Goal: Information Seeking & Learning: Learn about a topic

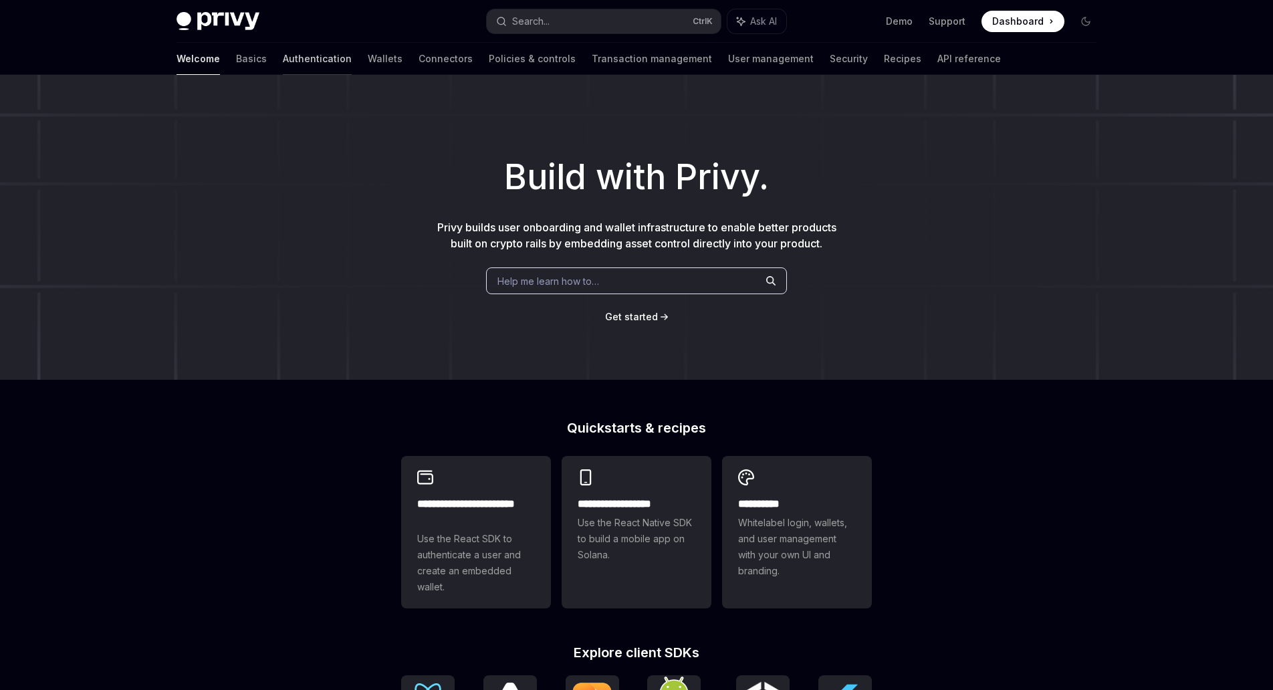
click at [283, 60] on link "Authentication" at bounding box center [317, 59] width 69 height 32
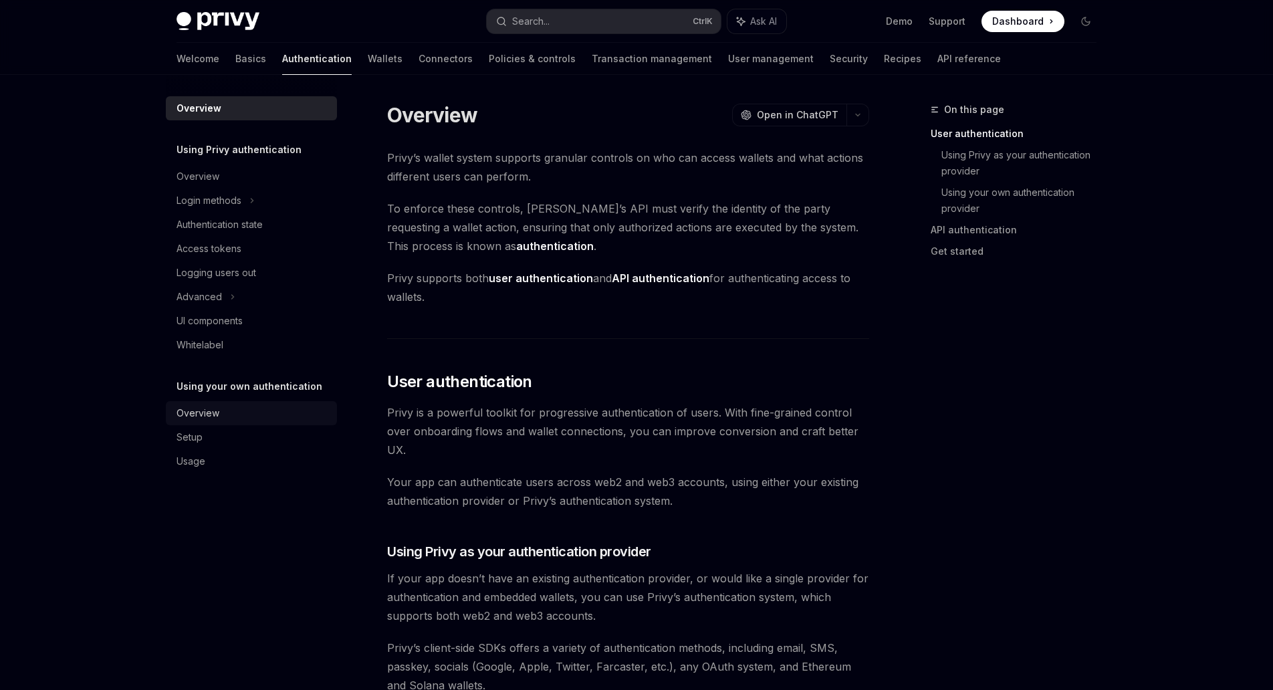
click at [243, 409] on div "Overview" at bounding box center [253, 413] width 152 height 16
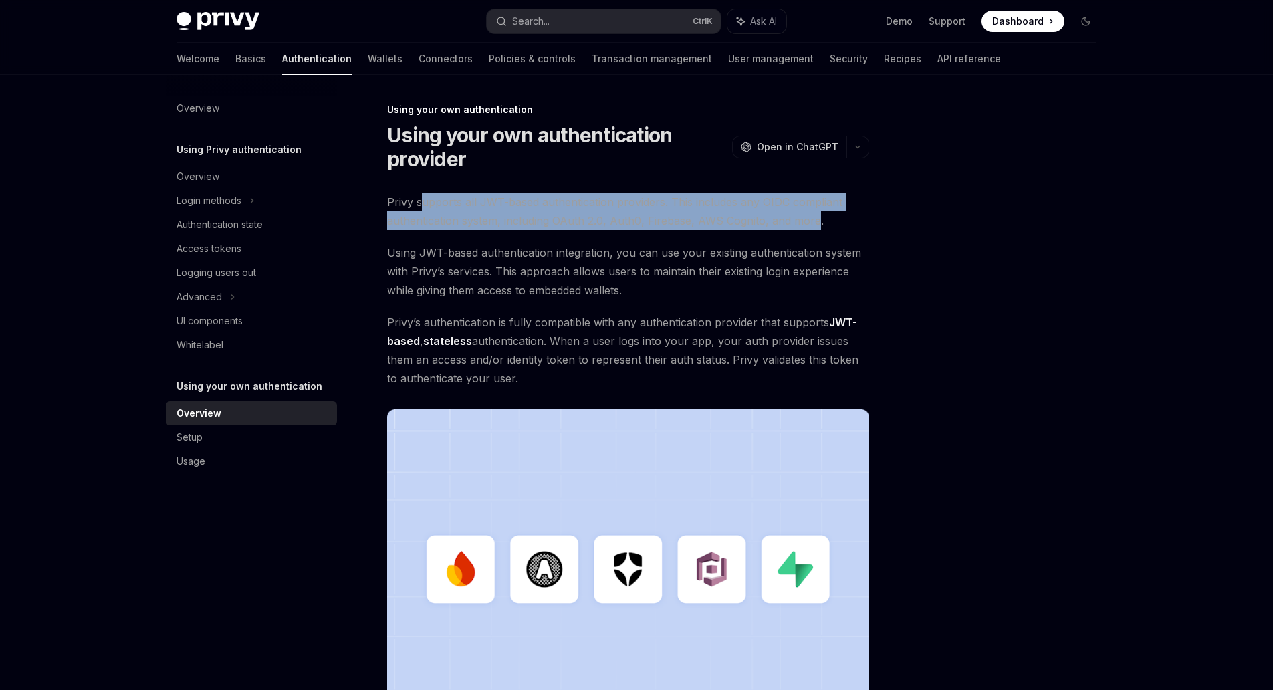
drag, startPoint x: 423, startPoint y: 201, endPoint x: 816, endPoint y: 212, distance: 392.7
click at [816, 212] on span "Privy supports all JWT-based authentication providers. This includes any OIDC c…" at bounding box center [628, 211] width 482 height 37
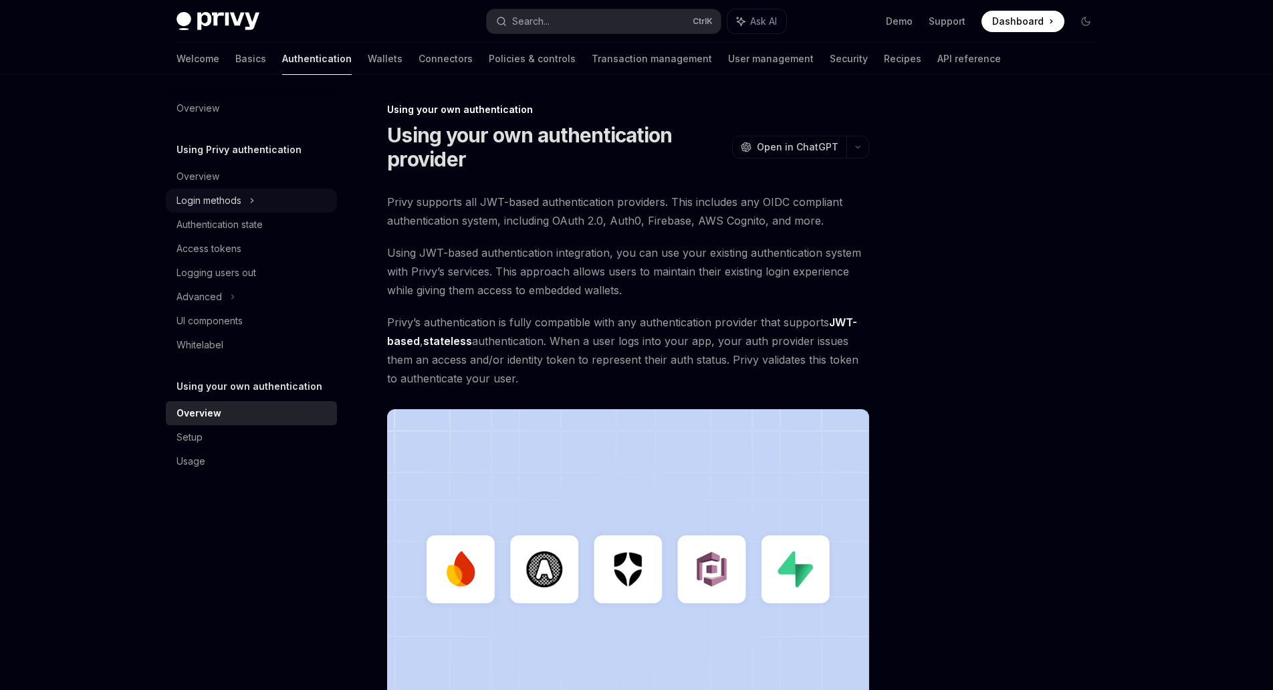
click at [218, 194] on div "Login methods" at bounding box center [209, 201] width 65 height 16
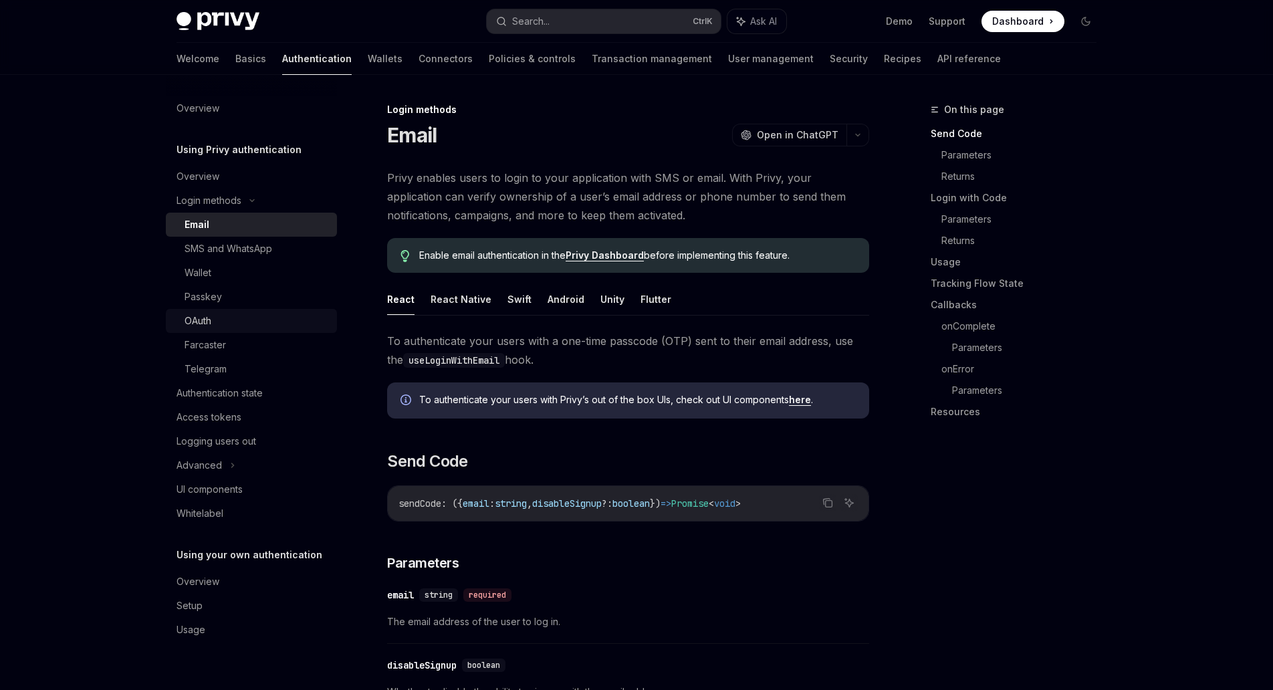
click at [209, 320] on div "OAuth" at bounding box center [198, 321] width 27 height 16
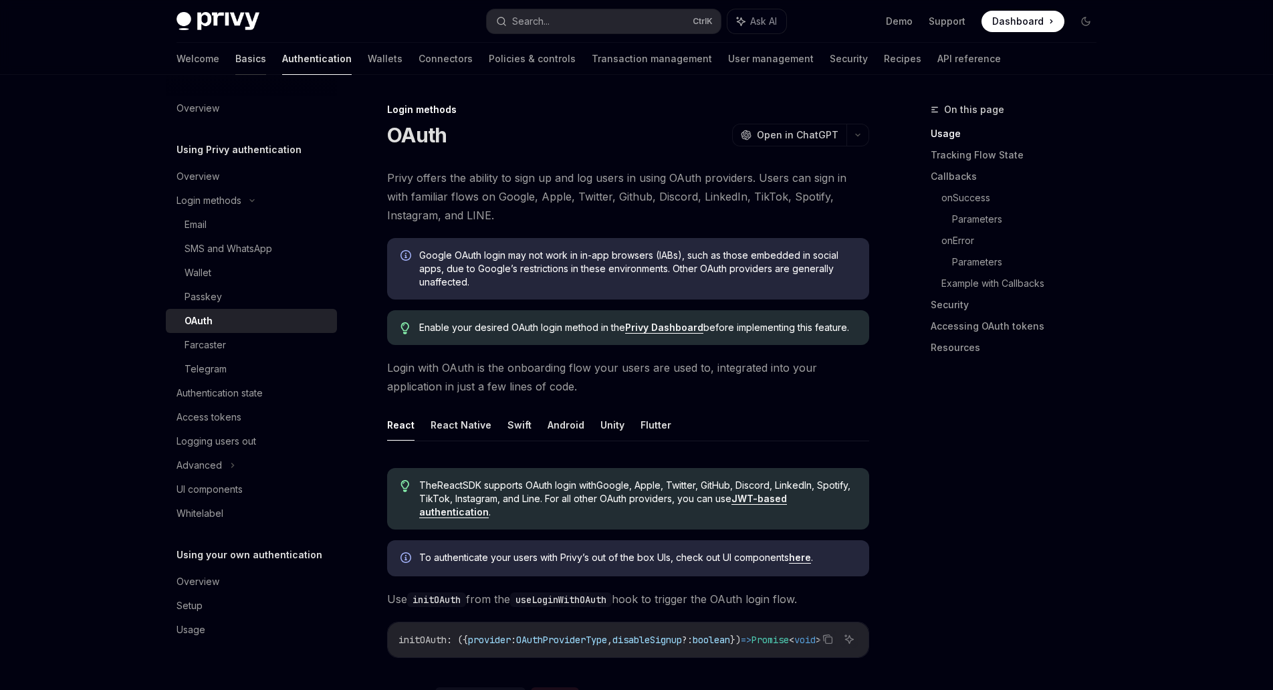
click at [235, 65] on link "Basics" at bounding box center [250, 59] width 31 height 32
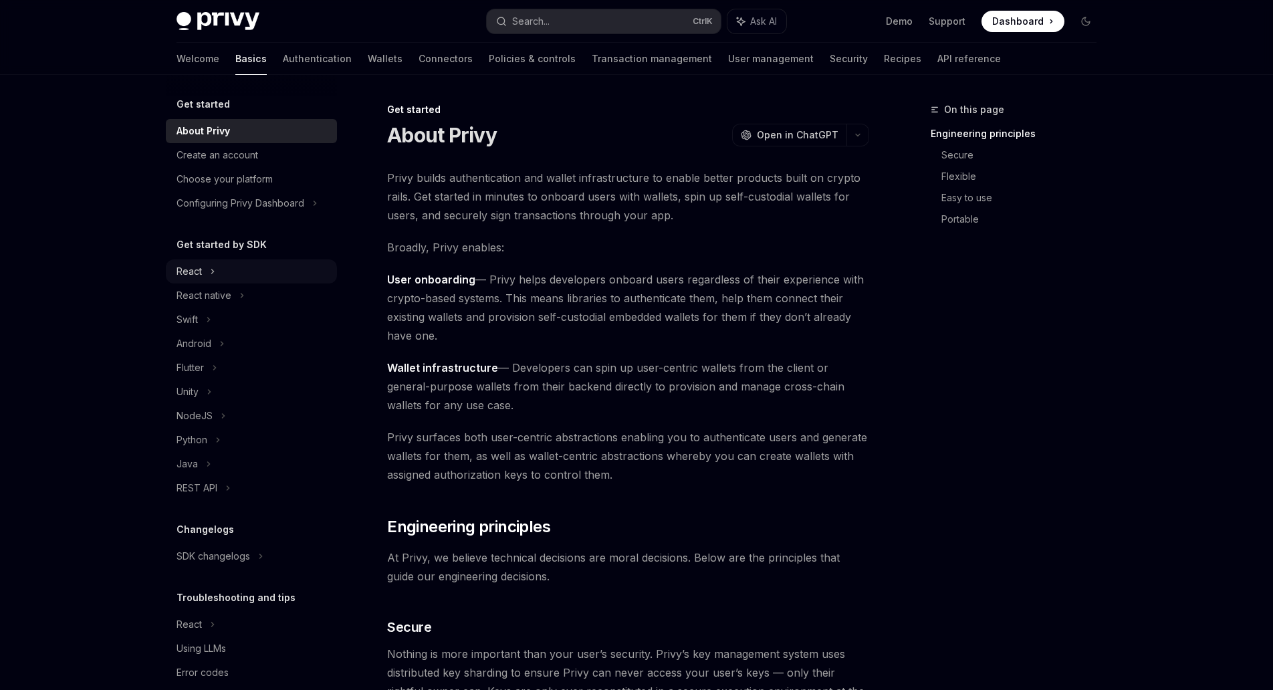
click at [197, 273] on div "React" at bounding box center [189, 271] width 25 height 16
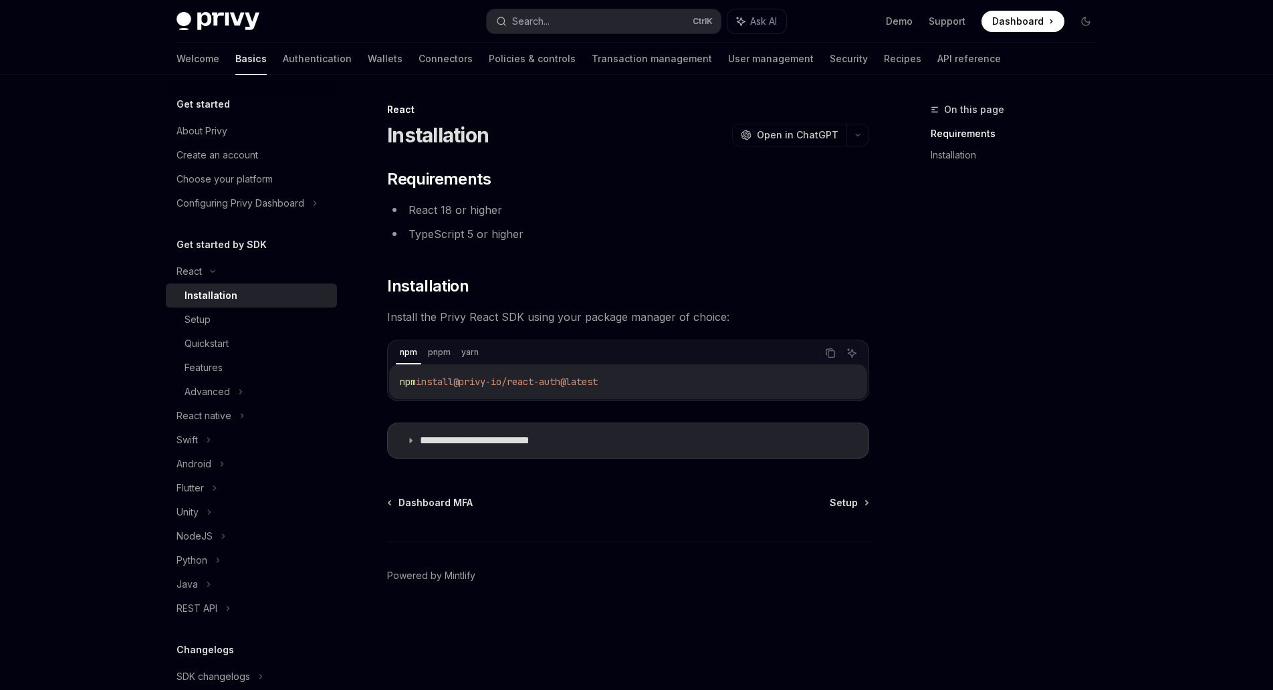
click at [477, 385] on span "@privy-io/react-auth@latest" at bounding box center [525, 382] width 144 height 12
click at [525, 385] on span "@privy-io/react-auth@latest" at bounding box center [531, 382] width 144 height 12
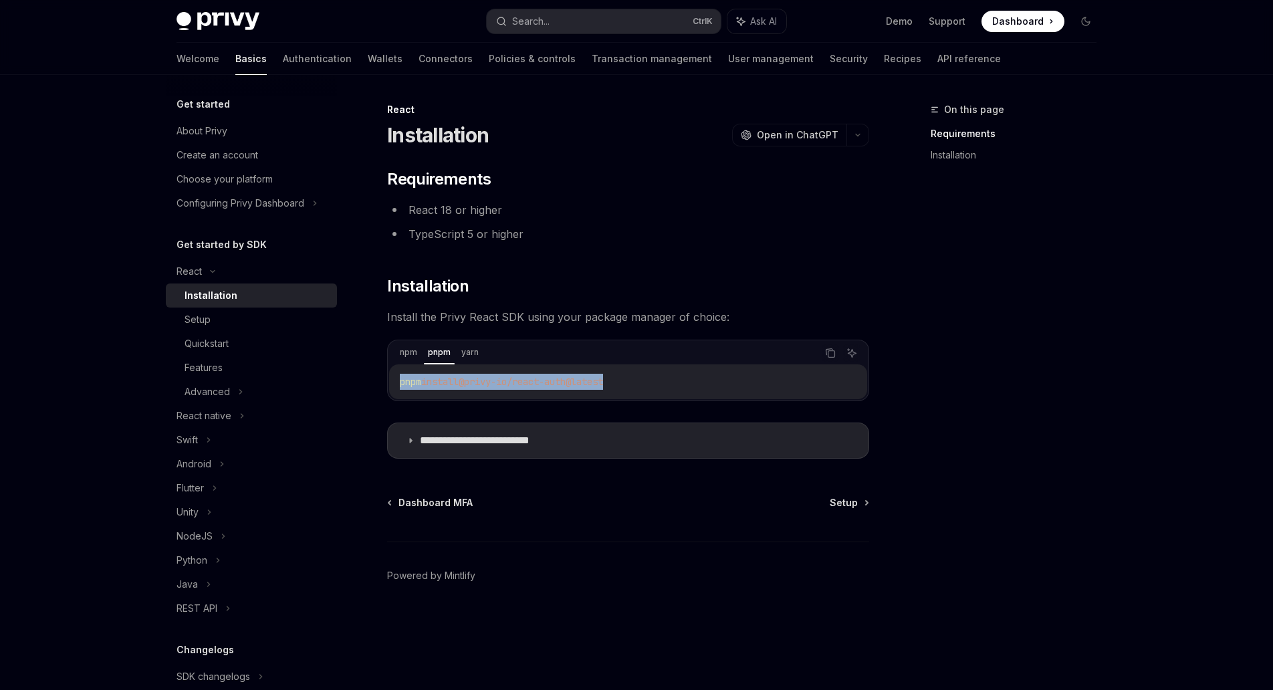
click at [525, 385] on span "@privy-io/react-auth@latest" at bounding box center [531, 382] width 144 height 12
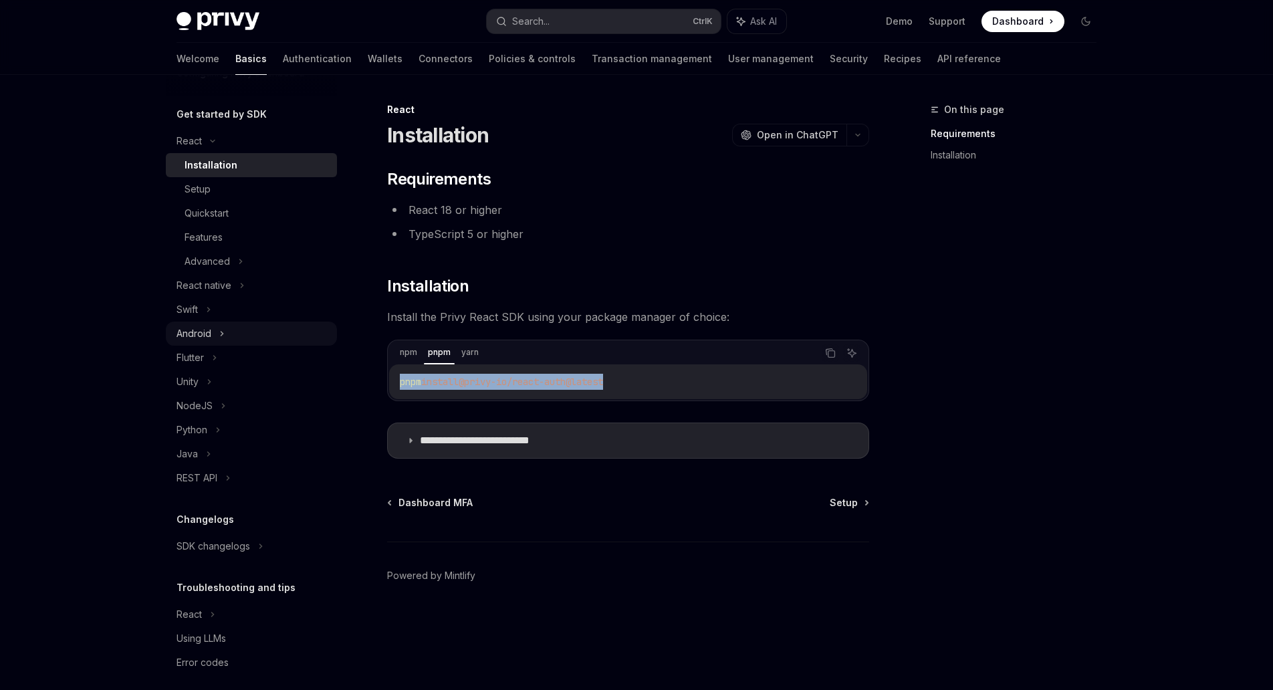
scroll to position [133, 0]
copy span "pnpm install @privy-io/react-auth@latest"
click at [1052, 21] on icon at bounding box center [1052, 20] width 2 height 3
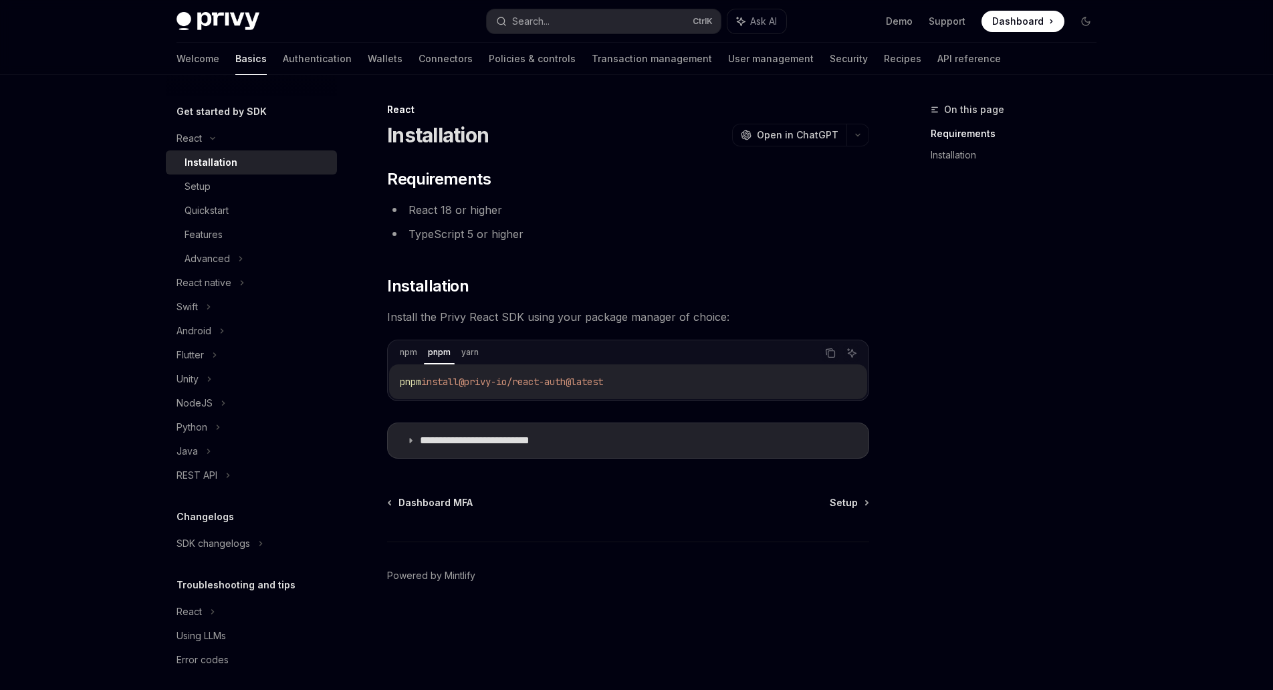
click at [706, 249] on div "**********" at bounding box center [628, 314] width 482 height 290
click at [844, 507] on span "Setup" at bounding box center [844, 502] width 28 height 13
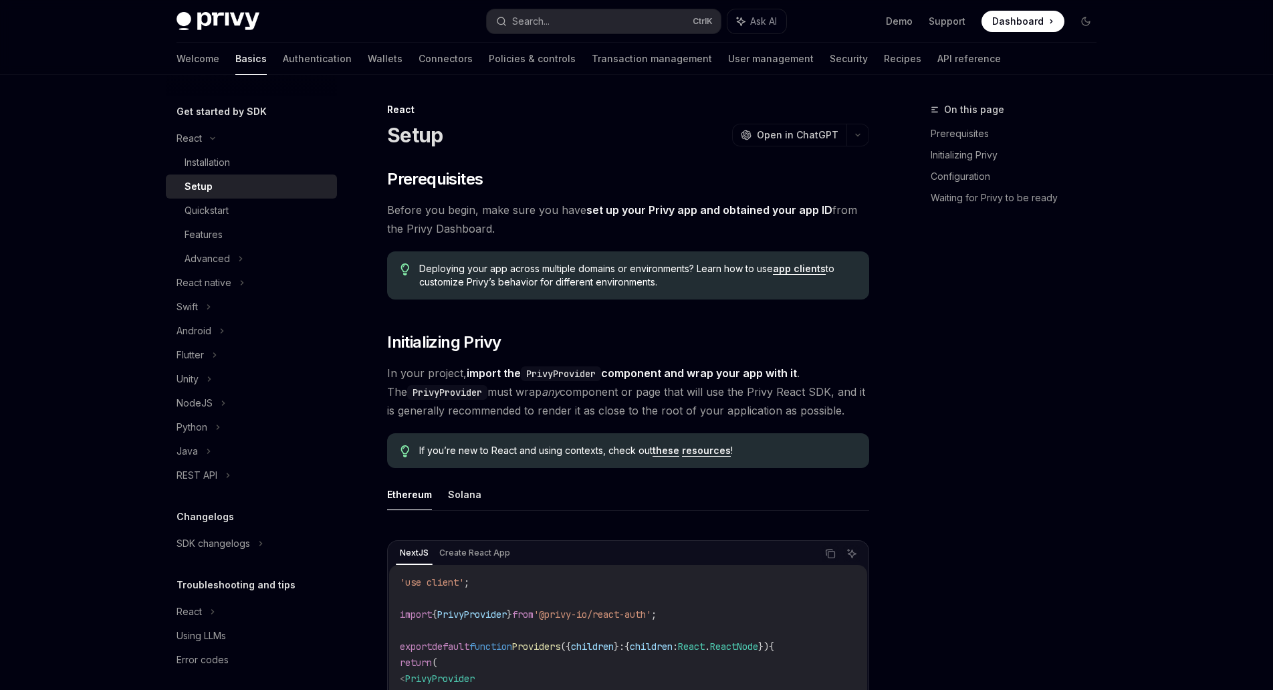
type textarea "*"
drag, startPoint x: 383, startPoint y: 371, endPoint x: 498, endPoint y: 375, distance: 115.8
click at [498, 375] on strong "import the PrivyProvider component and wrap your app with it" at bounding box center [632, 372] width 330 height 13
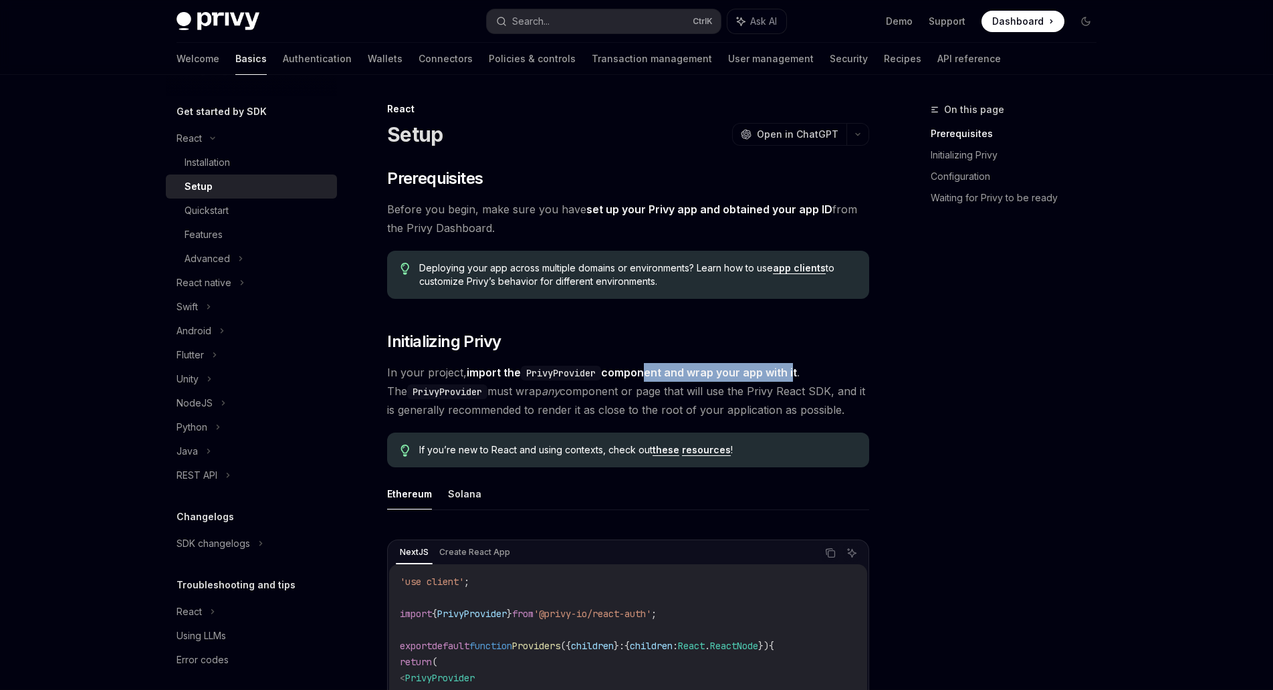
drag, startPoint x: 644, startPoint y: 370, endPoint x: 795, endPoint y: 370, distance: 151.1
click at [795, 370] on strong "import the PrivyProvider component and wrap your app with it" at bounding box center [632, 372] width 330 height 13
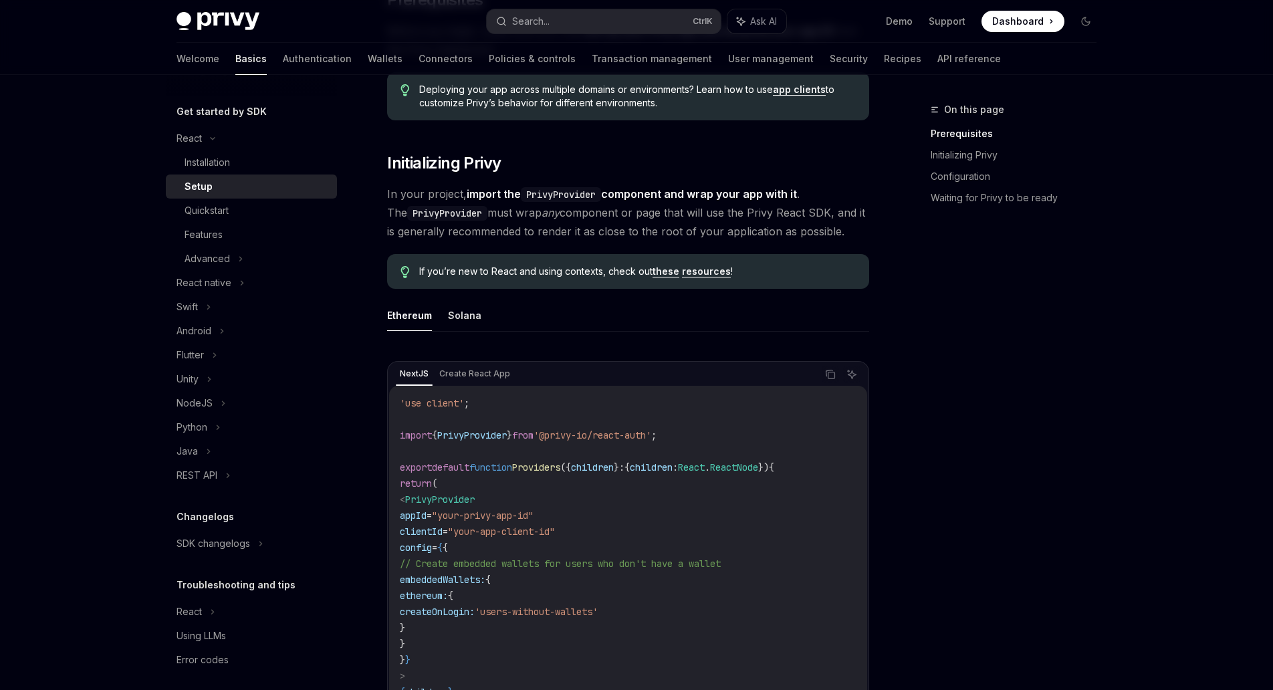
scroll to position [177, 0]
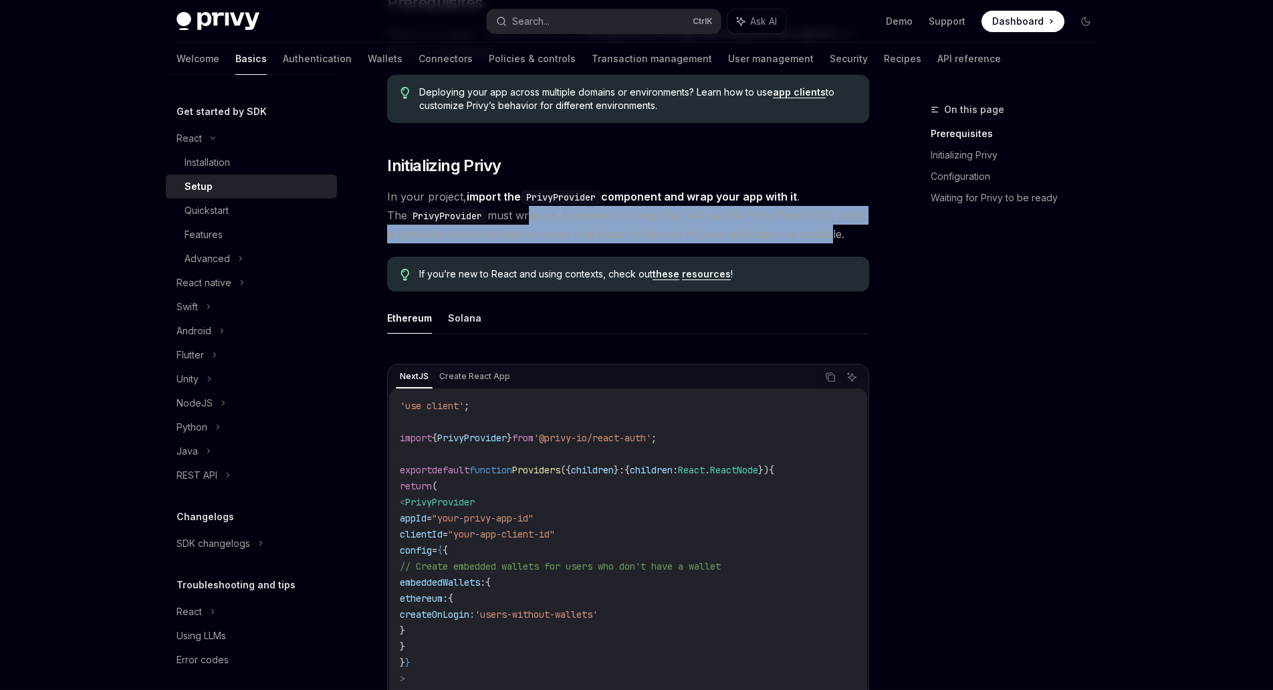
drag, startPoint x: 508, startPoint y: 219, endPoint x: 814, endPoint y: 236, distance: 306.1
click at [814, 236] on span "In your project, import the PrivyProvider component and wrap your app with it .…" at bounding box center [628, 215] width 482 height 56
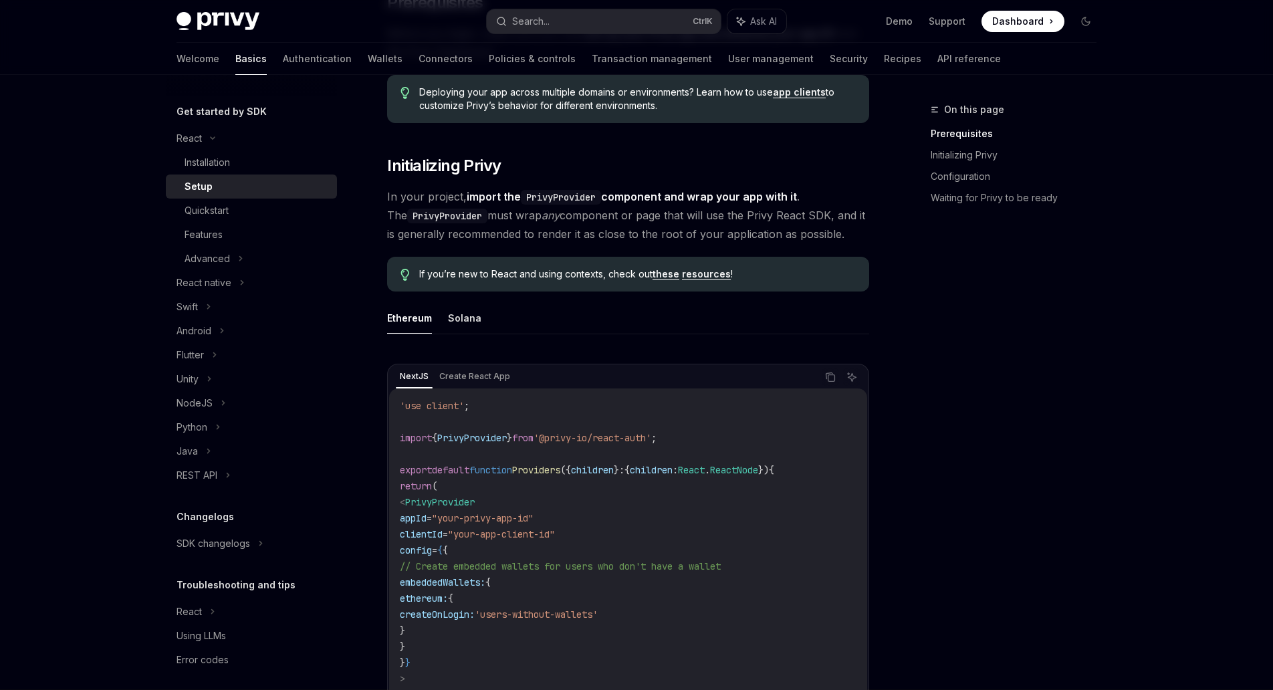
click at [676, 278] on link "these" at bounding box center [666, 274] width 27 height 12
click at [714, 274] on link "resources" at bounding box center [706, 274] width 49 height 12
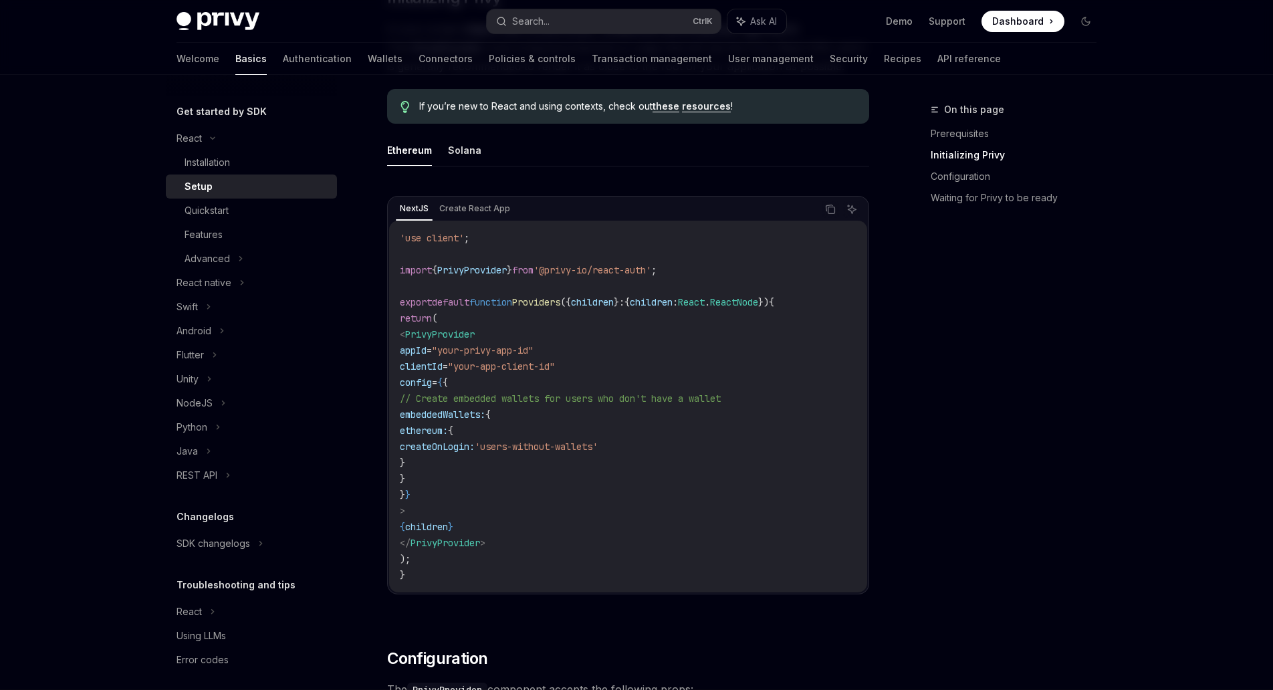
scroll to position [355, 0]
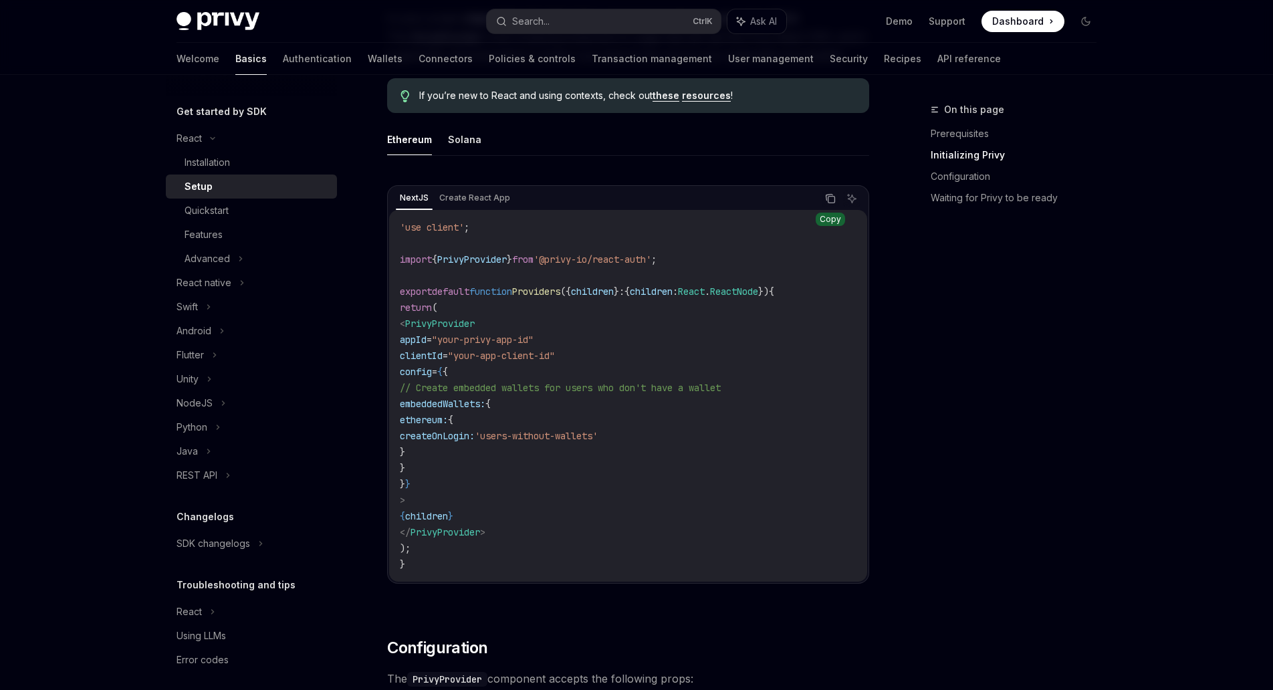
click at [835, 197] on icon "Copy the contents from the code block" at bounding box center [832, 200] width 7 height 7
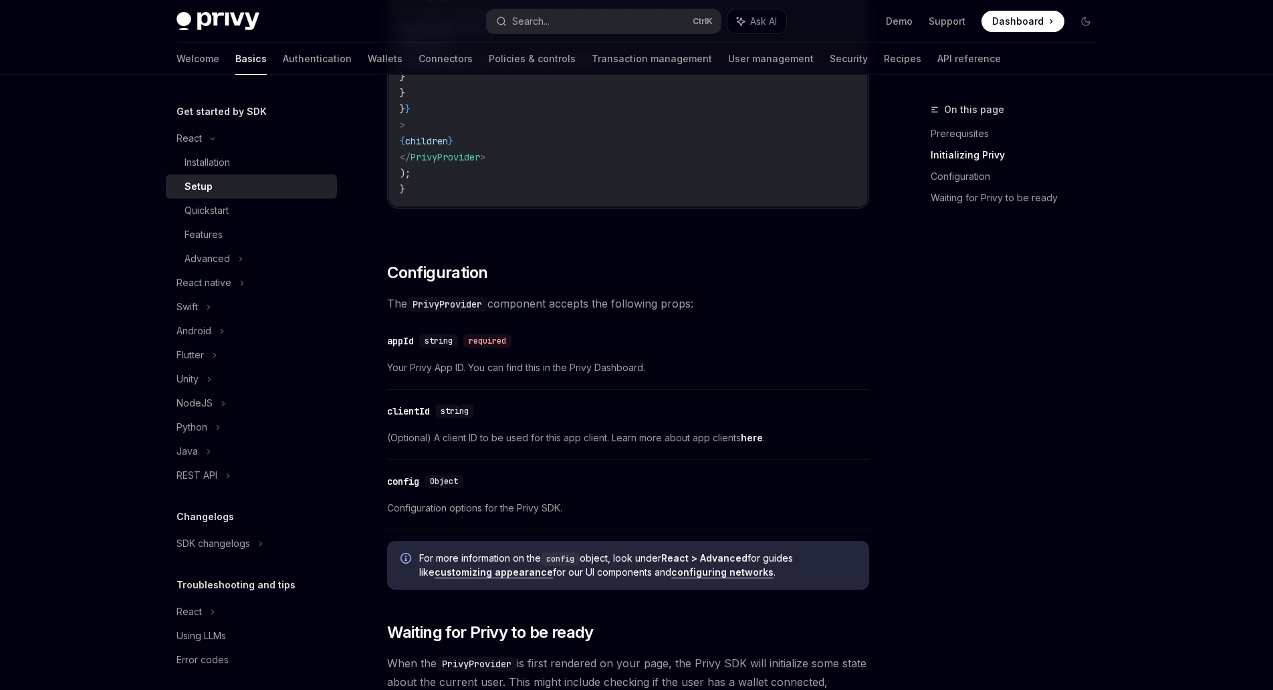
scroll to position [734, 0]
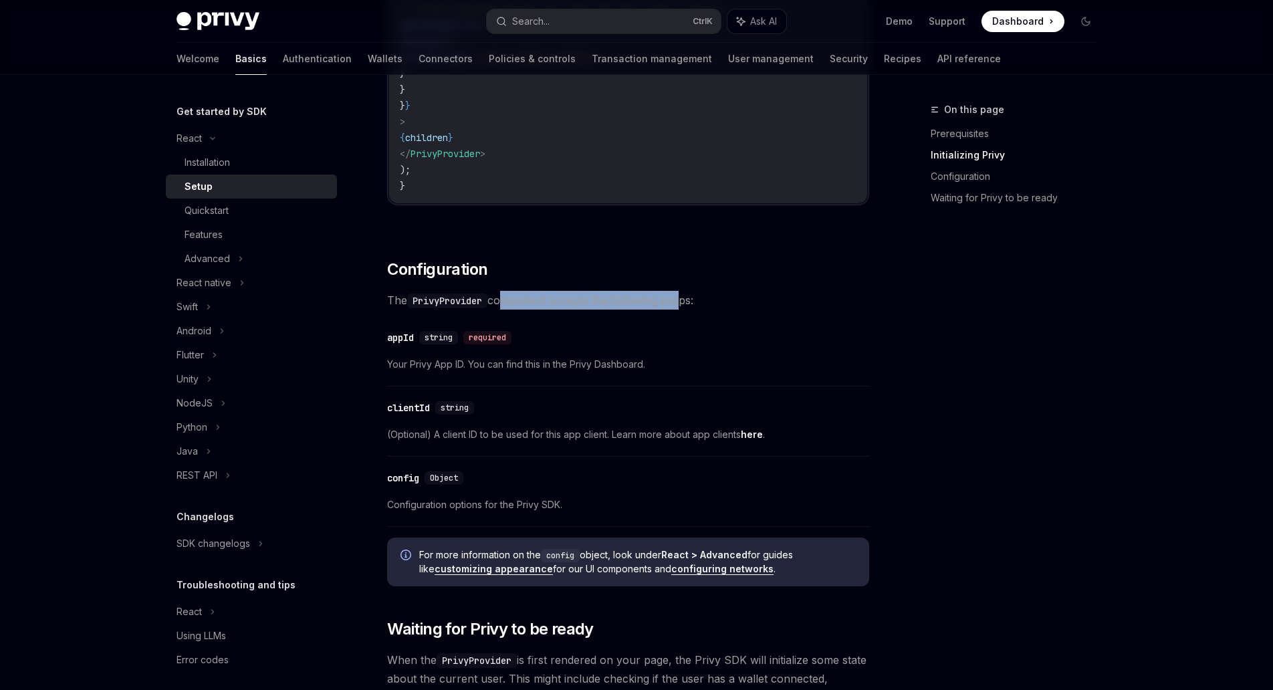
drag, startPoint x: 500, startPoint y: 303, endPoint x: 678, endPoint y: 308, distance: 178.0
click at [678, 308] on span "The PrivyProvider component accepts the following props:" at bounding box center [628, 300] width 482 height 19
drag, startPoint x: 482, startPoint y: 375, endPoint x: 566, endPoint y: 380, distance: 83.8
click at [566, 380] on div "​ appId string required Your Privy App ID. You can find this in the Privy Dashb…" at bounding box center [628, 355] width 482 height 64
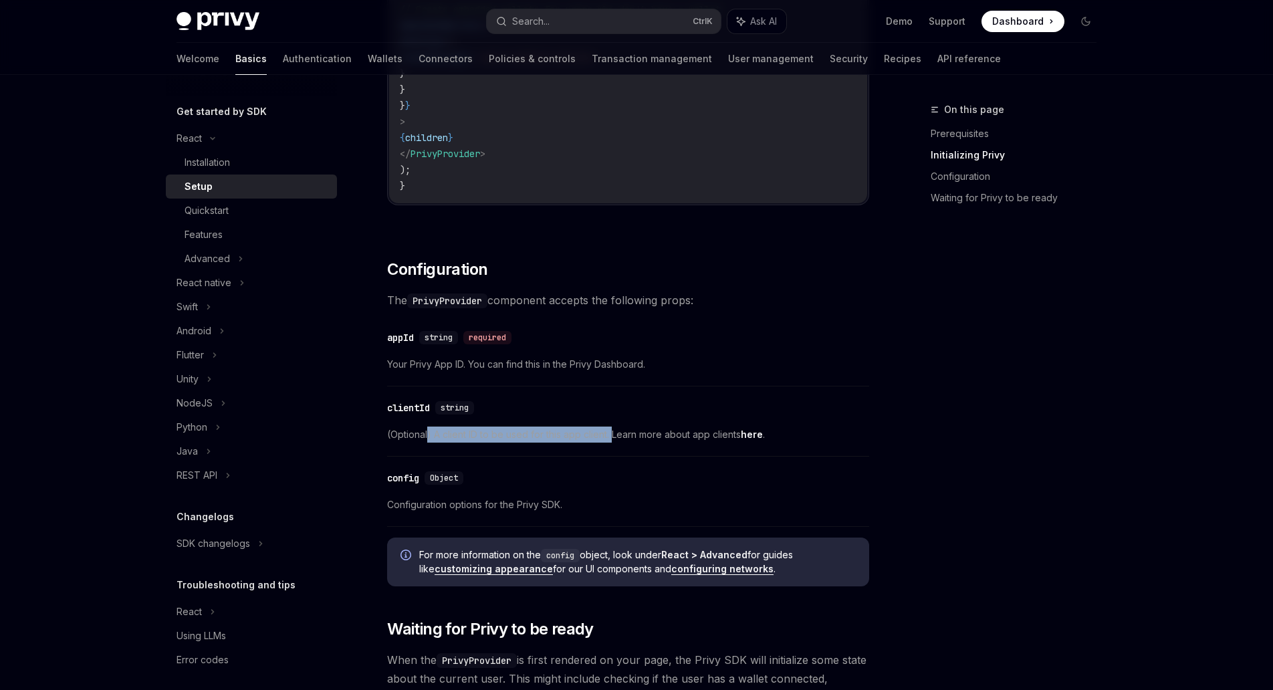
drag, startPoint x: 428, startPoint y: 433, endPoint x: 612, endPoint y: 437, distance: 183.9
click at [612, 437] on span "(Optional) A client ID to be used for this app client. Learn more about app cli…" at bounding box center [628, 435] width 482 height 16
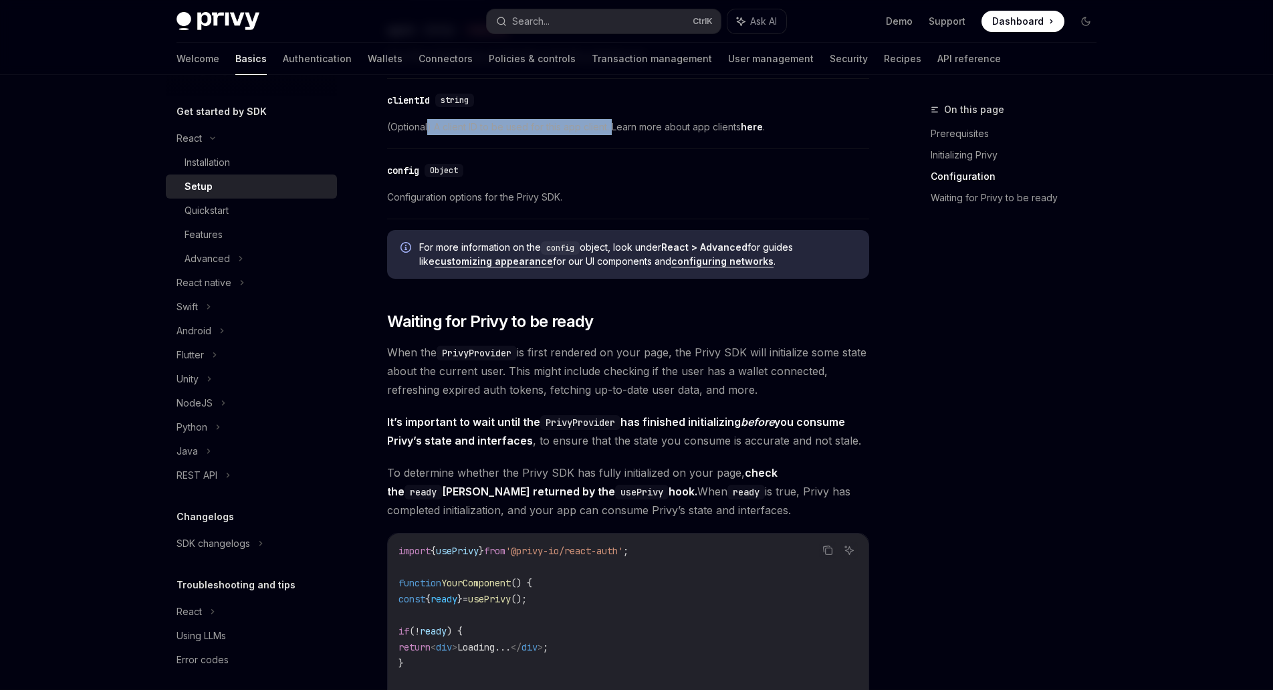
scroll to position [1045, 0]
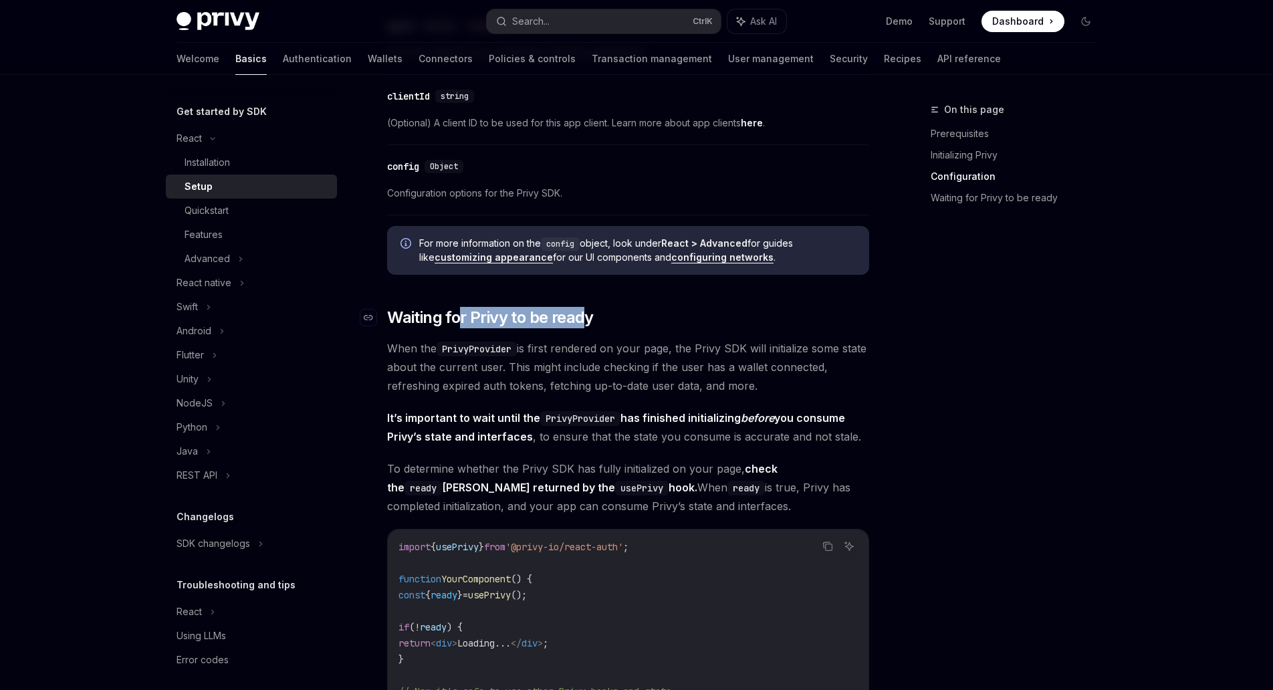
drag, startPoint x: 459, startPoint y: 316, endPoint x: 582, endPoint y: 320, distance: 123.8
click at [582, 320] on span "Waiting for Privy to be ready" at bounding box center [490, 317] width 207 height 21
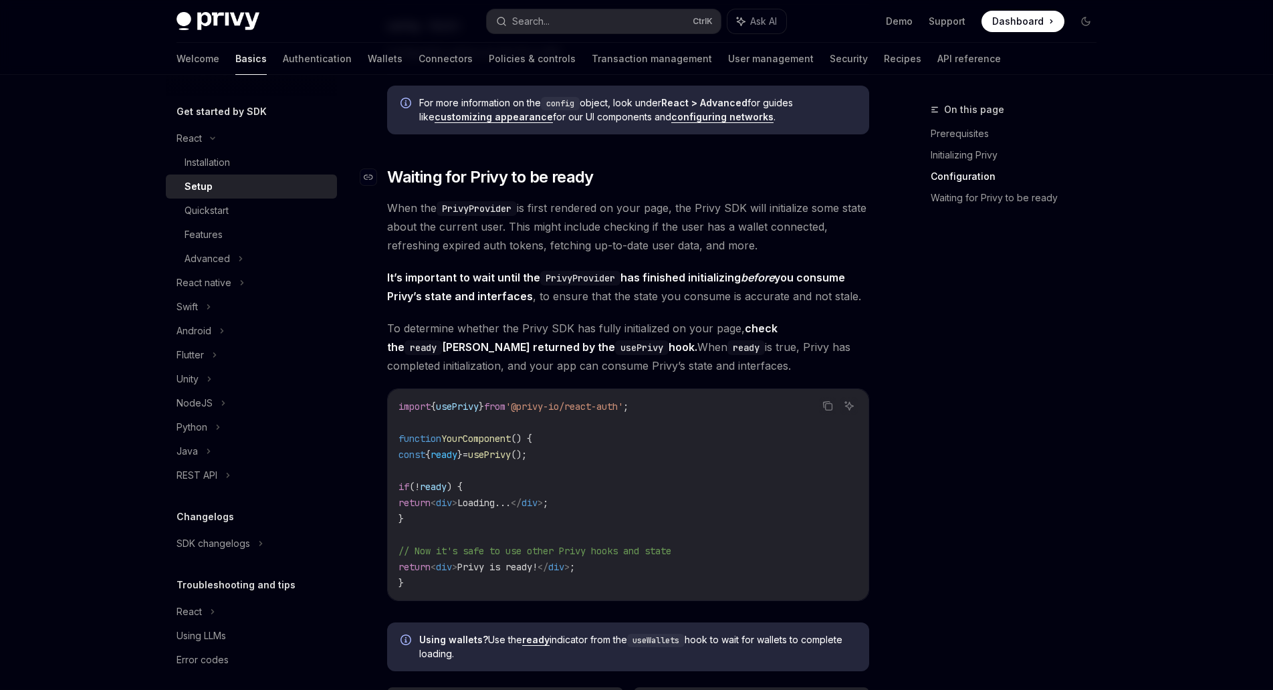
scroll to position [1214, 0]
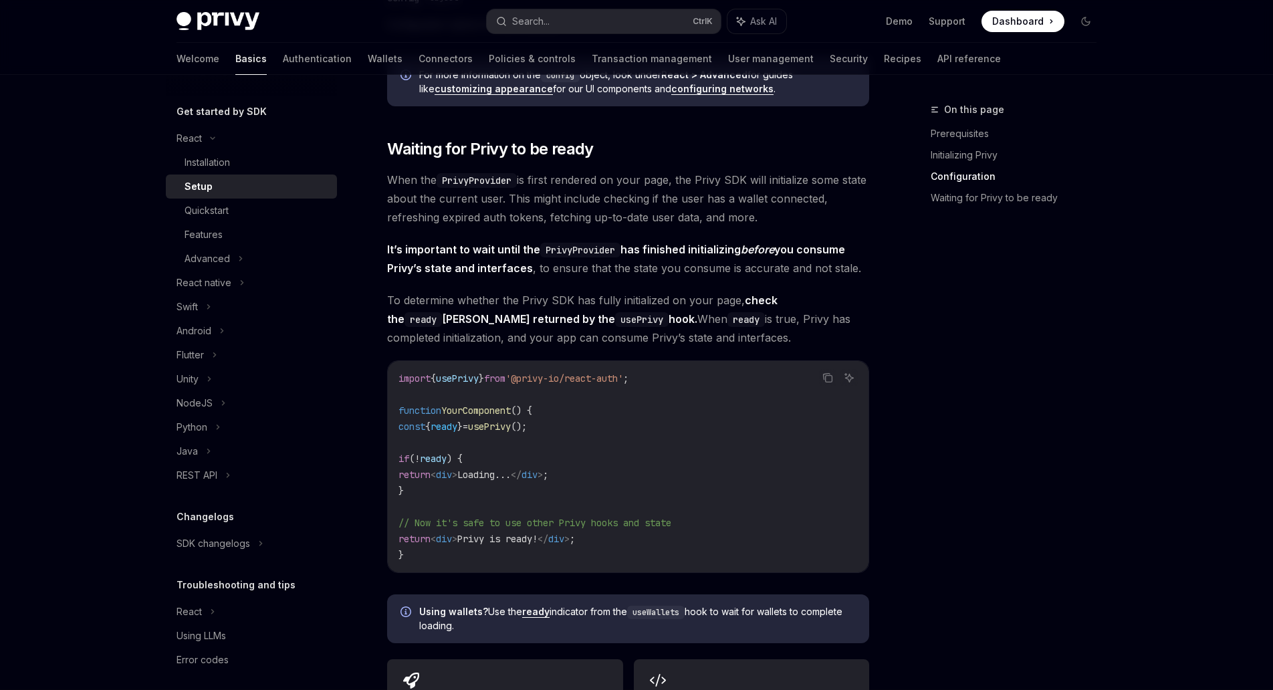
drag, startPoint x: 524, startPoint y: 179, endPoint x: 477, endPoint y: 233, distance: 72.0
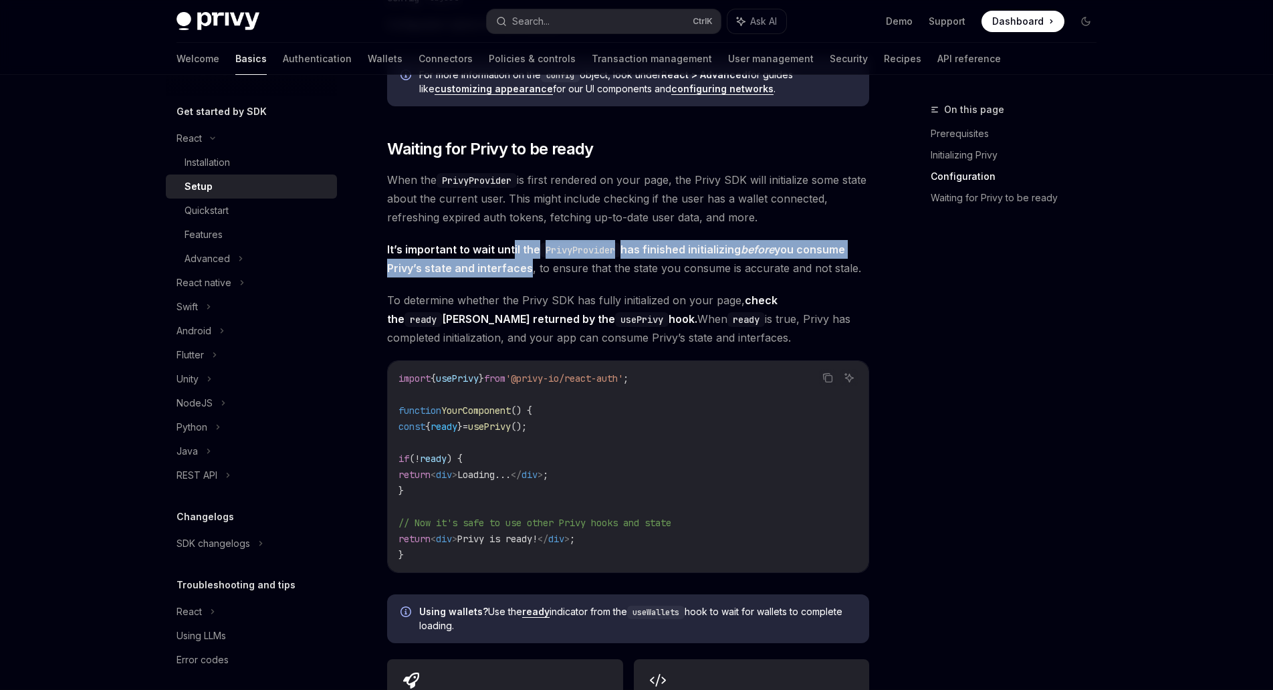
drag, startPoint x: 513, startPoint y: 250, endPoint x: 524, endPoint y: 272, distance: 24.5
click at [524, 272] on strong "It’s important to wait until the PrivyProvider has finished initializing before…" at bounding box center [616, 259] width 458 height 32
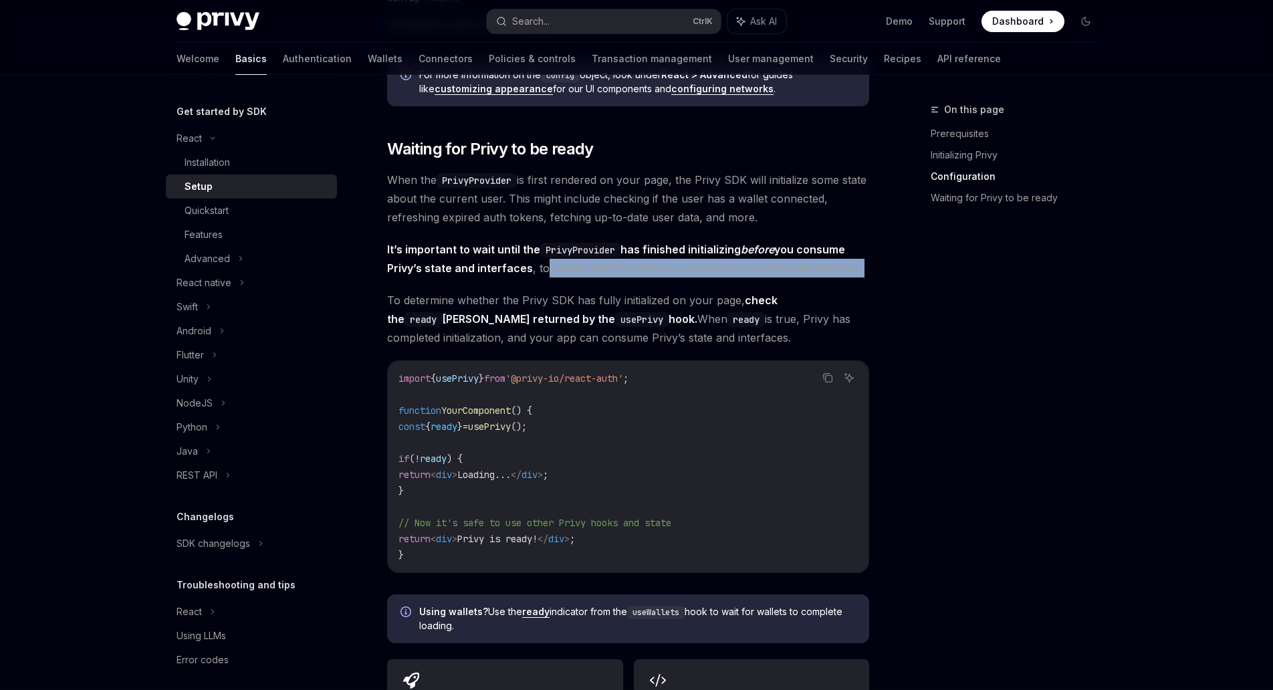
drag, startPoint x: 542, startPoint y: 272, endPoint x: 451, endPoint y: 288, distance: 91.8
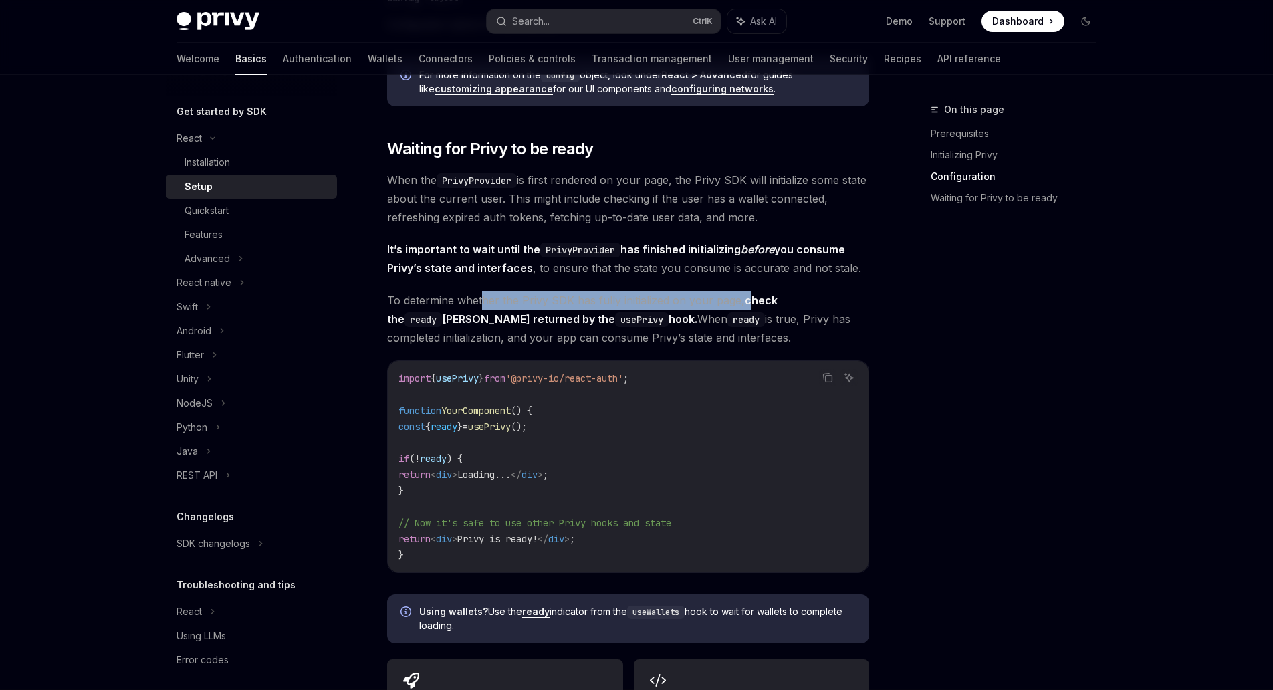
drag, startPoint x: 483, startPoint y: 296, endPoint x: 748, endPoint y: 296, distance: 264.8
click at [748, 296] on span "To determine whether the Privy SDK has fully initialized on your page, check th…" at bounding box center [628, 319] width 482 height 56
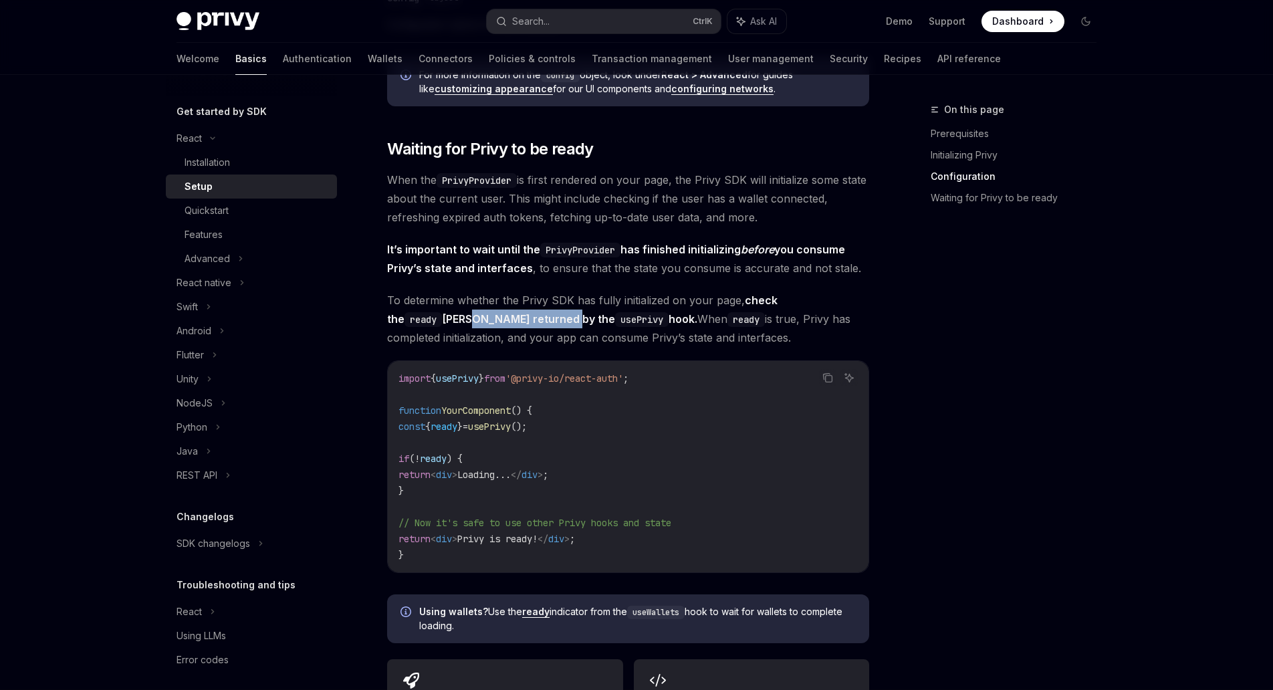
drag, startPoint x: 410, startPoint y: 317, endPoint x: 508, endPoint y: 325, distance: 98.6
click at [508, 325] on strong "check the ready Boolean returned by the usePrivy hook." at bounding box center [582, 310] width 391 height 32
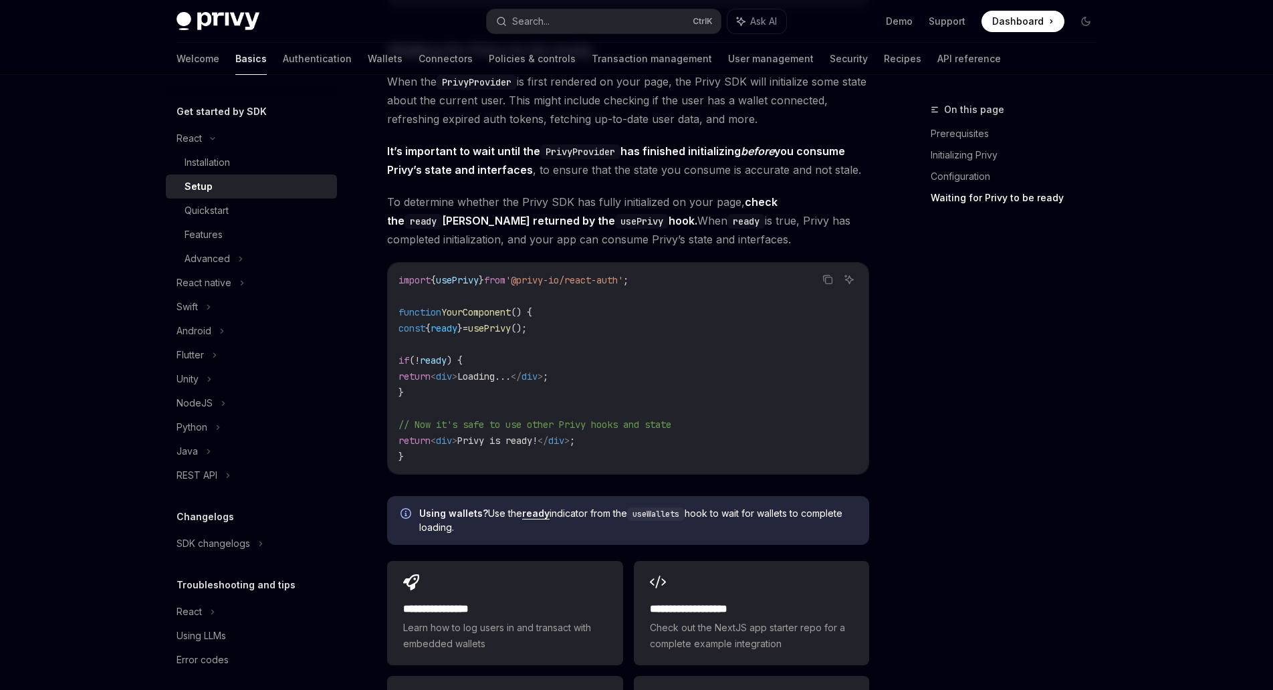
scroll to position [1313, 0]
drag, startPoint x: 518, startPoint y: 423, endPoint x: 662, endPoint y: 420, distance: 143.8
click at [662, 420] on span "// Now it's safe to use other Privy hooks and state" at bounding box center [535, 424] width 273 height 12
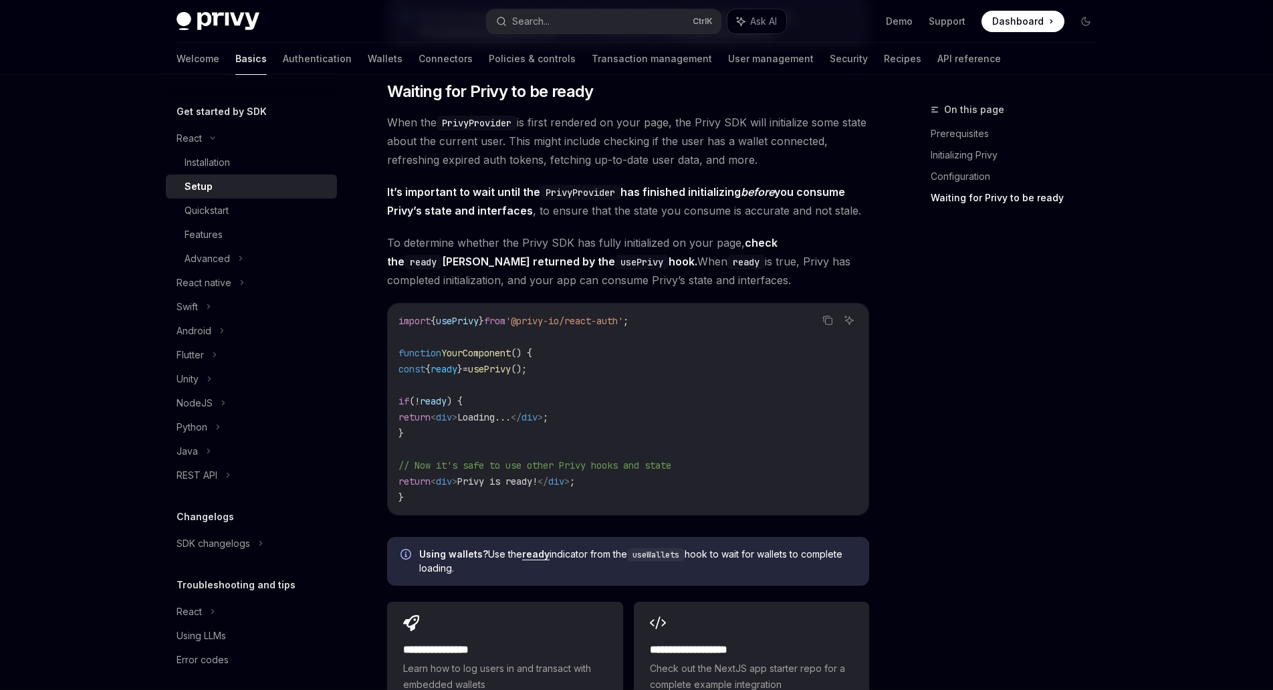
scroll to position [1273, 0]
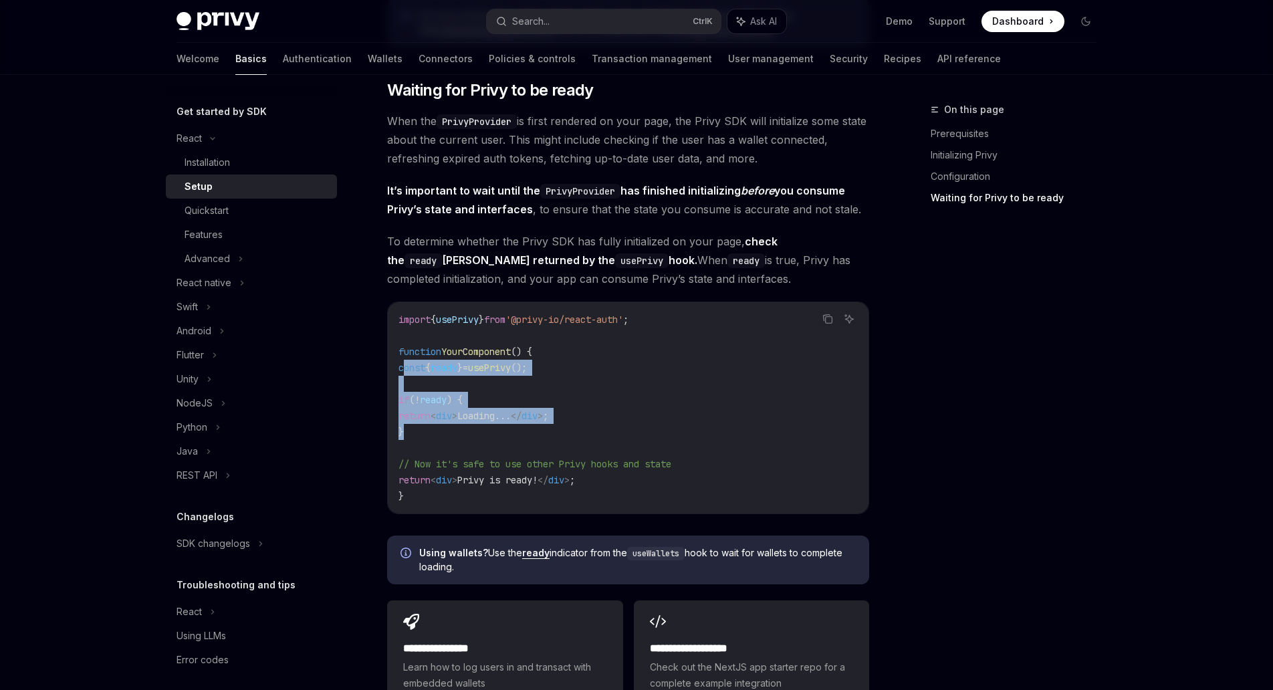
drag, startPoint x: 406, startPoint y: 368, endPoint x: 446, endPoint y: 431, distance: 74.0
click at [446, 431] on code "import { usePrivy } from '@privy-io/react-auth' ; function YourComponent () { c…" at bounding box center [628, 408] width 459 height 193
copy code "const { ready } = usePrivy (); if ( ! ready ) { return < div > Loading... </ di…"
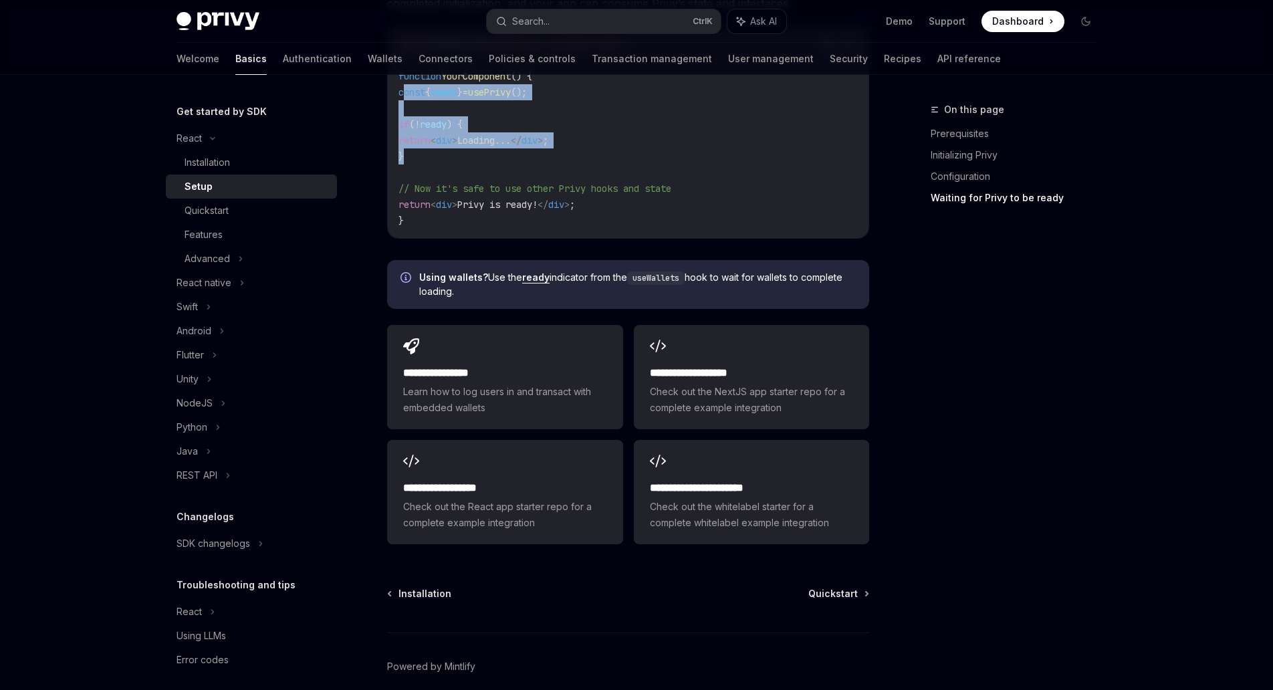
scroll to position [1562, 0]
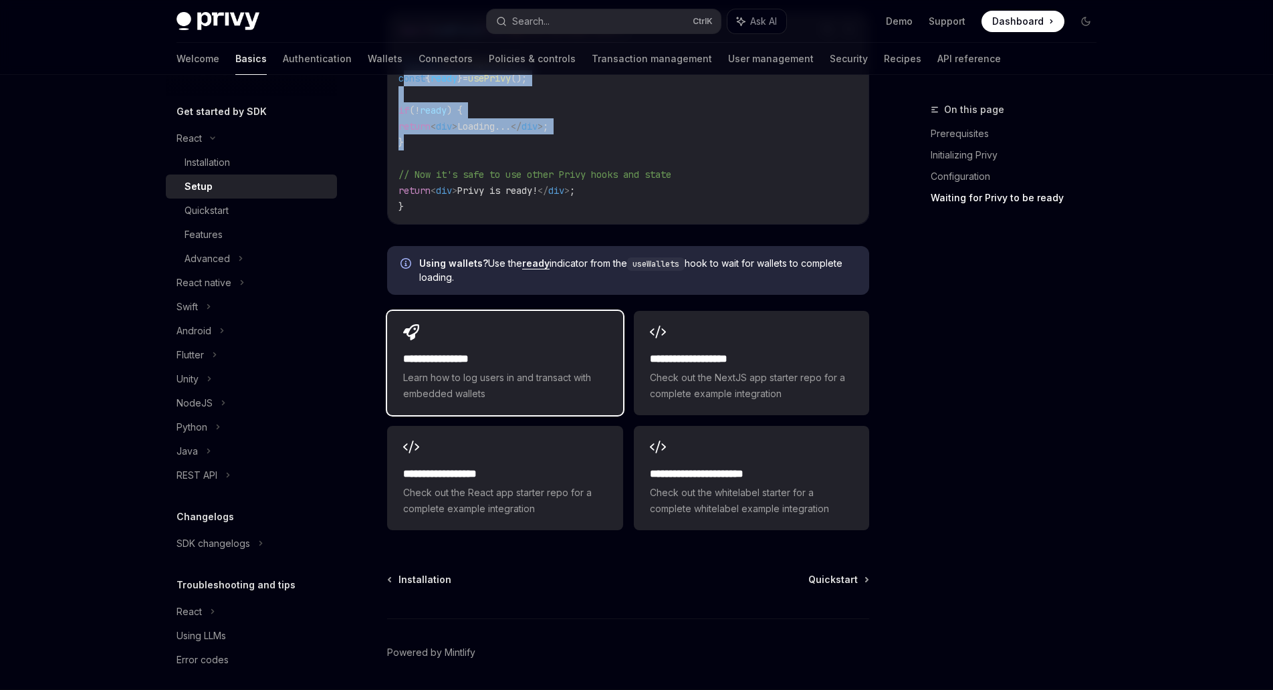
click at [587, 356] on h2 "**********" at bounding box center [504, 359] width 203 height 16
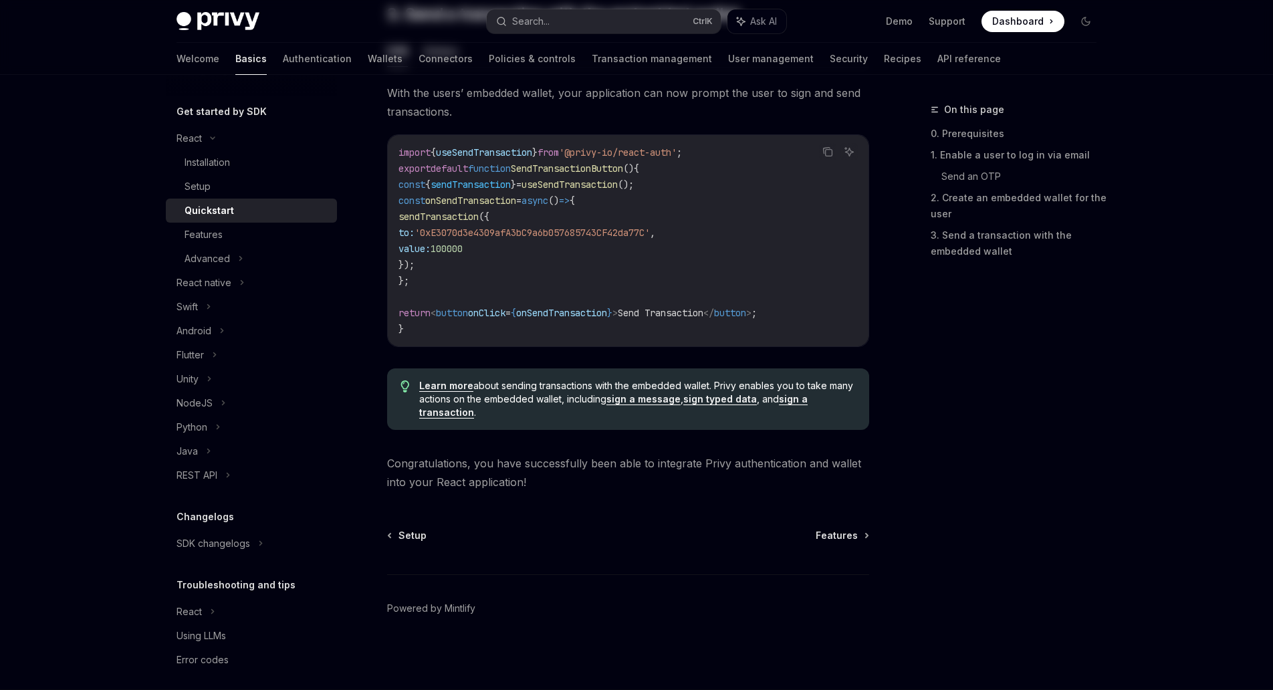
type textarea "*"
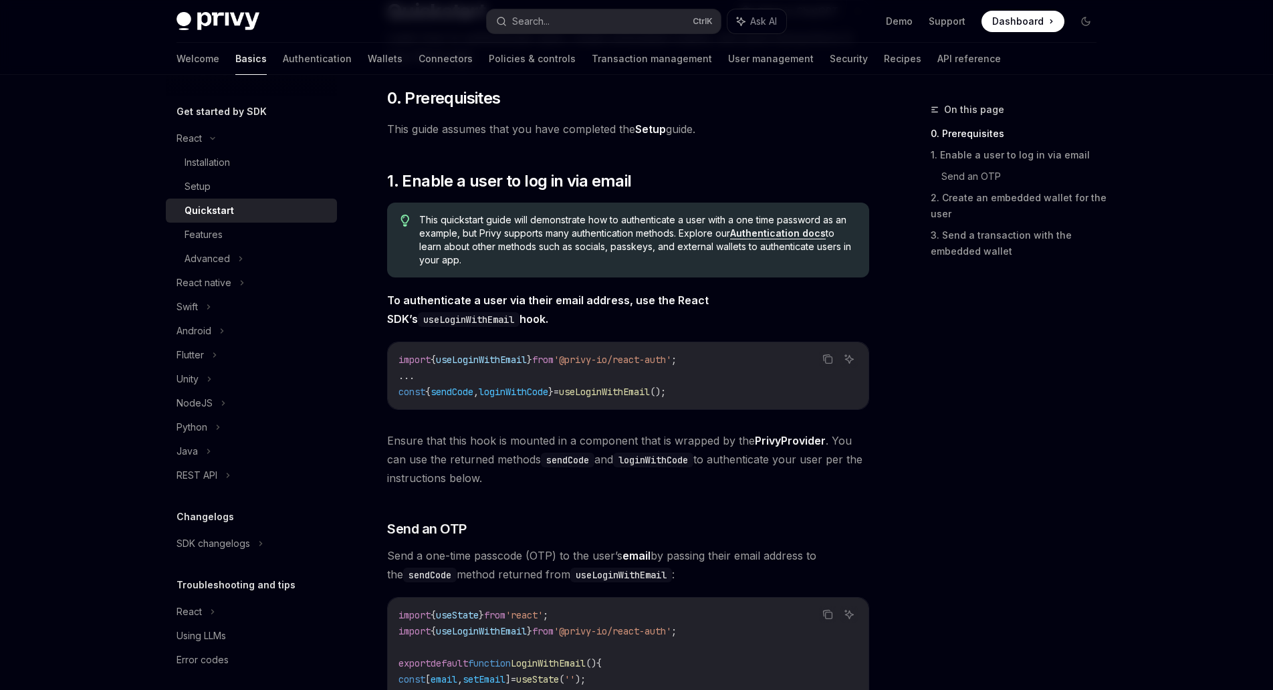
scroll to position [124, 0]
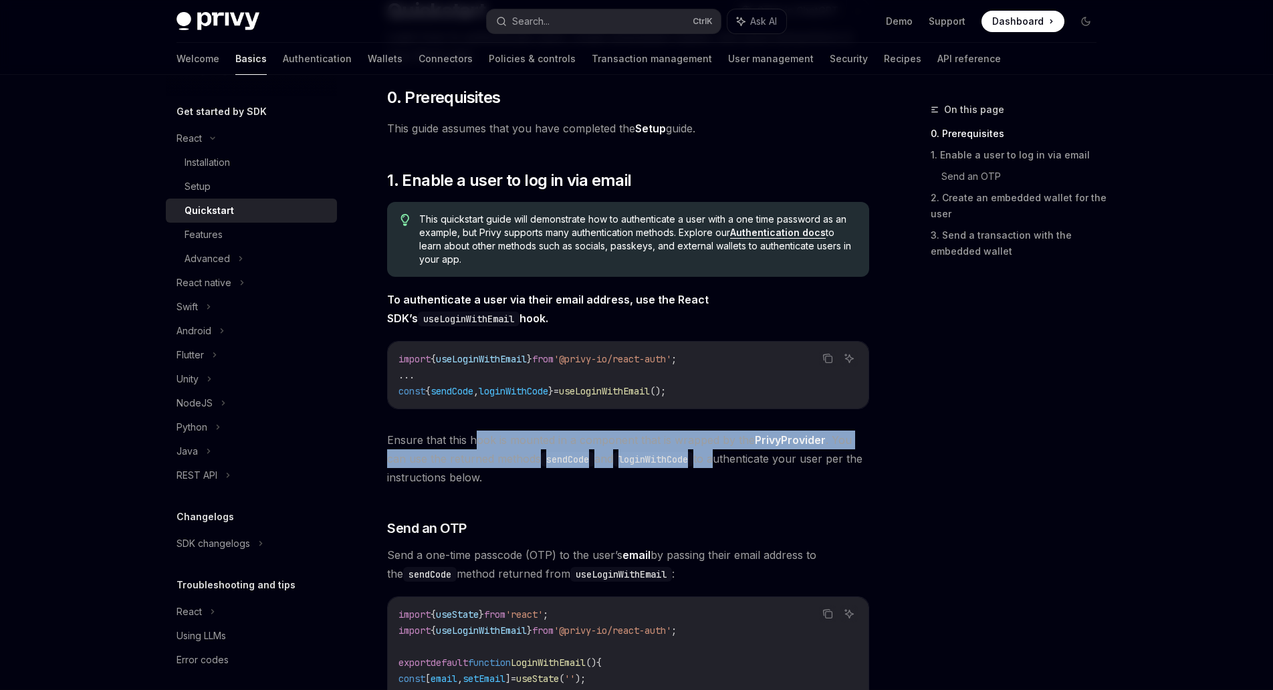
drag, startPoint x: 473, startPoint y: 446, endPoint x: 724, endPoint y: 448, distance: 250.1
click at [724, 448] on span "Ensure that this hook is mounted in a component that is wrapped by the PrivyPro…" at bounding box center [628, 459] width 482 height 56
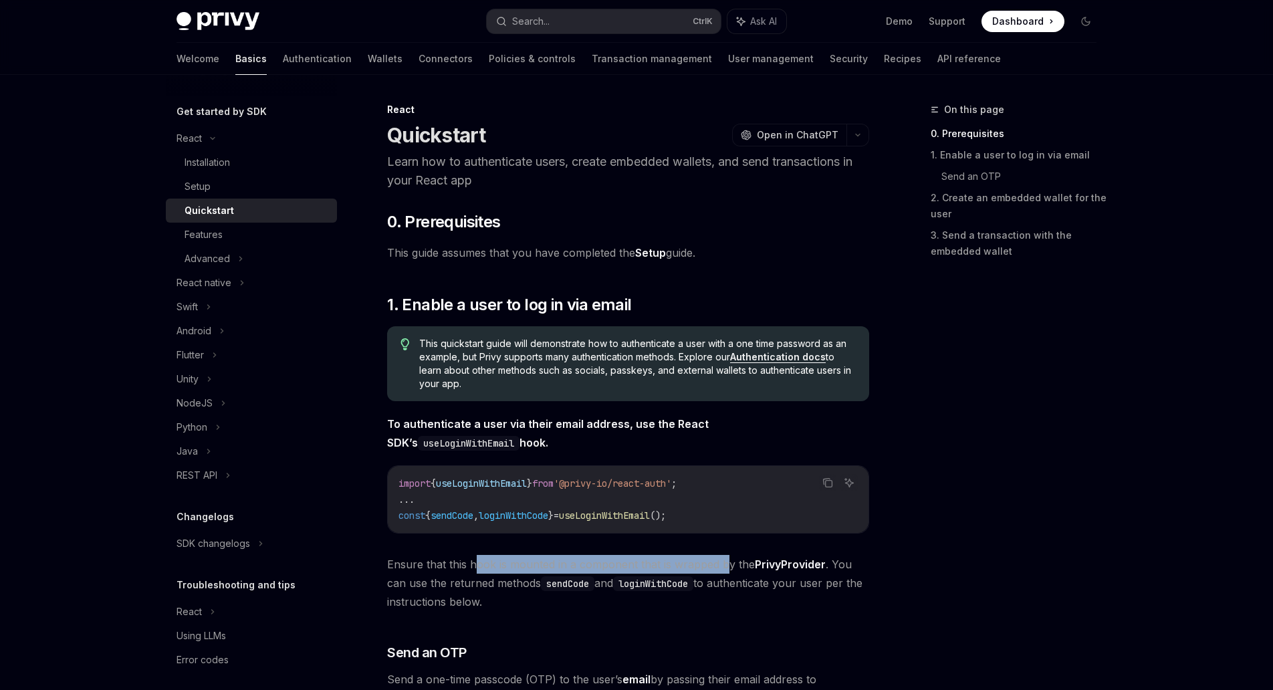
scroll to position [1, 0]
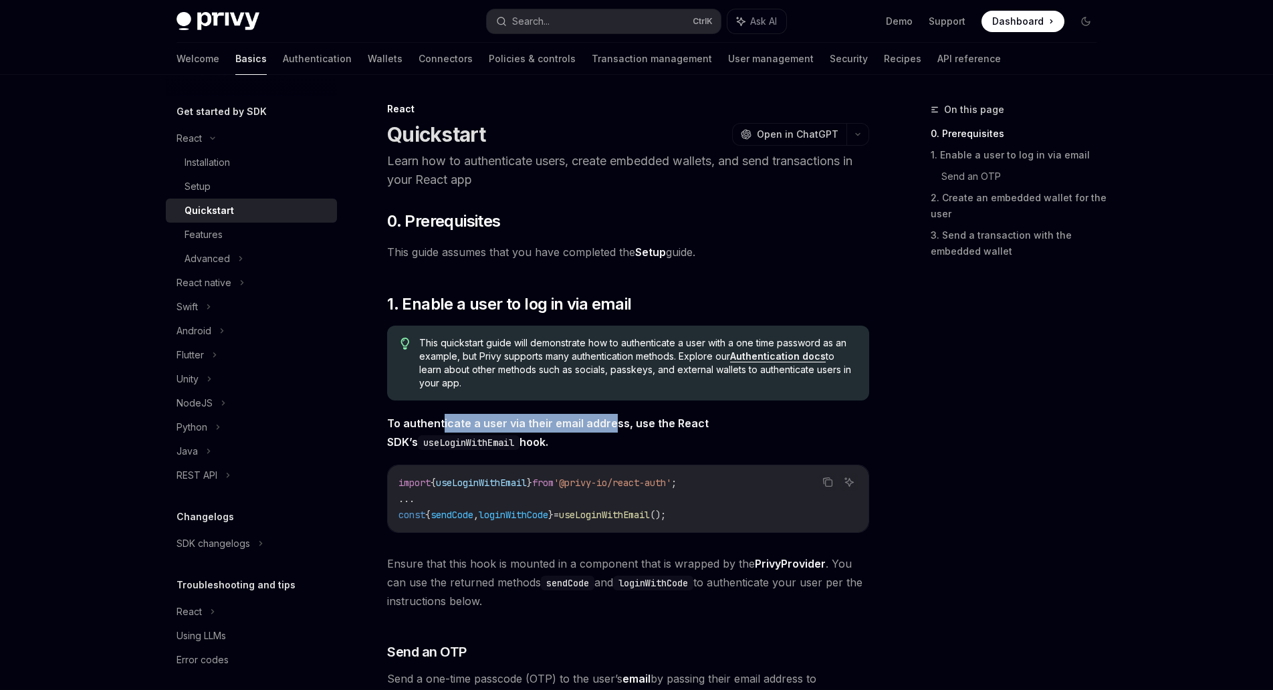
drag, startPoint x: 442, startPoint y: 418, endPoint x: 611, endPoint y: 424, distance: 168.6
click at [611, 424] on strong "To authenticate a user via their email address, use the React SDK’s useLoginWit…" at bounding box center [548, 433] width 322 height 32
click at [520, 435] on code "useLoginWithEmail" at bounding box center [469, 442] width 102 height 15
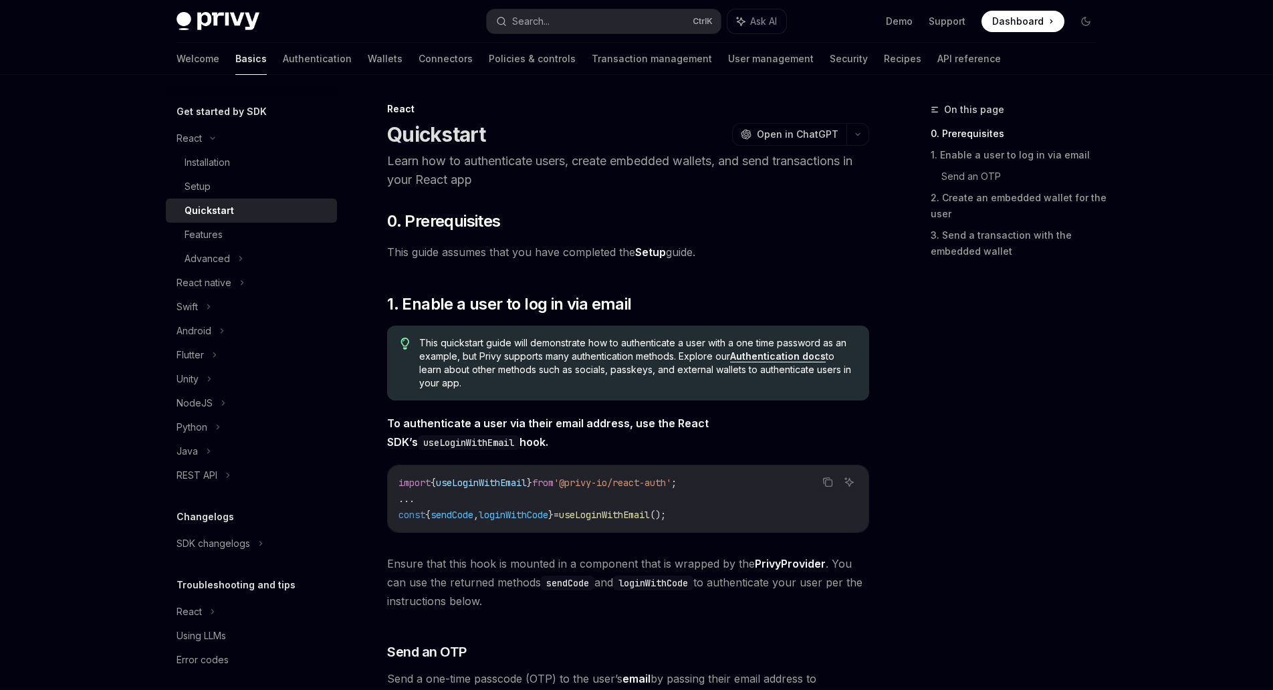
click at [520, 435] on code "useLoginWithEmail" at bounding box center [469, 442] width 102 height 15
click at [824, 479] on icon "Copy the contents from the code block" at bounding box center [827, 481] width 7 height 6
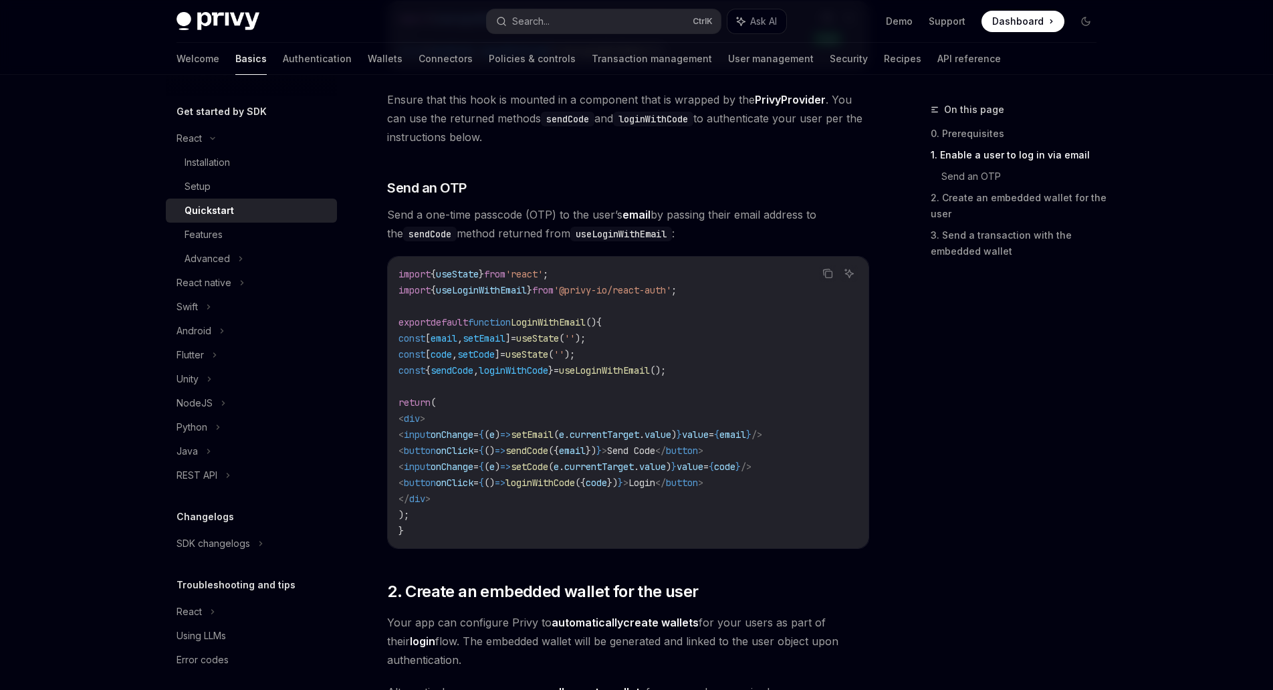
scroll to position [469, 0]
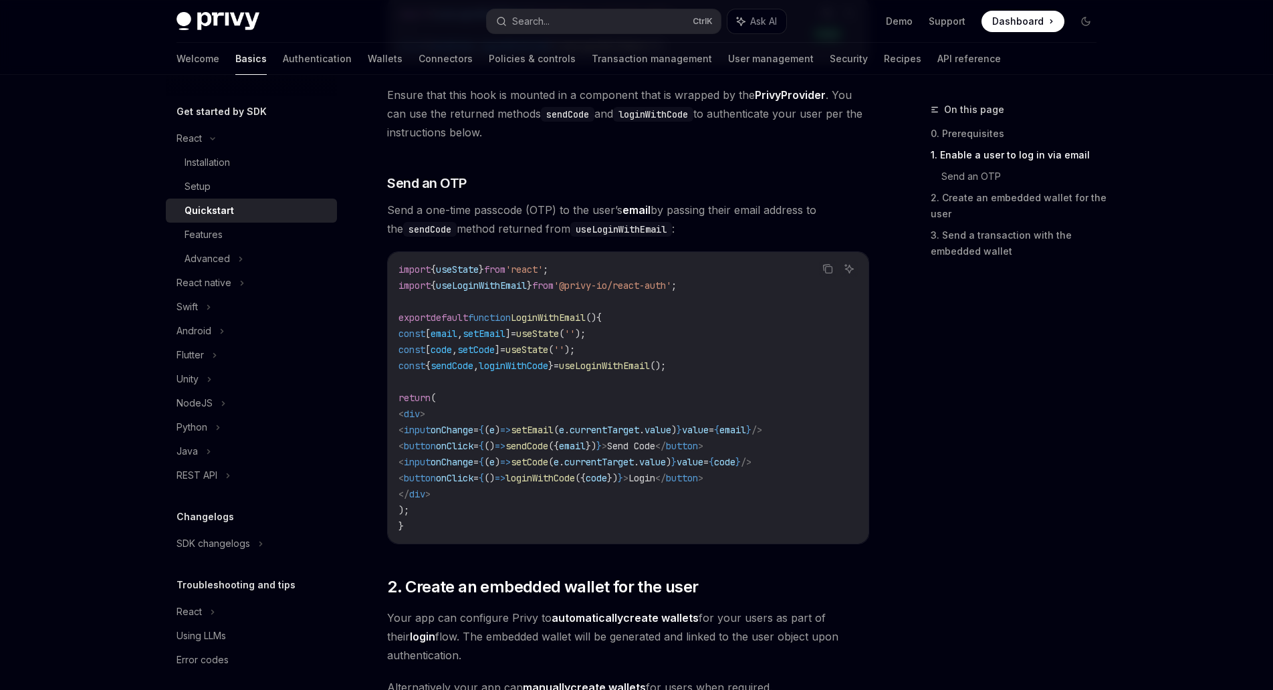
click at [575, 332] on span "''" at bounding box center [569, 334] width 11 height 12
copy code "const [ email , setEmail ] = useState ( '' );"
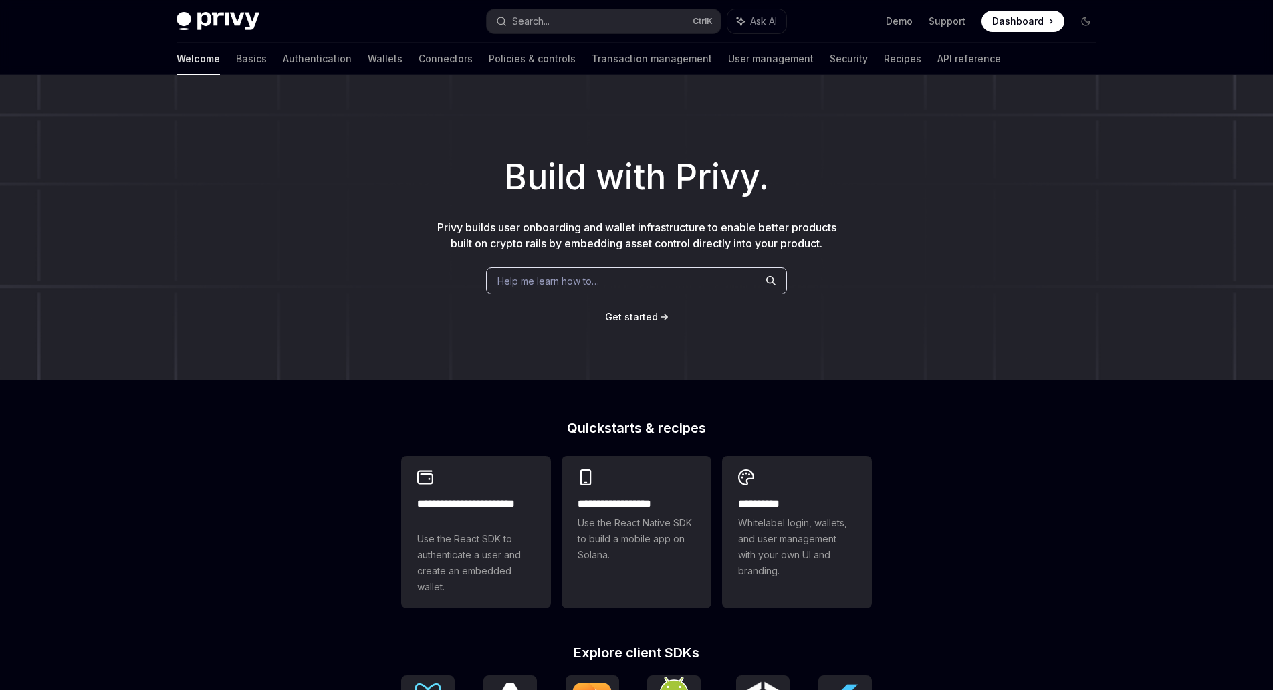
scroll to position [238, 0]
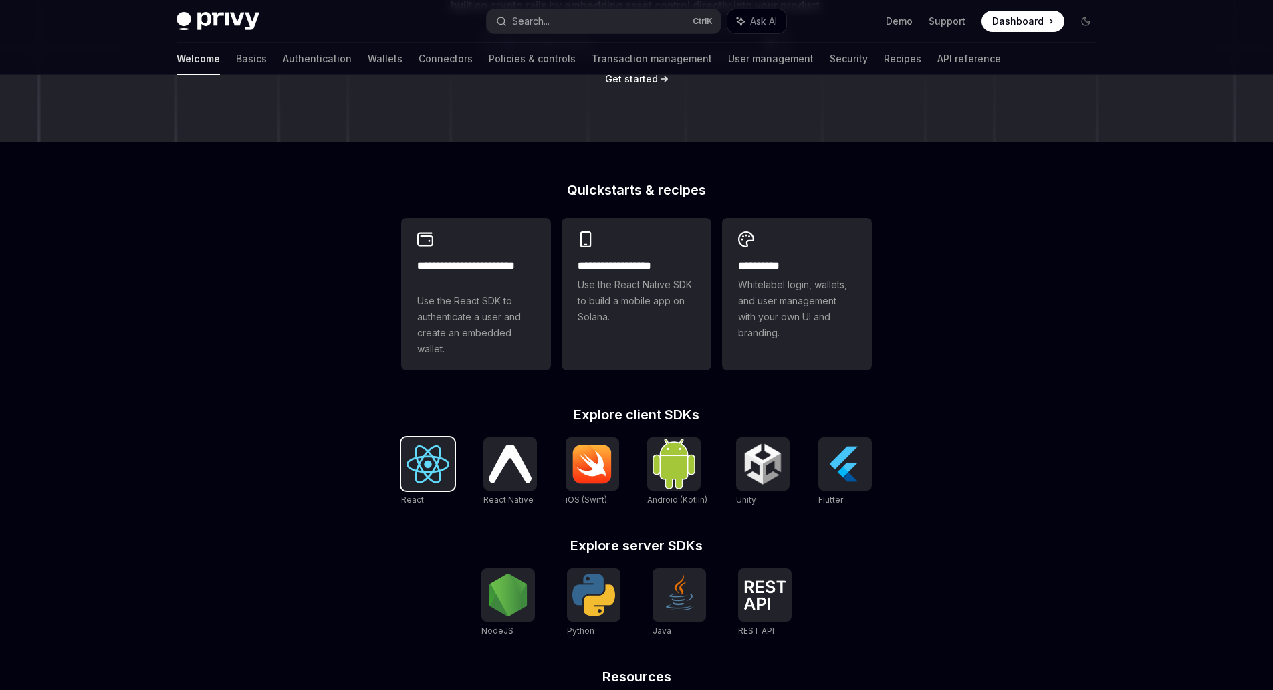
click at [423, 482] on img at bounding box center [428, 464] width 43 height 38
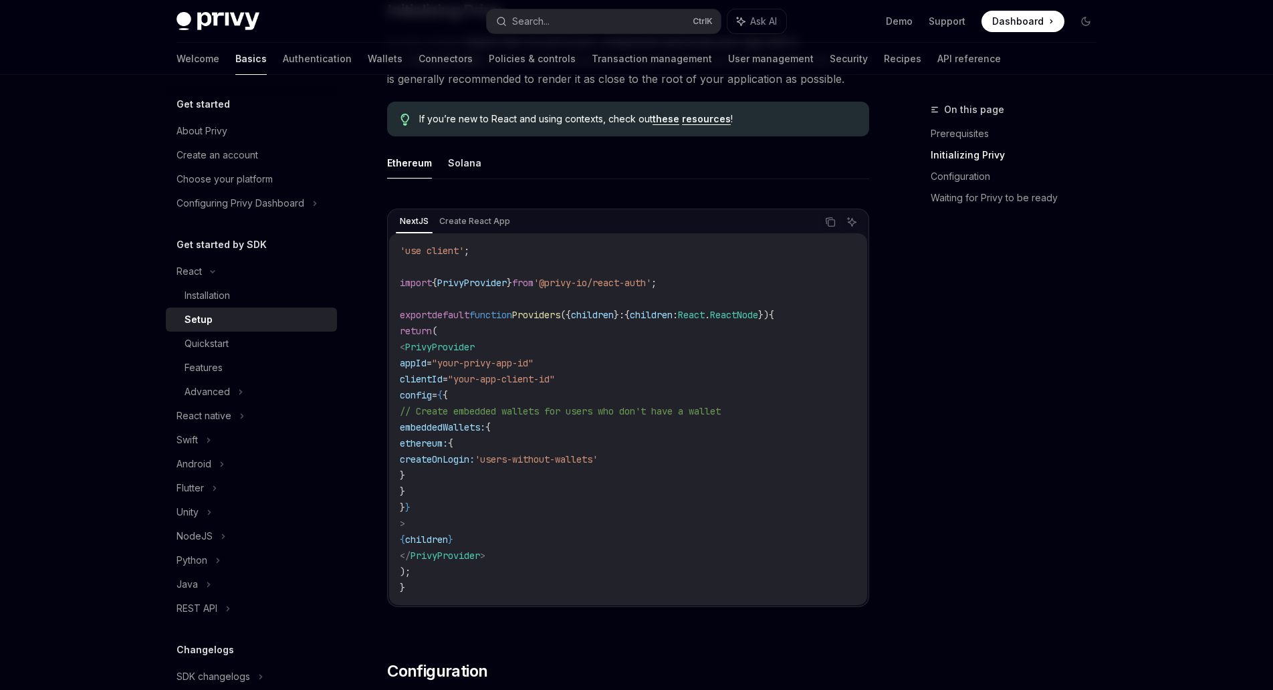
scroll to position [334, 0]
click at [452, 167] on button "Solana" at bounding box center [464, 159] width 33 height 31
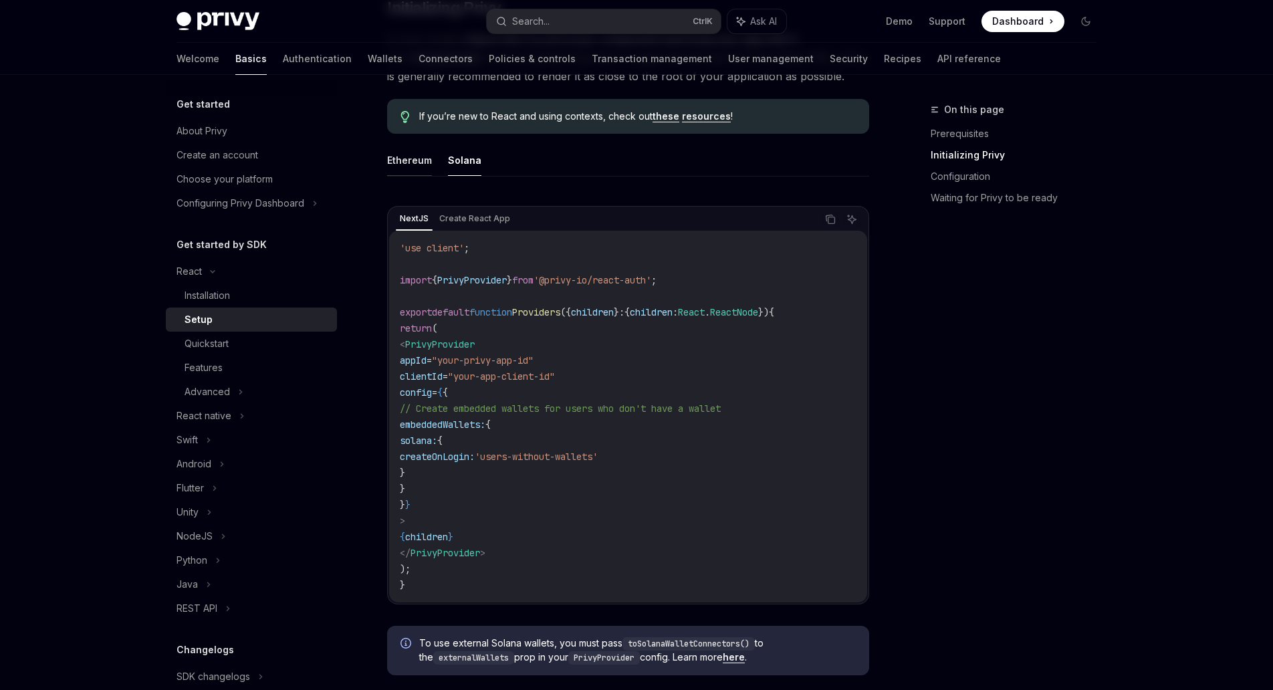
click at [415, 163] on button "Ethereum" at bounding box center [409, 159] width 45 height 31
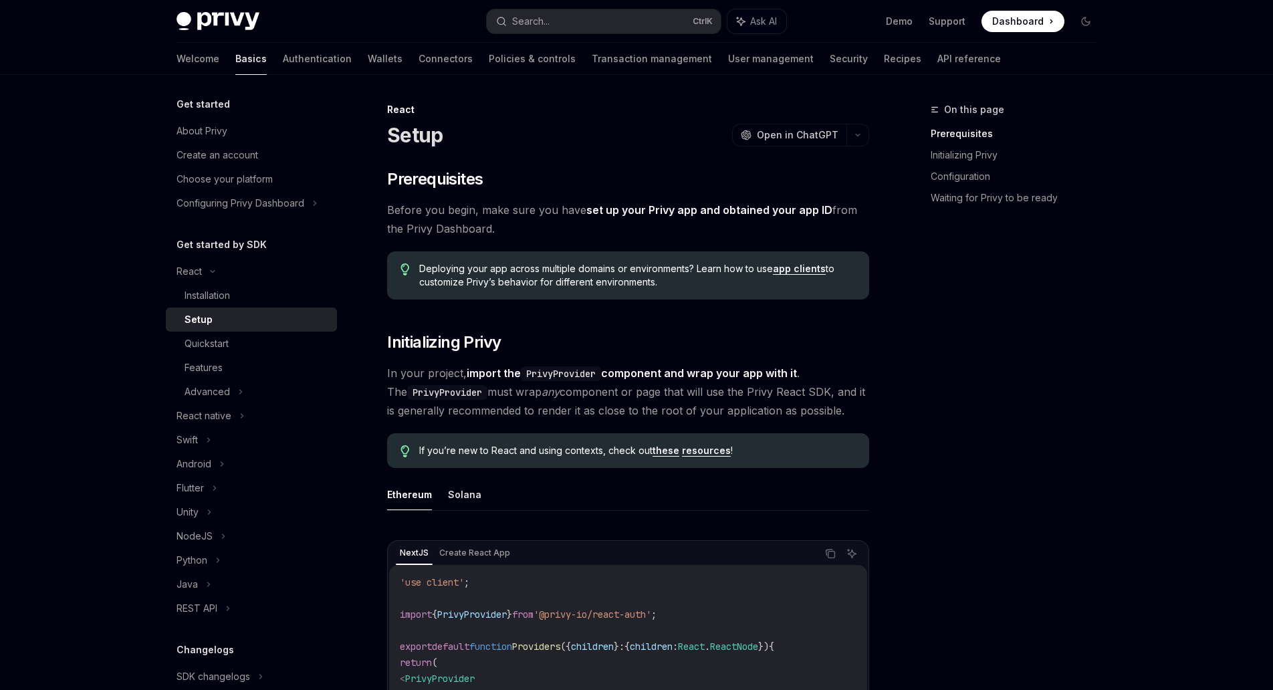
scroll to position [1, 0]
drag, startPoint x: 435, startPoint y: 213, endPoint x: 533, endPoint y: 216, distance: 98.4
click at [533, 216] on span "Before you begin, make sure you have set up your Privy app and obtained your ap…" at bounding box center [628, 218] width 482 height 37
click at [638, 208] on link "set up your Privy app and obtained your app ID" at bounding box center [710, 210] width 246 height 14
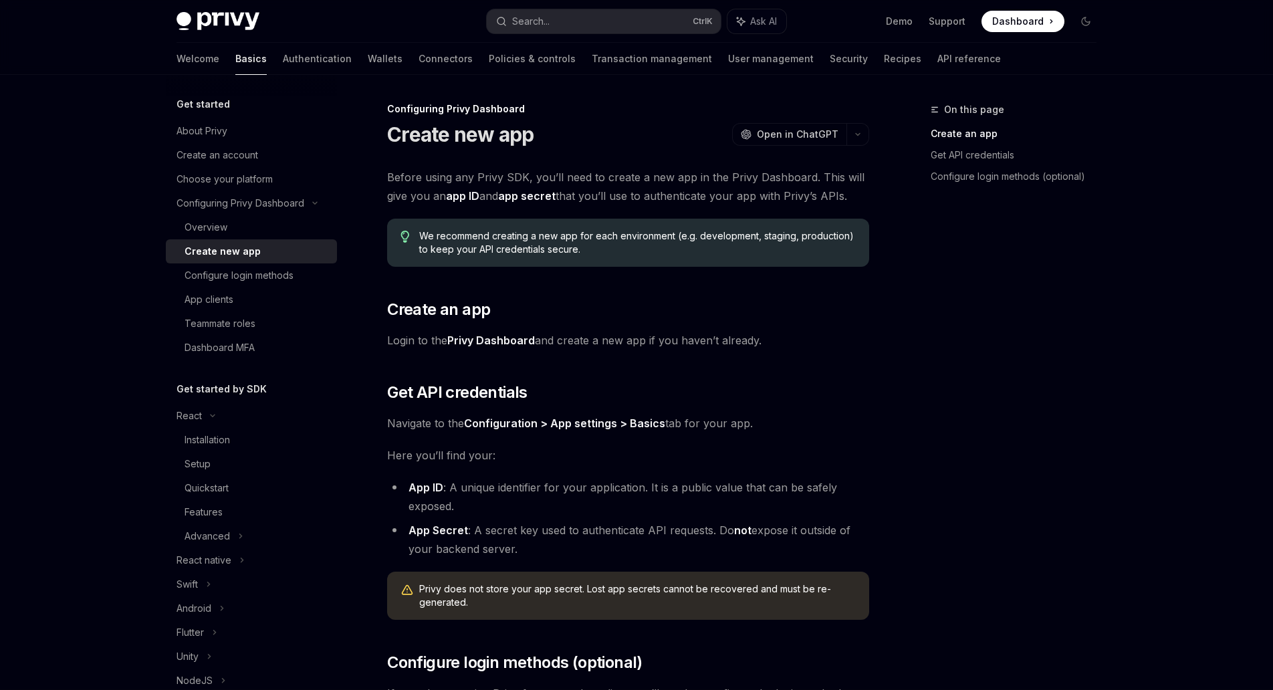
drag, startPoint x: 413, startPoint y: 178, endPoint x: 803, endPoint y: 205, distance: 391.5
click at [803, 205] on div "Before using any Privy SDK, you’ll need to create a new app in the Privy Dashbo…" at bounding box center [628, 454] width 482 height 572
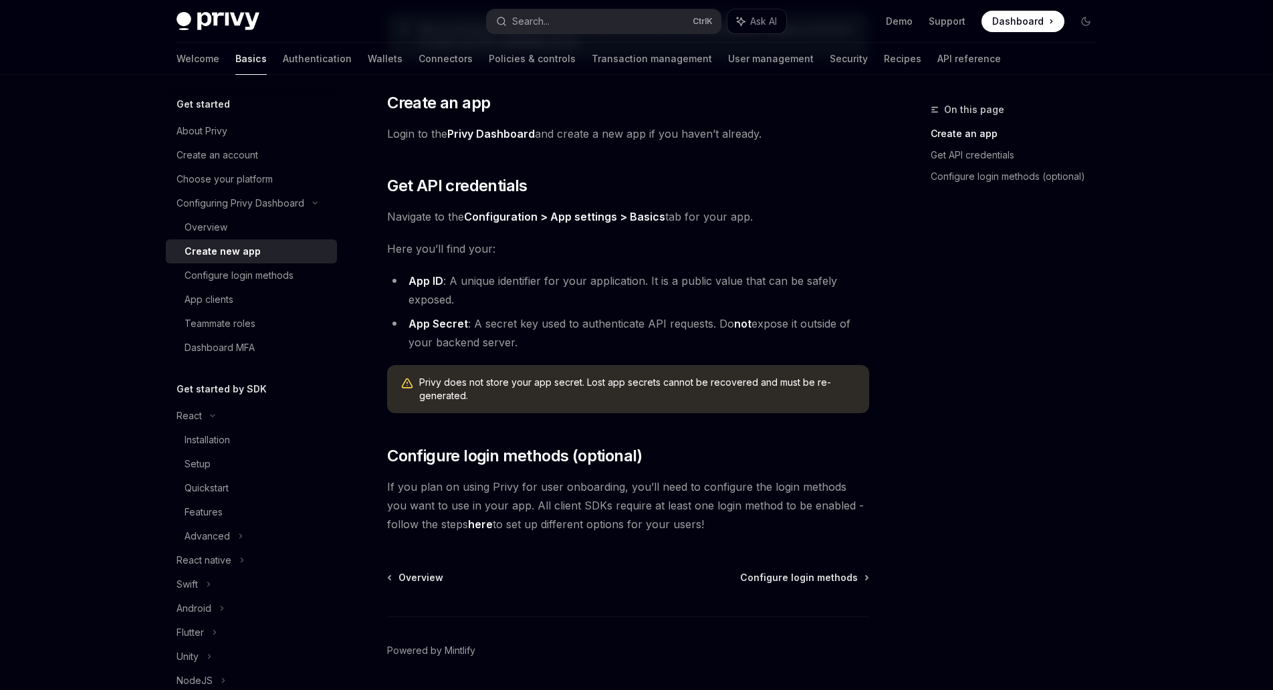
scroll to position [249, 0]
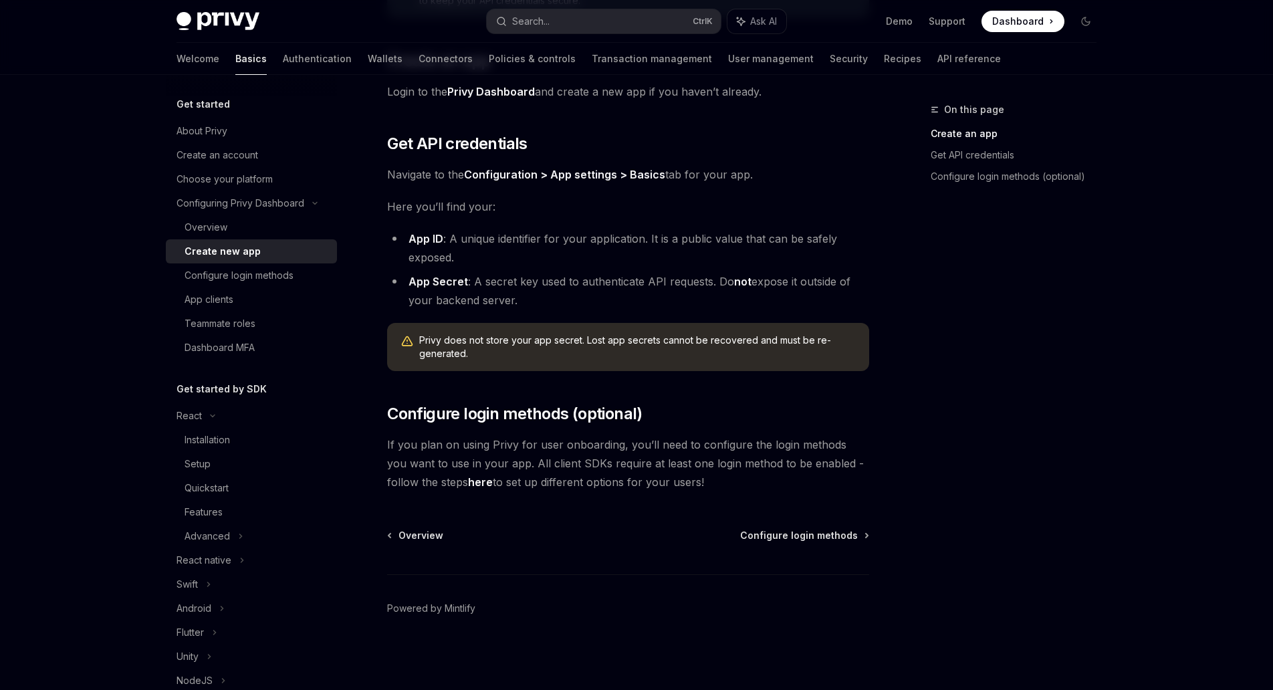
click at [468, 486] on link "here" at bounding box center [480, 482] width 25 height 14
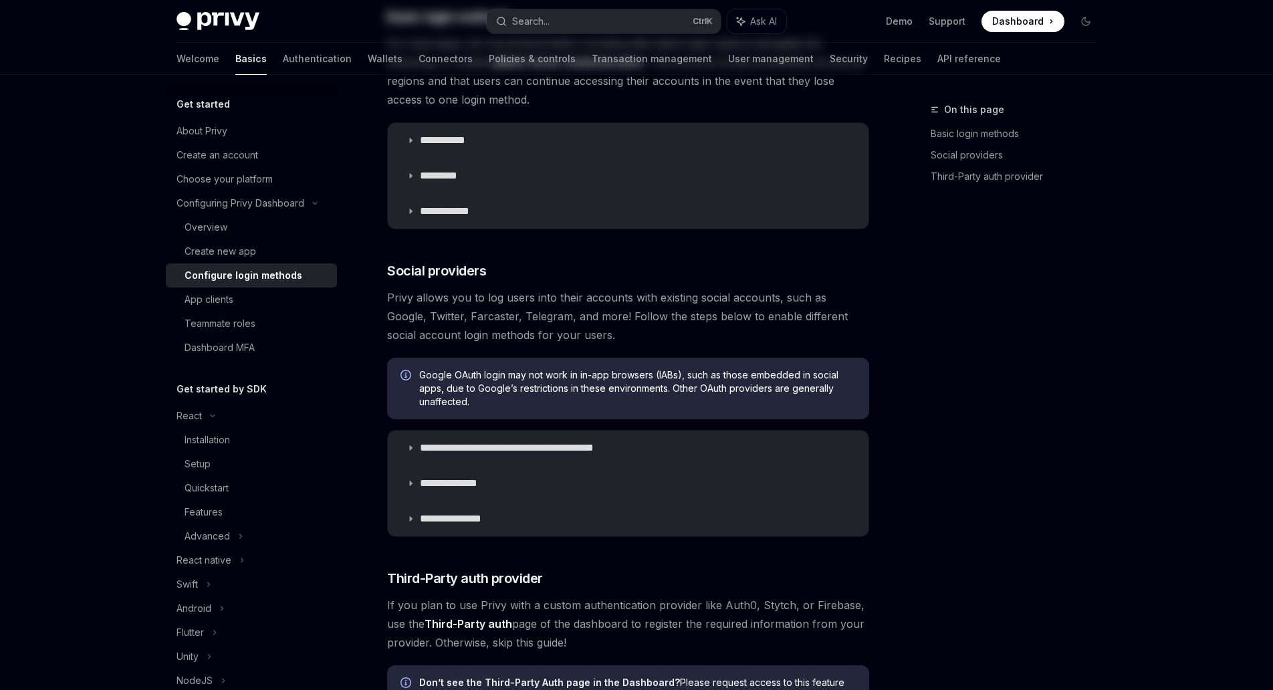
type textarea "*"
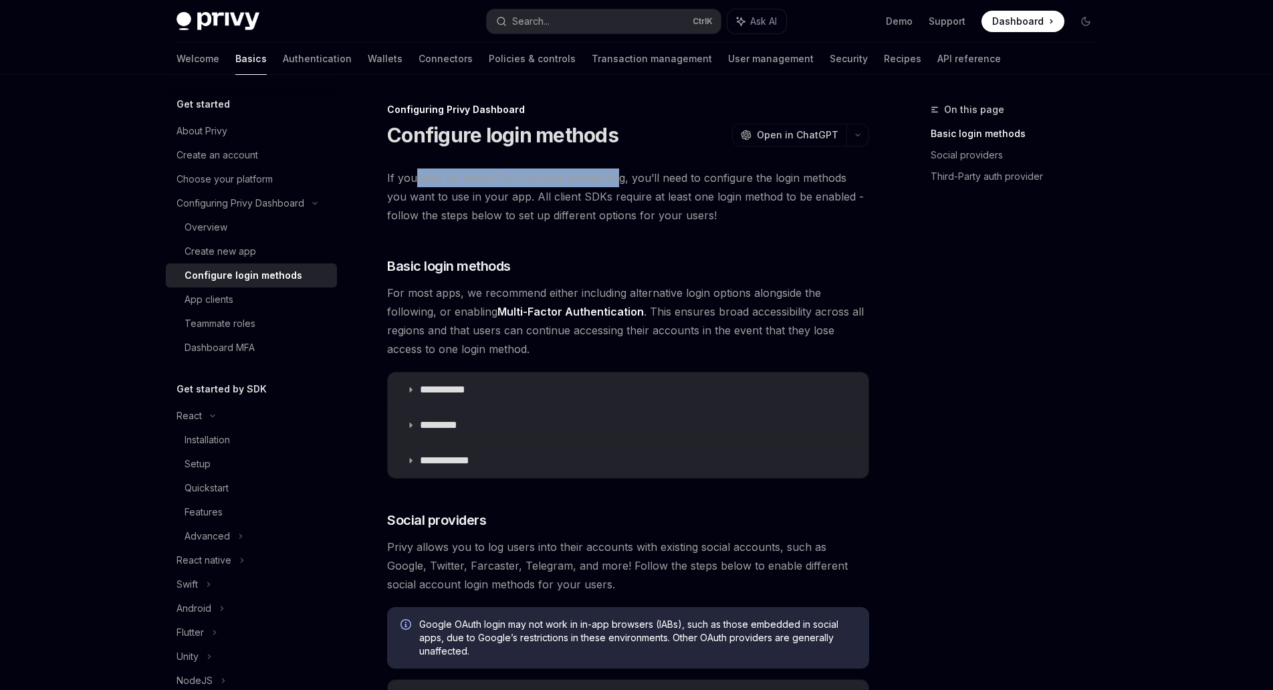
drag, startPoint x: 417, startPoint y: 180, endPoint x: 611, endPoint y: 183, distance: 194.0
click at [611, 183] on span "If you plan on using Privy for user onboarding, you’ll need to configure the lo…" at bounding box center [628, 197] width 482 height 56
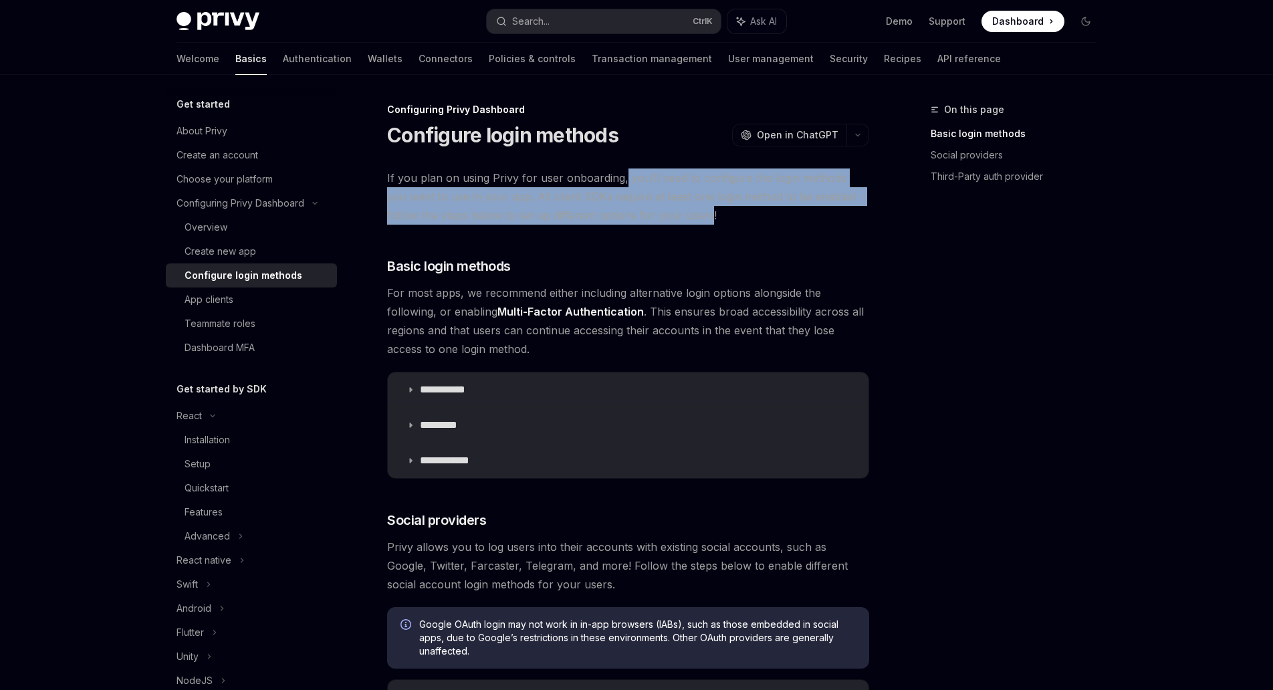
drag, startPoint x: 623, startPoint y: 181, endPoint x: 675, endPoint y: 214, distance: 62.0
click at [675, 214] on span "If you plan on using Privy for user onboarding, you’ll need to configure the lo…" at bounding box center [628, 197] width 482 height 56
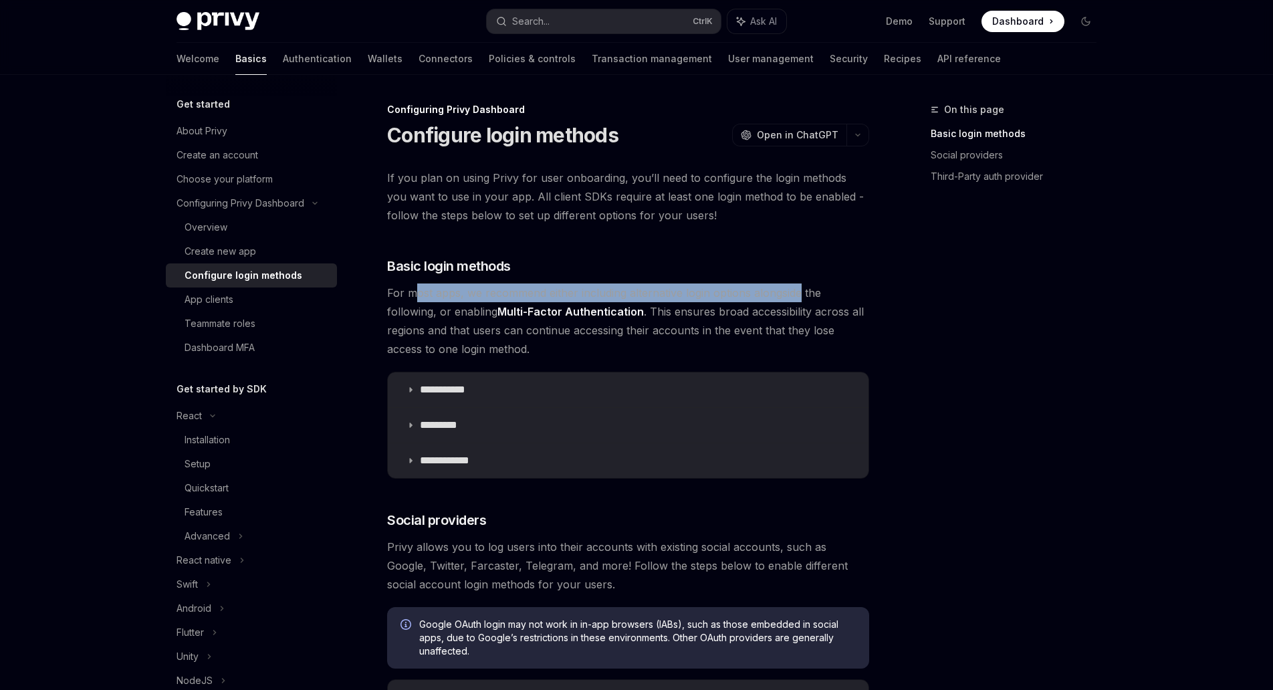
drag, startPoint x: 413, startPoint y: 294, endPoint x: 803, endPoint y: 301, distance: 390.6
click at [803, 301] on span "For most apps, we recommend either including alternative login options alongsid…" at bounding box center [628, 321] width 482 height 75
drag, startPoint x: 423, startPoint y: 318, endPoint x: 500, endPoint y: 314, distance: 76.3
click at [500, 314] on span "For most apps, we recommend either including alternative login options alongsid…" at bounding box center [628, 321] width 482 height 75
click at [457, 339] on span "For most apps, we recommend either including alternative login options alongsid…" at bounding box center [628, 321] width 482 height 75
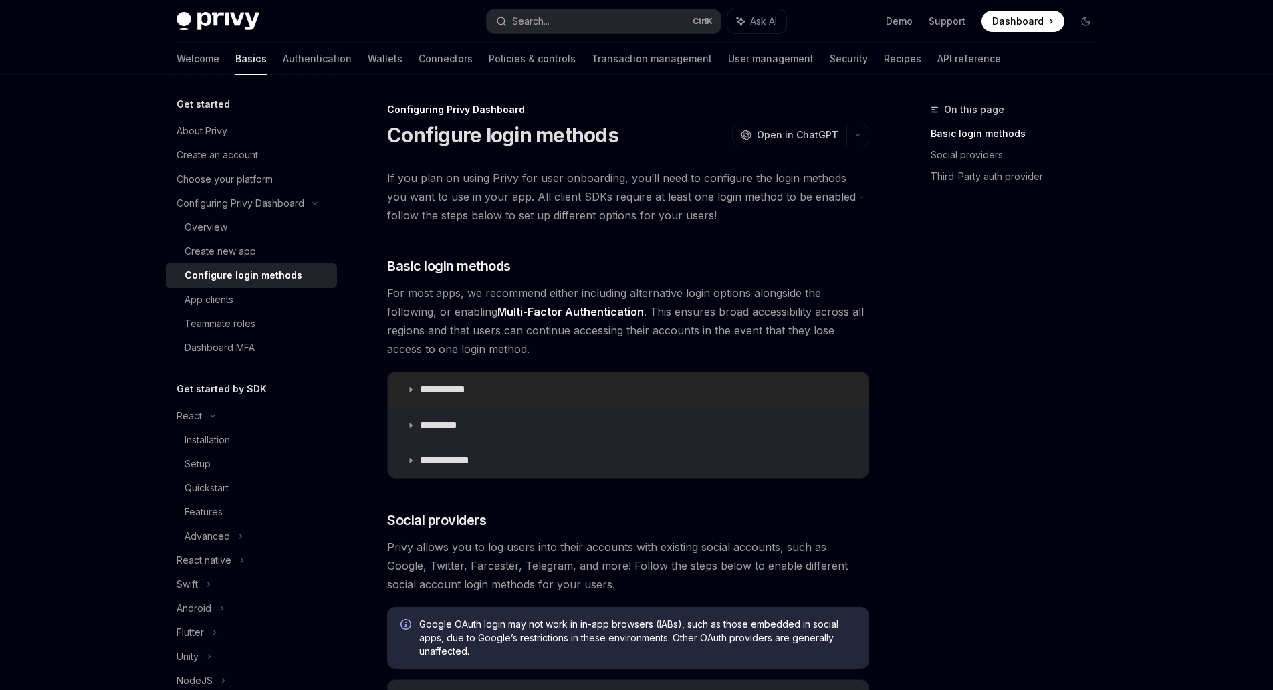
click at [473, 394] on p "**********" at bounding box center [448, 389] width 56 height 13
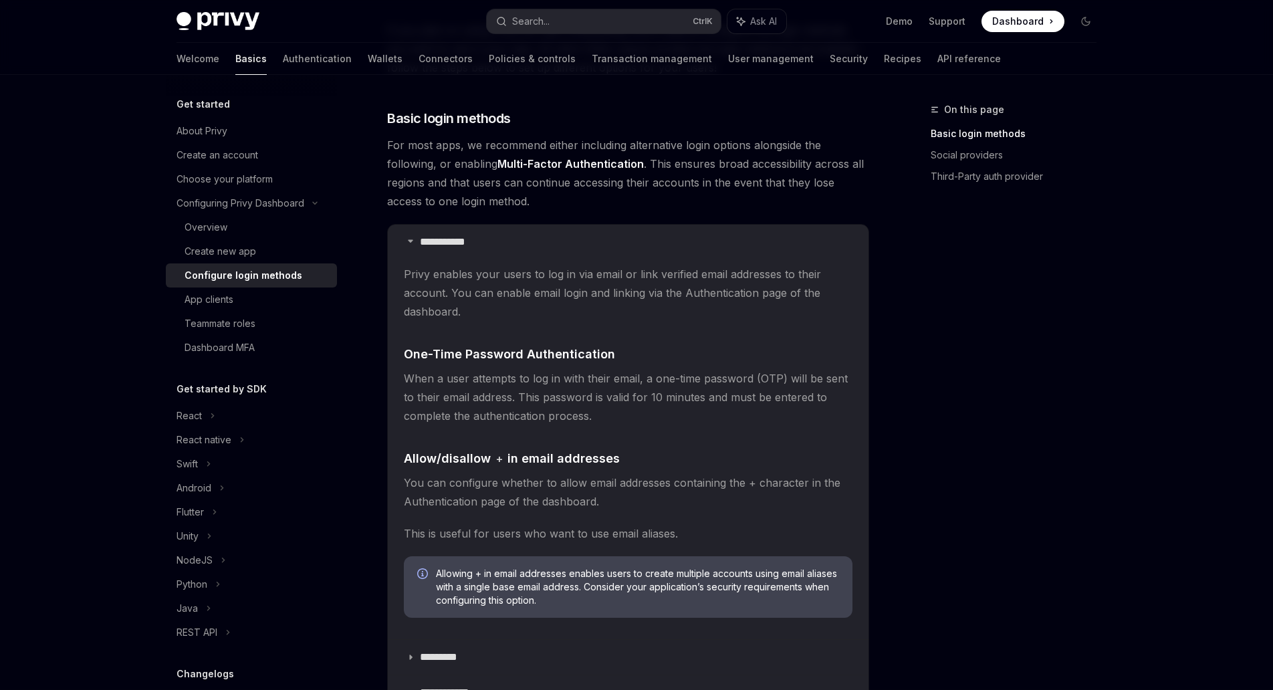
scroll to position [150, 0]
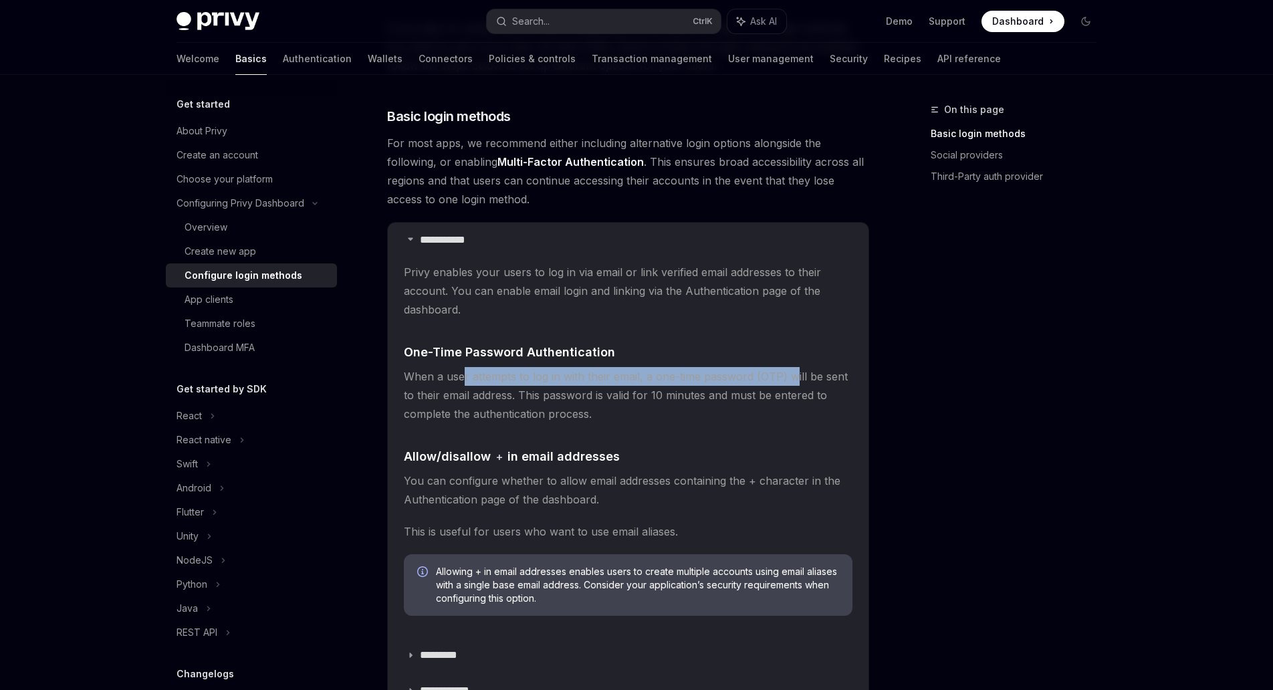
drag, startPoint x: 463, startPoint y: 371, endPoint x: 792, endPoint y: 376, distance: 328.4
click at [792, 376] on span "When a user attempts to log in with their email, a one-time password (OTP) will…" at bounding box center [628, 395] width 449 height 56
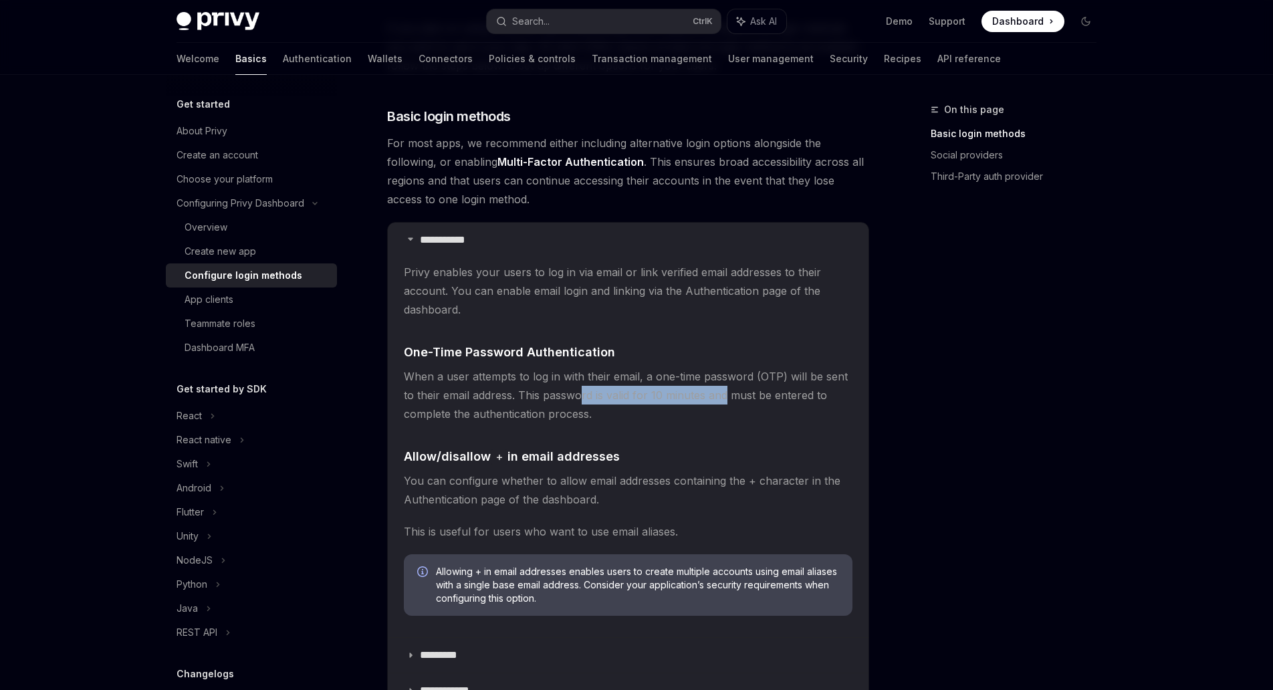
drag, startPoint x: 580, startPoint y: 398, endPoint x: 726, endPoint y: 389, distance: 146.1
click at [726, 389] on span "When a user attempts to log in with their email, a one-time password (OTP) will…" at bounding box center [628, 395] width 449 height 56
drag, startPoint x: 451, startPoint y: 484, endPoint x: 534, endPoint y: 480, distance: 83.0
click at [534, 480] on span "You can configure whether to allow email addresses containing the + character i…" at bounding box center [628, 489] width 449 height 37
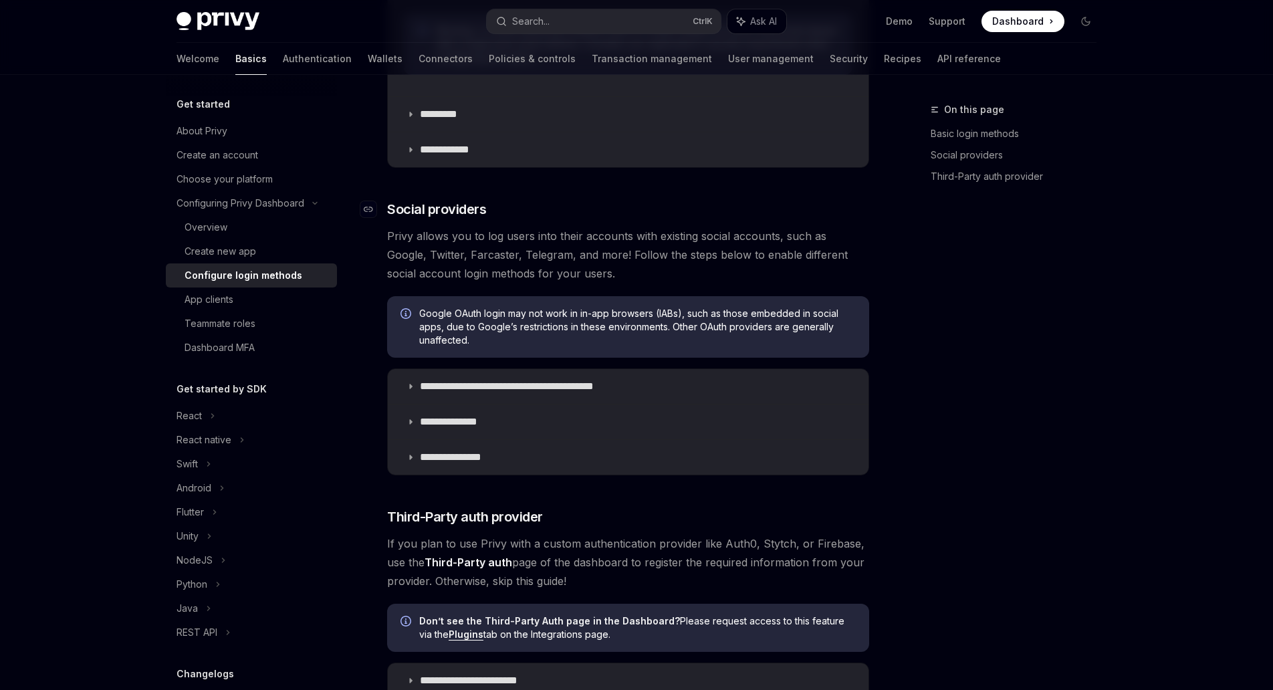
scroll to position [694, 0]
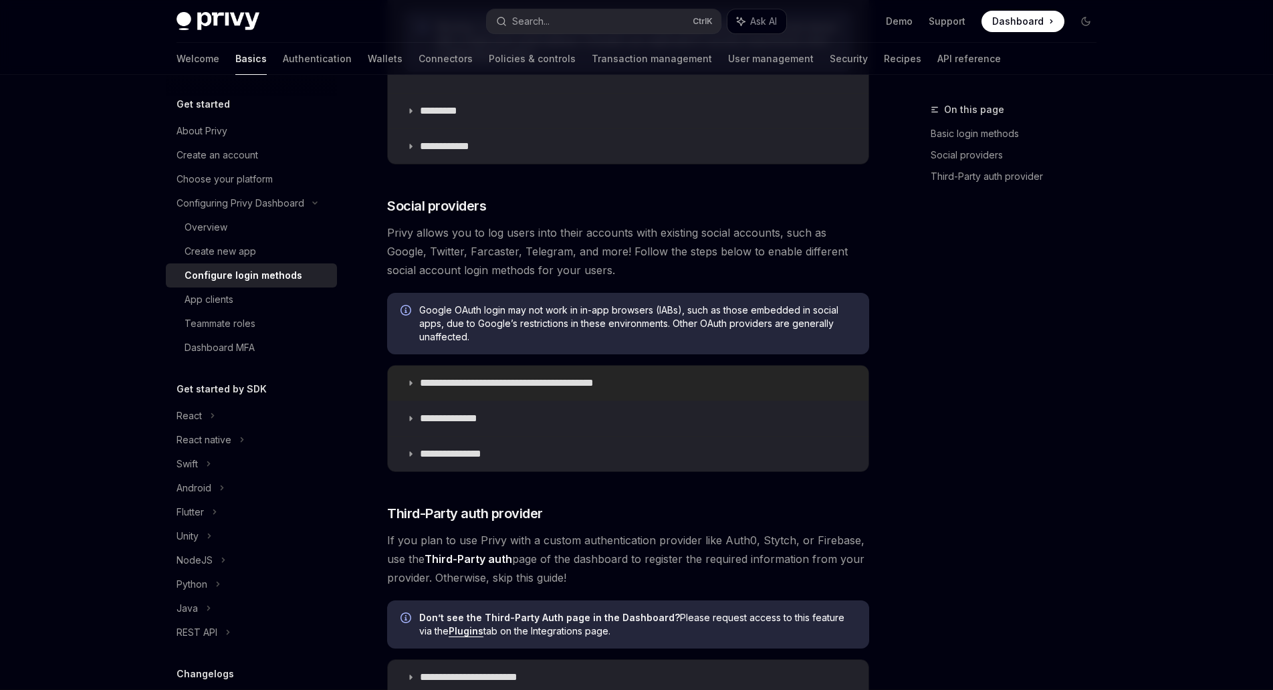
click at [532, 380] on p "**********" at bounding box center [530, 383] width 221 height 13
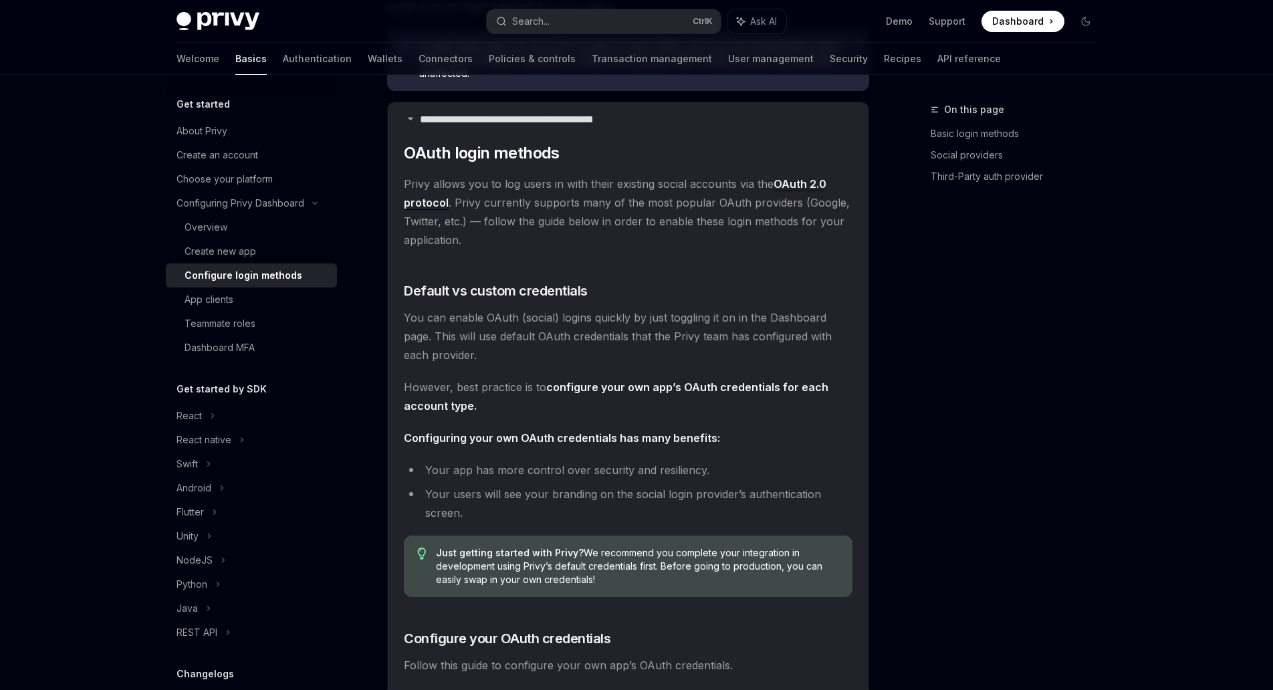
scroll to position [960, 0]
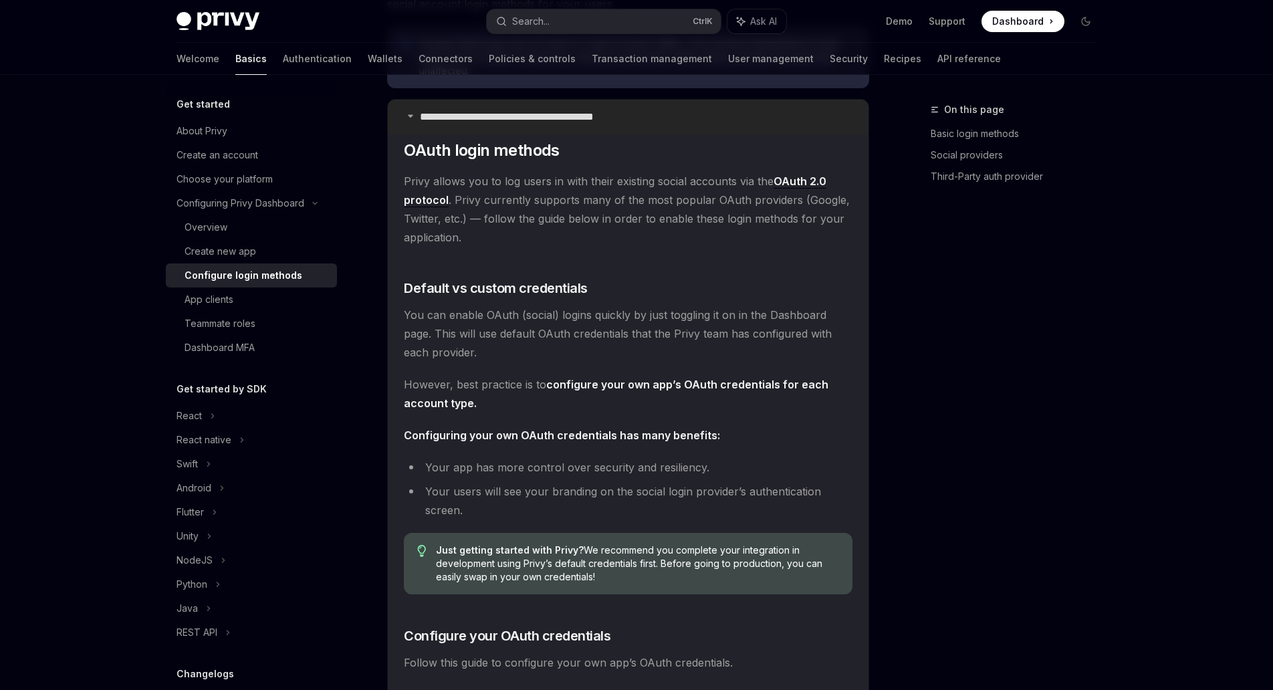
click at [463, 122] on p "**********" at bounding box center [530, 116] width 221 height 13
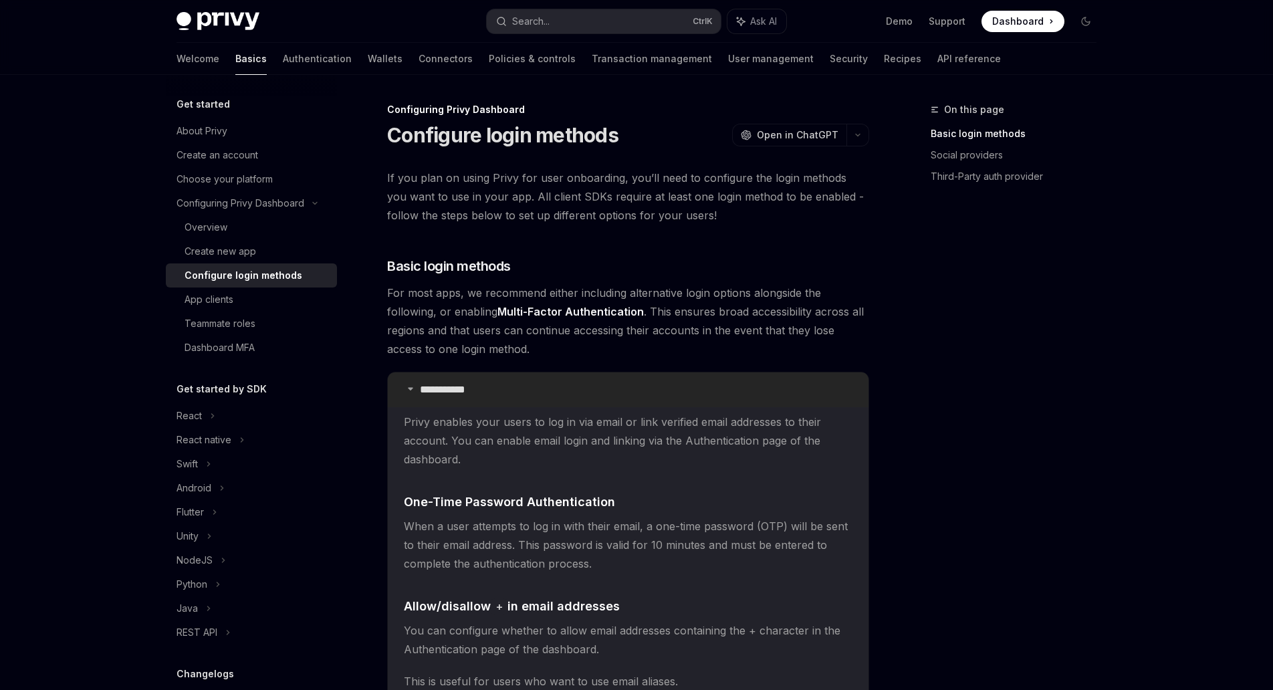
scroll to position [2, 0]
click at [283, 67] on link "Authentication" at bounding box center [317, 59] width 69 height 32
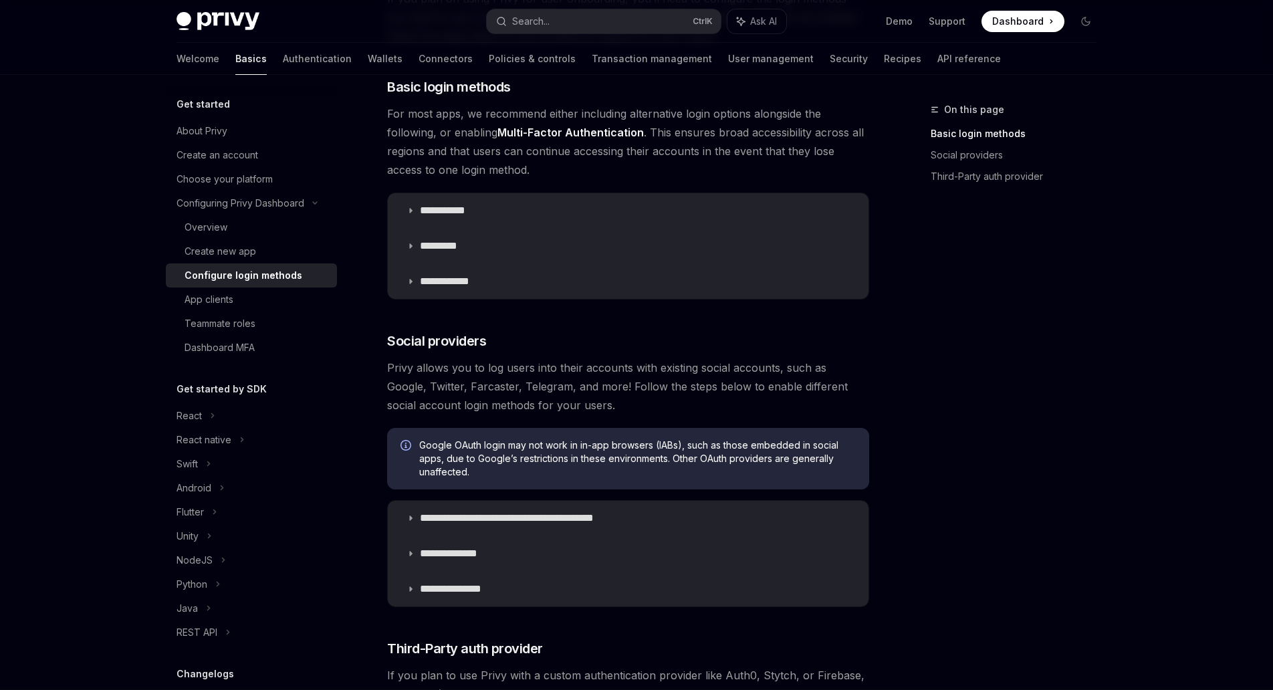
scroll to position [185, 0]
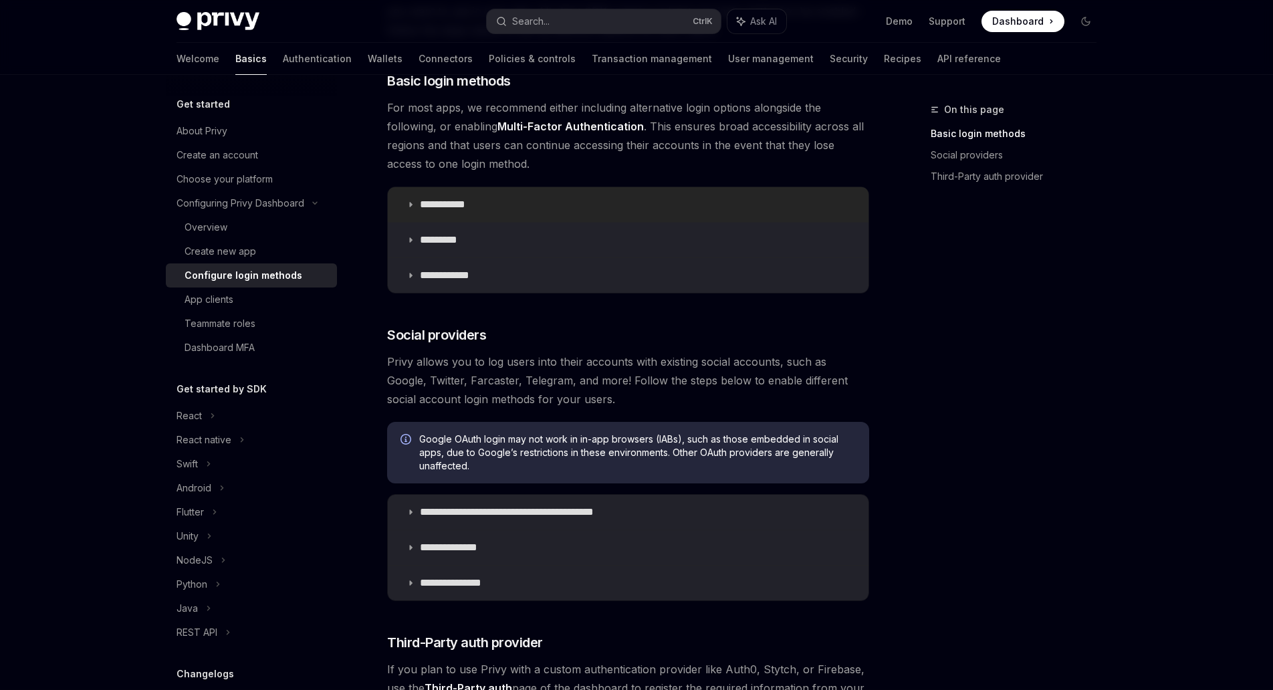
click at [445, 201] on p "**********" at bounding box center [448, 204] width 56 height 13
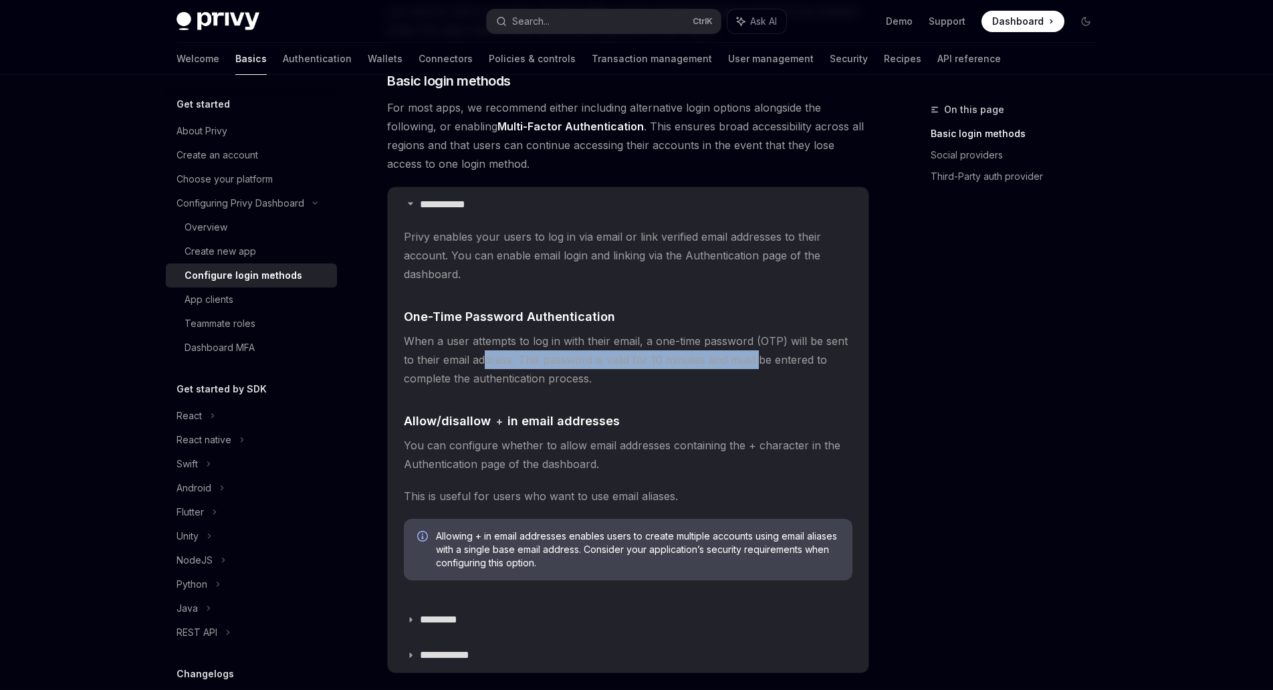
drag, startPoint x: 484, startPoint y: 363, endPoint x: 759, endPoint y: 368, distance: 275.6
click at [759, 368] on span "When a user attempts to log in with their email, a one-time password (OTP) will…" at bounding box center [628, 360] width 449 height 56
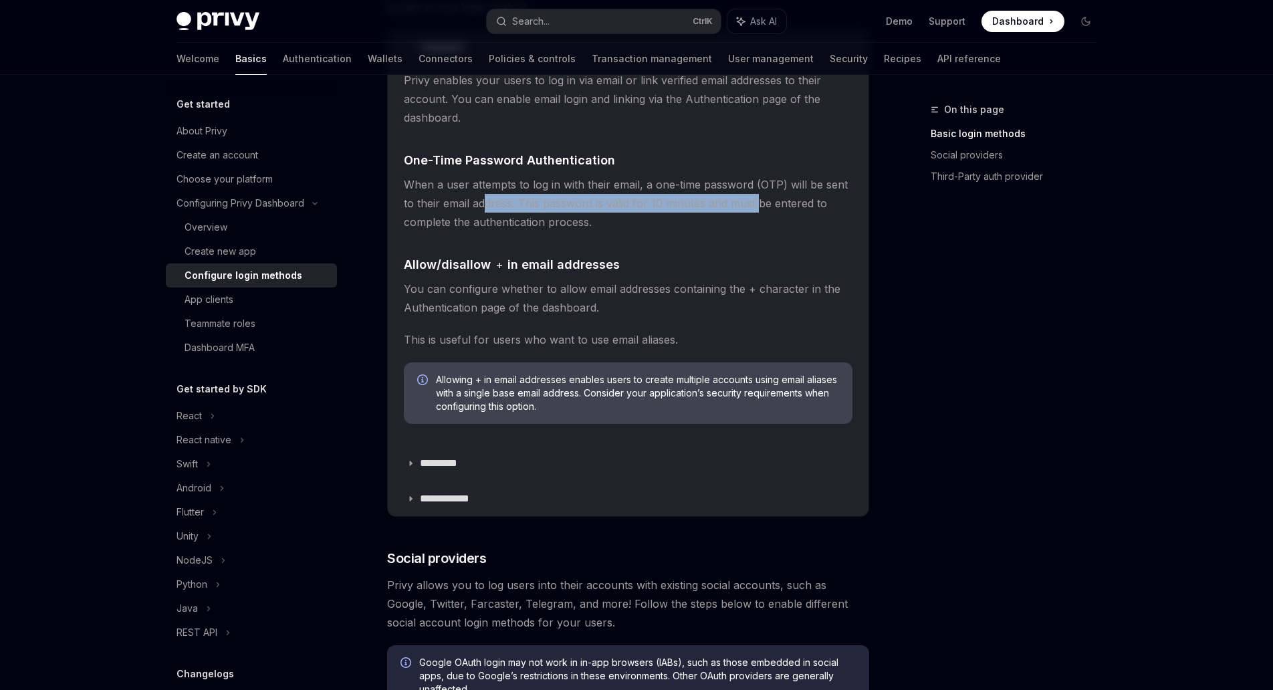
scroll to position [347, 0]
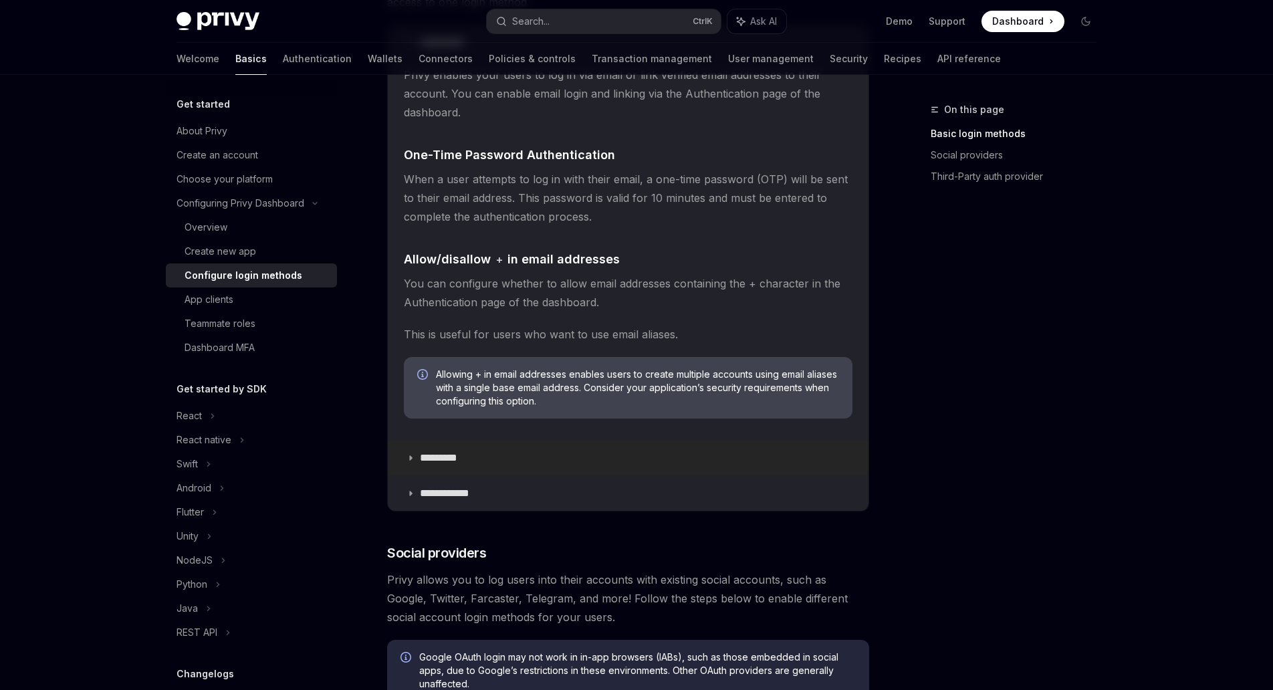
click at [447, 457] on p "*********" at bounding box center [445, 457] width 51 height 13
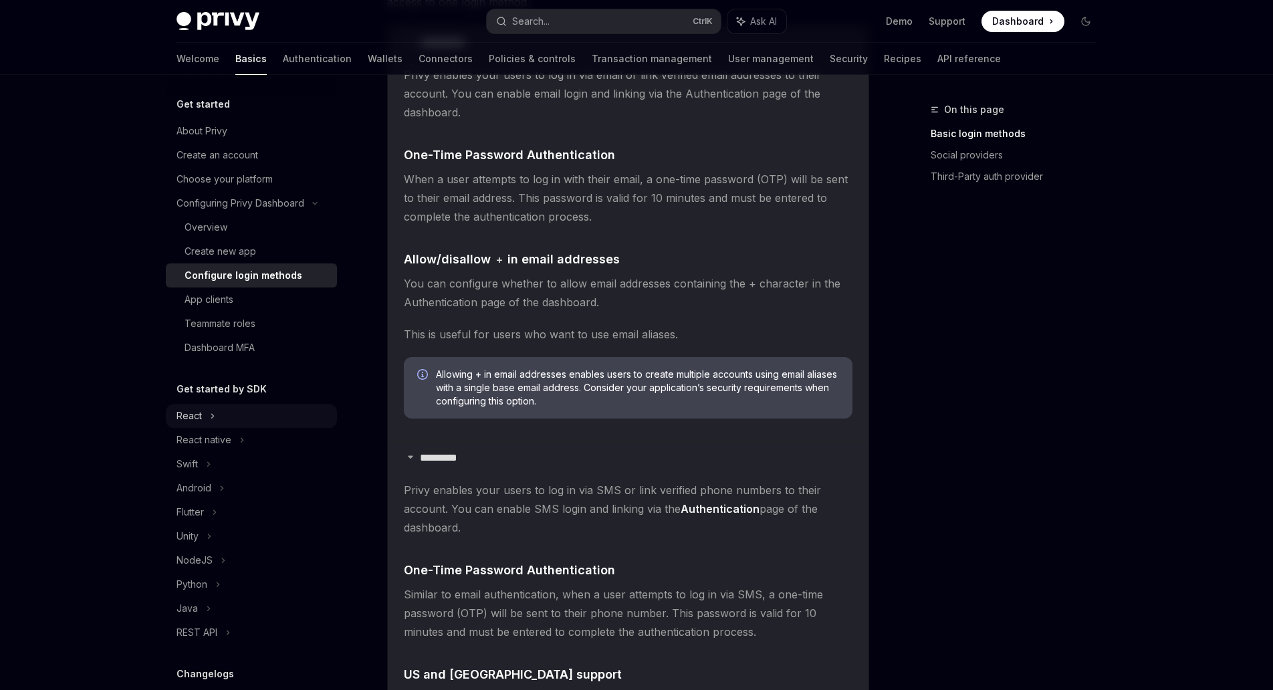
click at [213, 410] on icon at bounding box center [212, 416] width 5 height 16
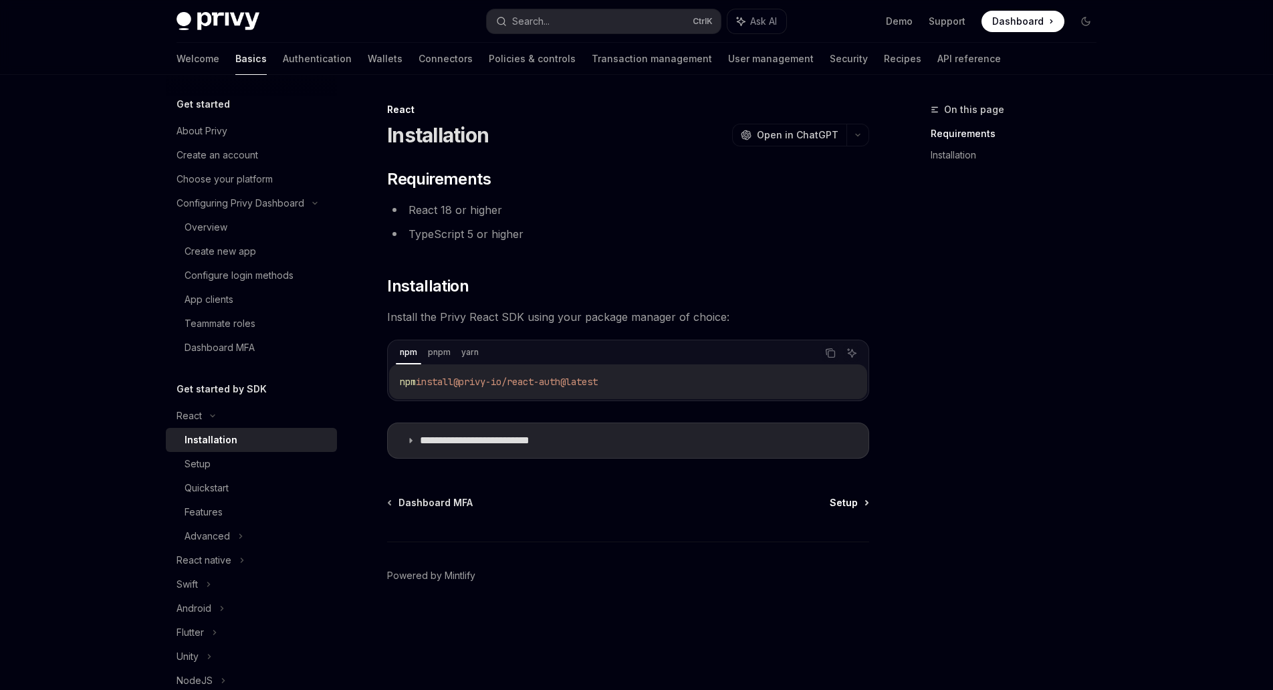
click at [859, 502] on link "Setup" at bounding box center [849, 502] width 38 height 13
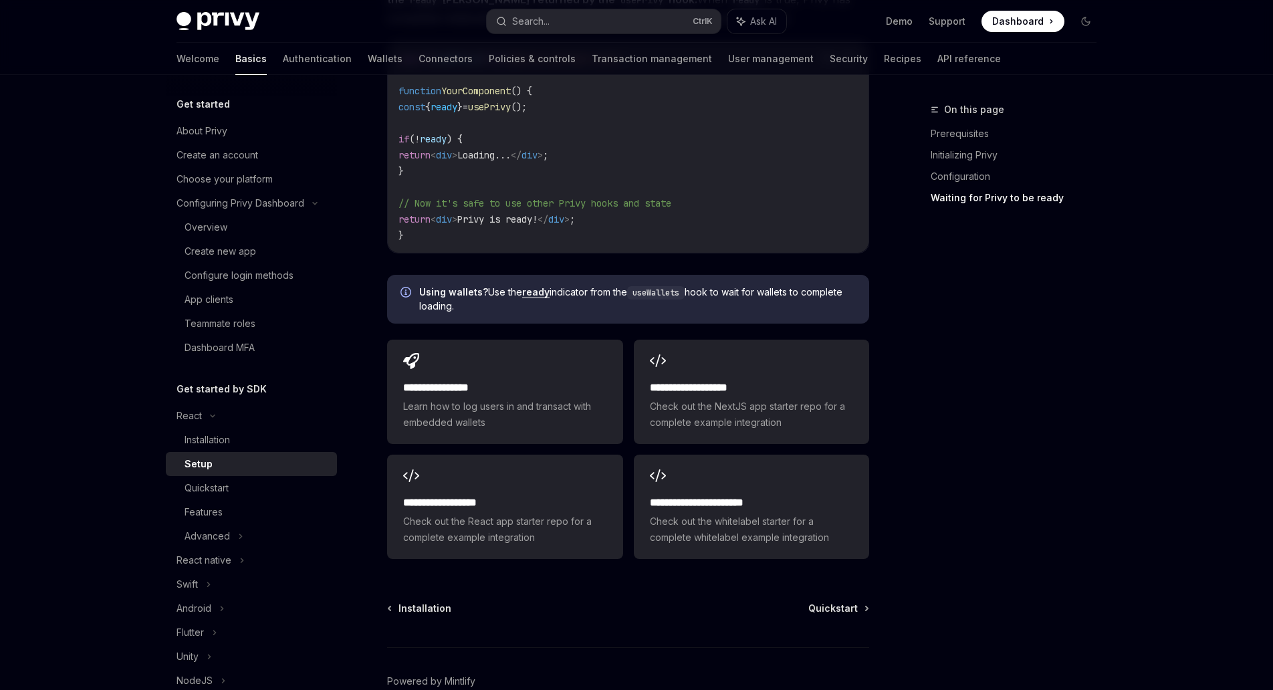
scroll to position [1536, 0]
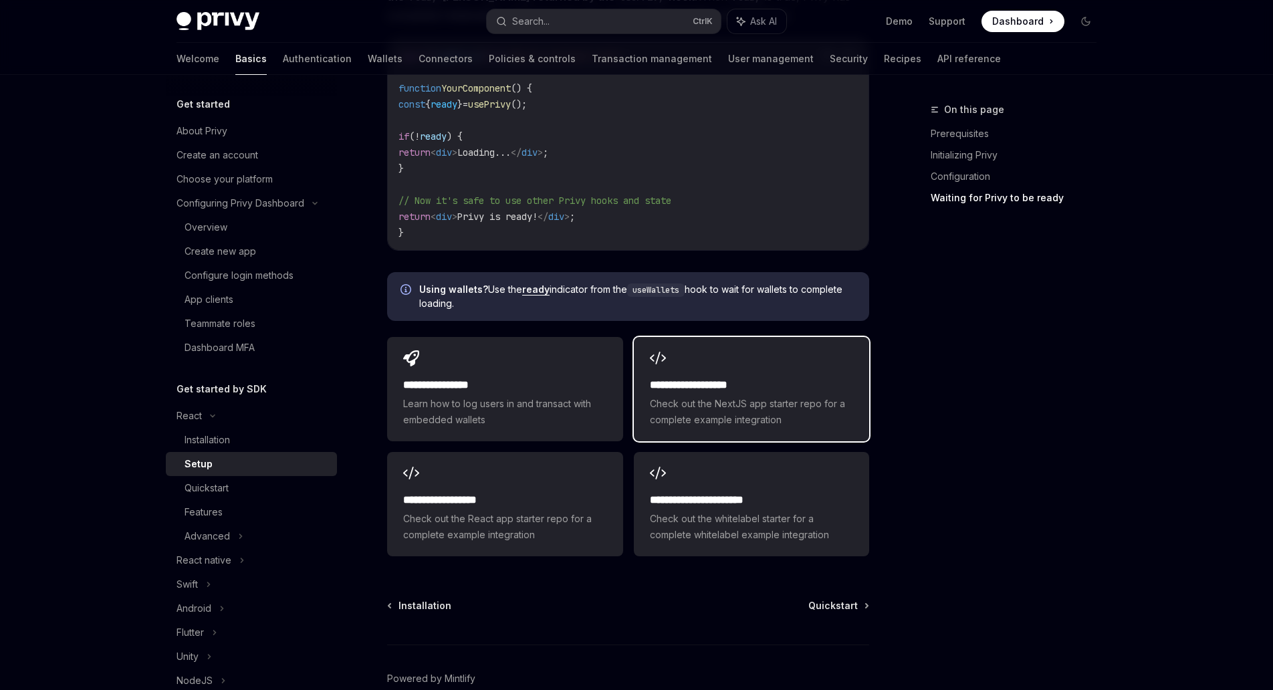
click at [782, 369] on div "**********" at bounding box center [751, 389] width 235 height 104
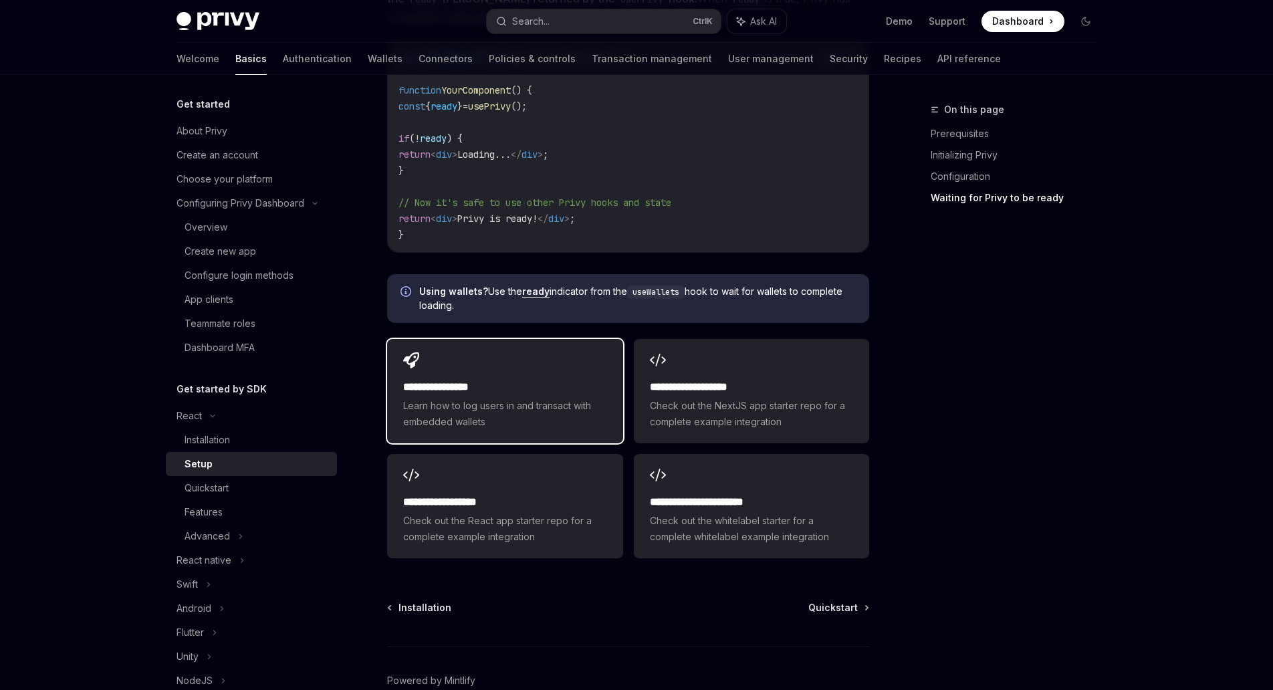
scroll to position [1607, 0]
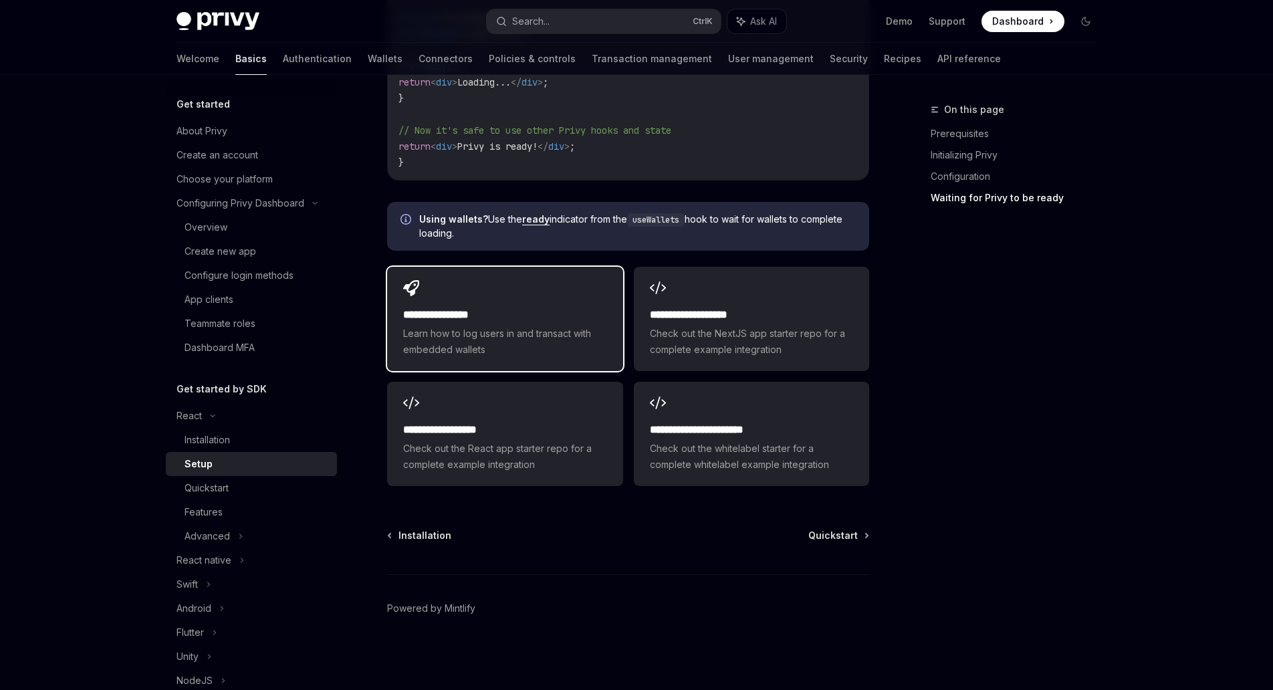
click at [623, 347] on div "**********" at bounding box center [504, 319] width 235 height 104
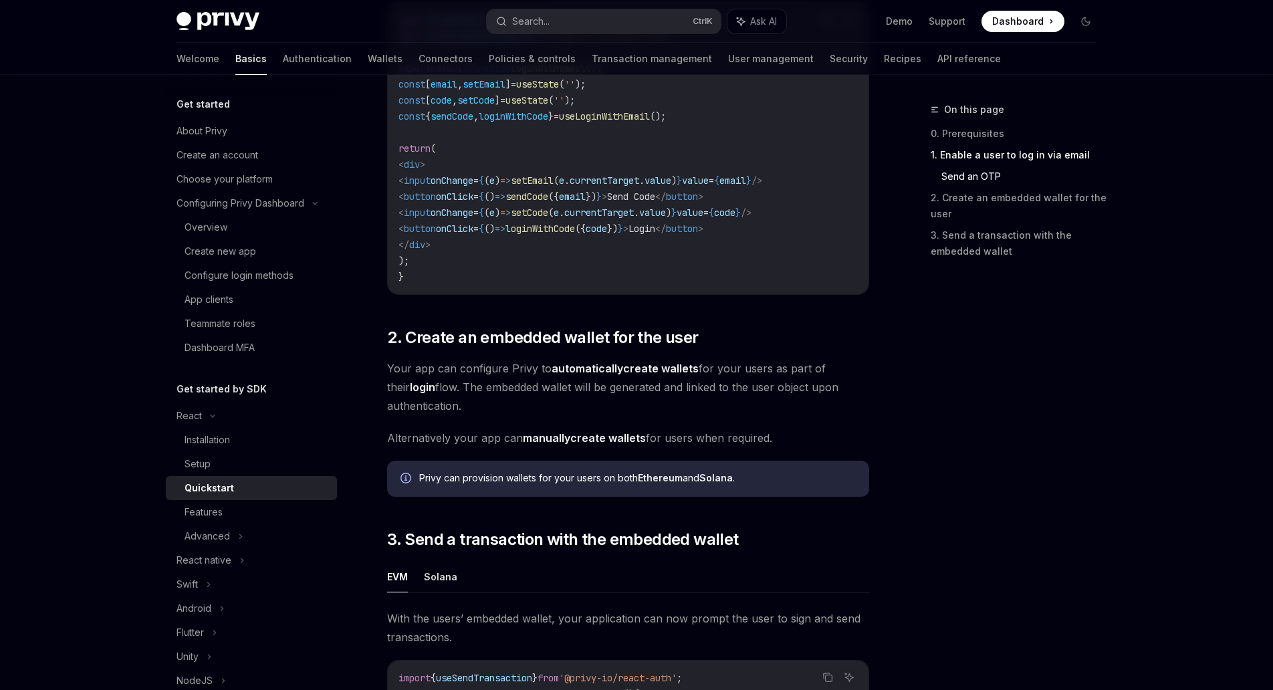
scroll to position [720, 0]
drag, startPoint x: 560, startPoint y: 342, endPoint x: 633, endPoint y: 340, distance: 72.2
click at [633, 340] on span "2. Create an embedded wallet for the user" at bounding box center [542, 336] width 311 height 21
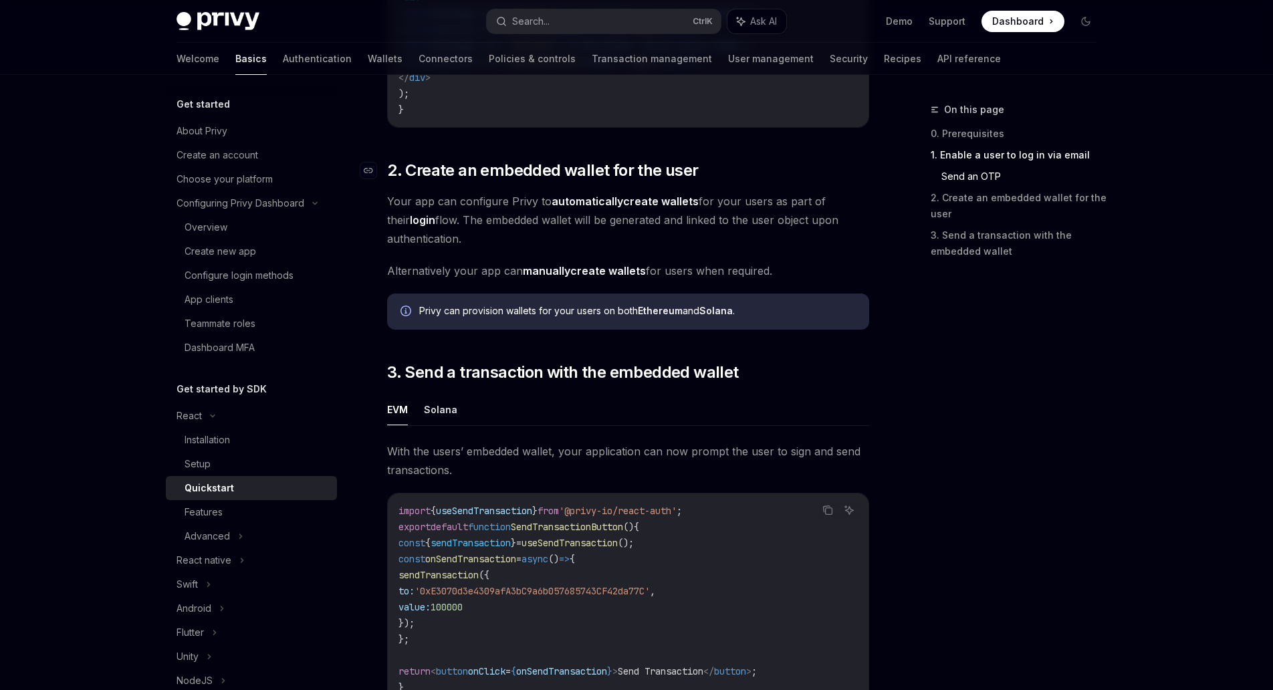
click at [633, 340] on div "​ 0. Prerequisites This guide assumes that you have completed the Setup guide. …" at bounding box center [628, 87] width 482 height 1525
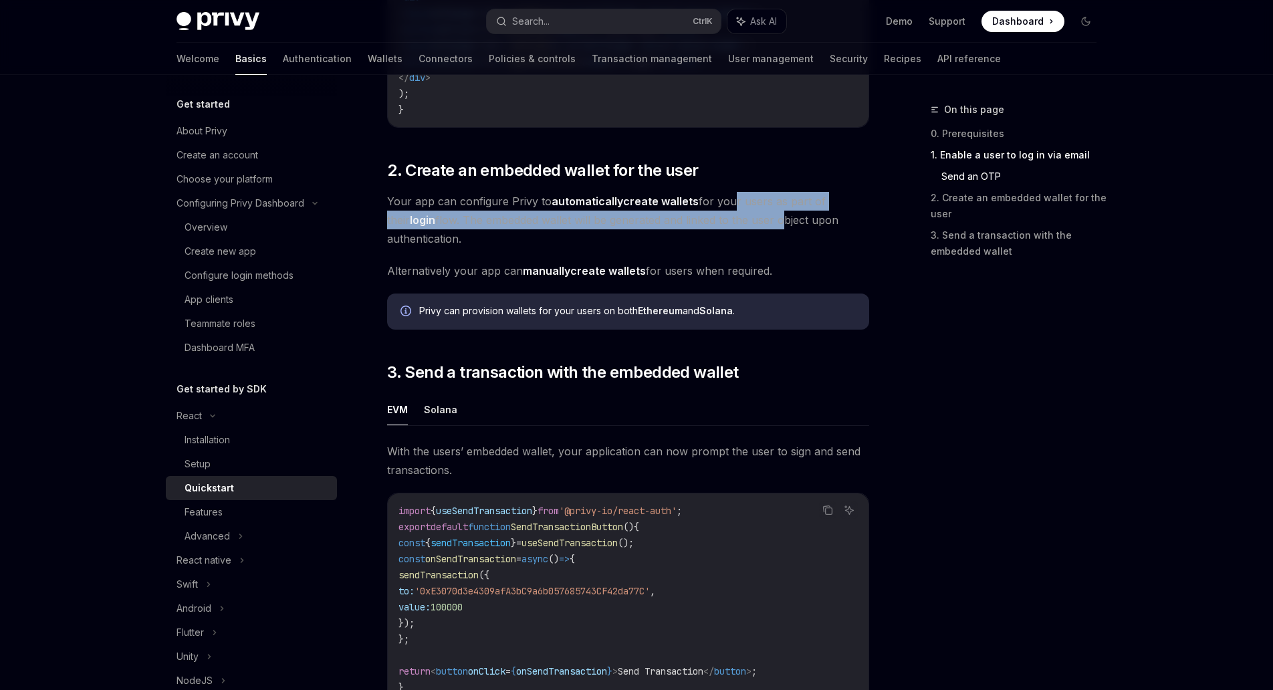
drag, startPoint x: 726, startPoint y: 207, endPoint x: 756, endPoint y: 219, distance: 33.0
click at [756, 219] on span "Your app can configure Privy to automatically create wallets for your users as …" at bounding box center [628, 220] width 482 height 56
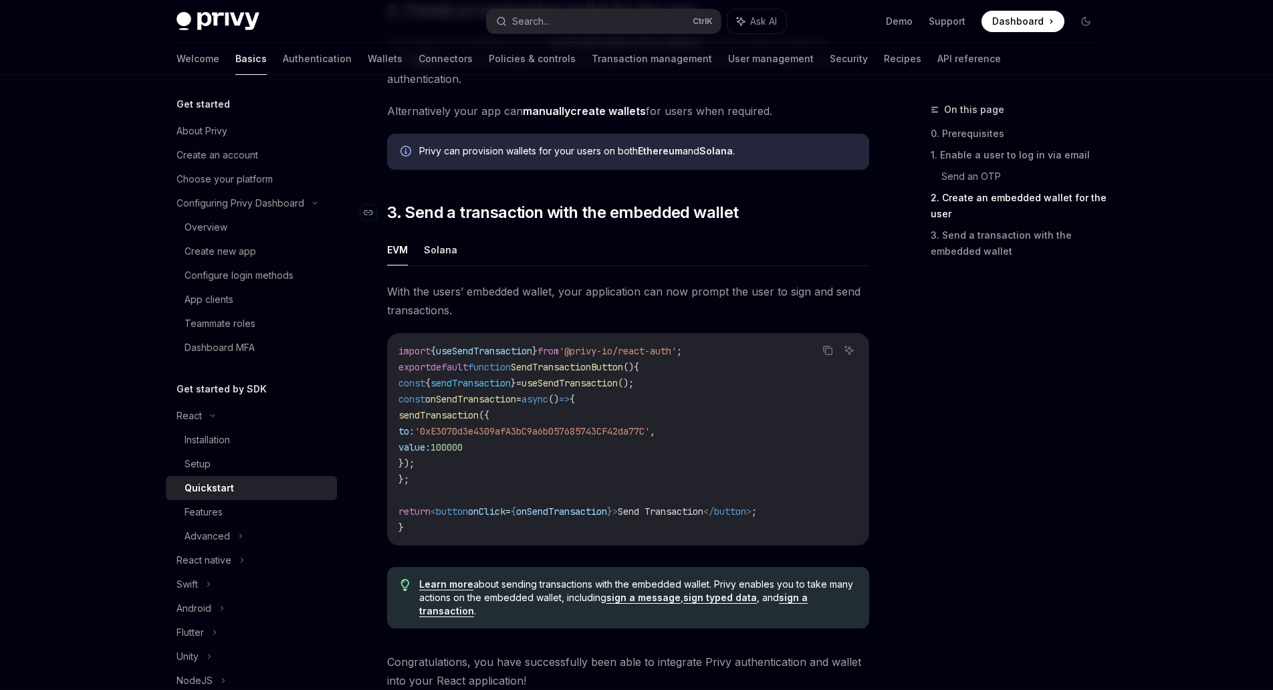
scroll to position [1055, 0]
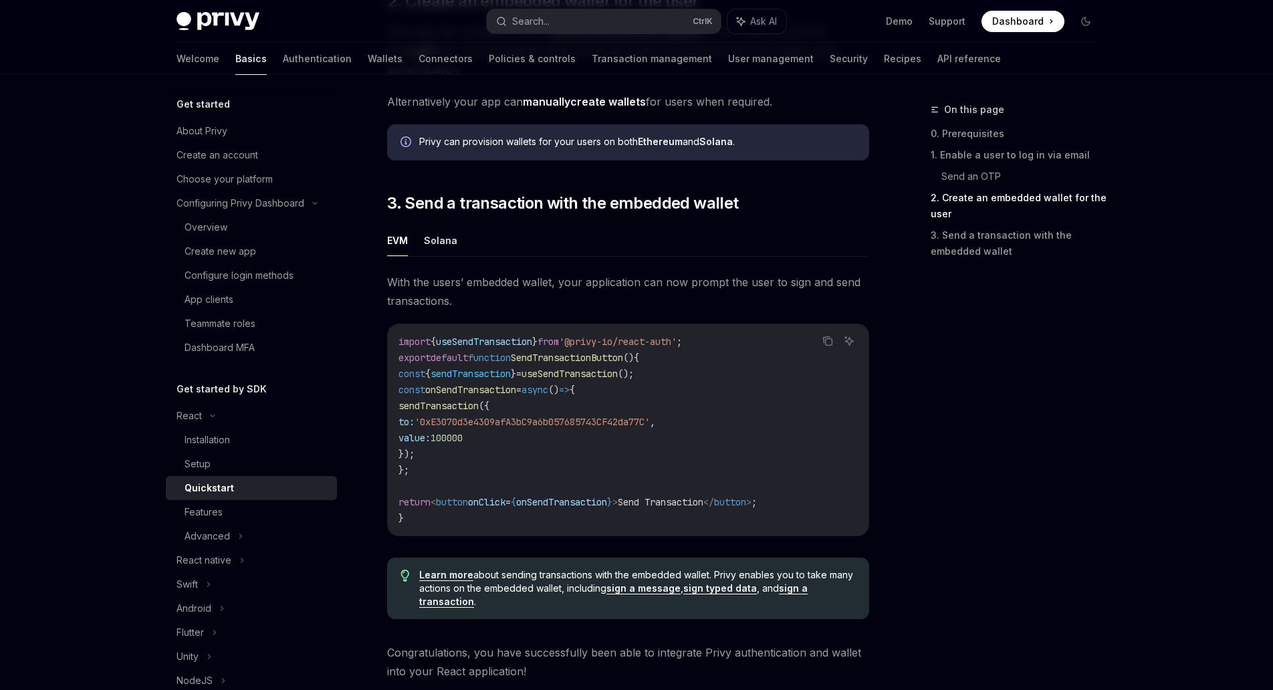
click at [618, 377] on span "useSendTransaction" at bounding box center [570, 374] width 96 height 12
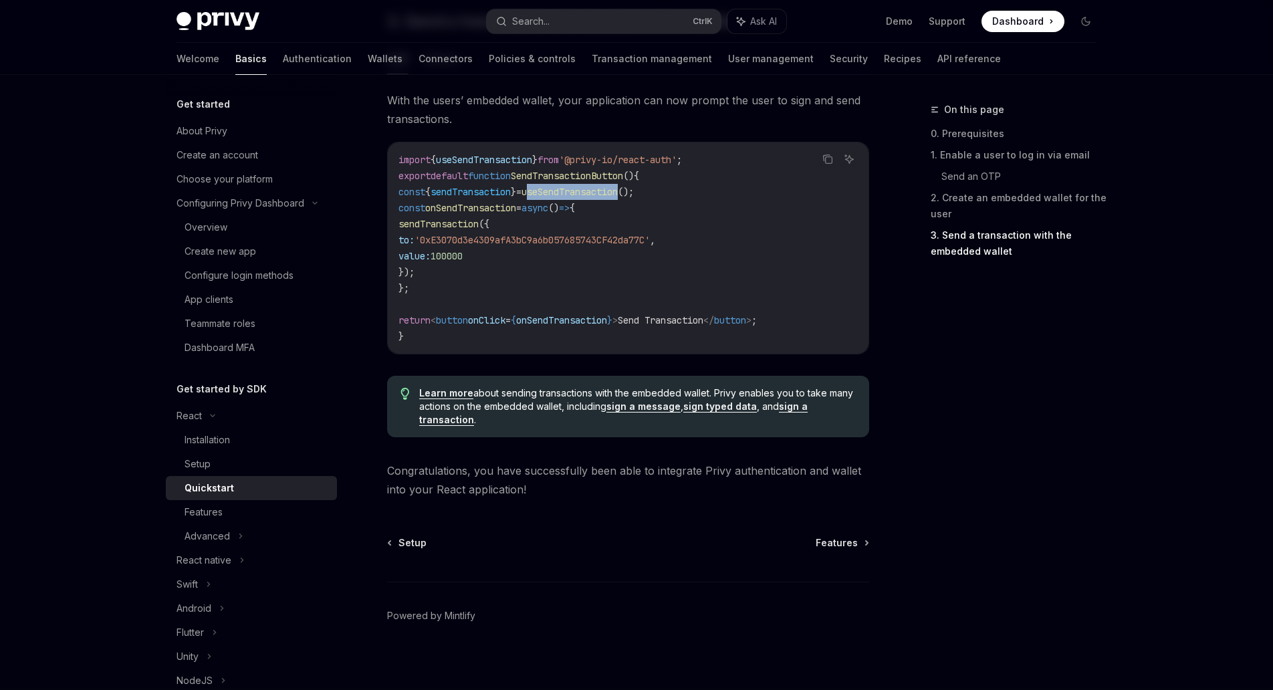
scroll to position [1245, 0]
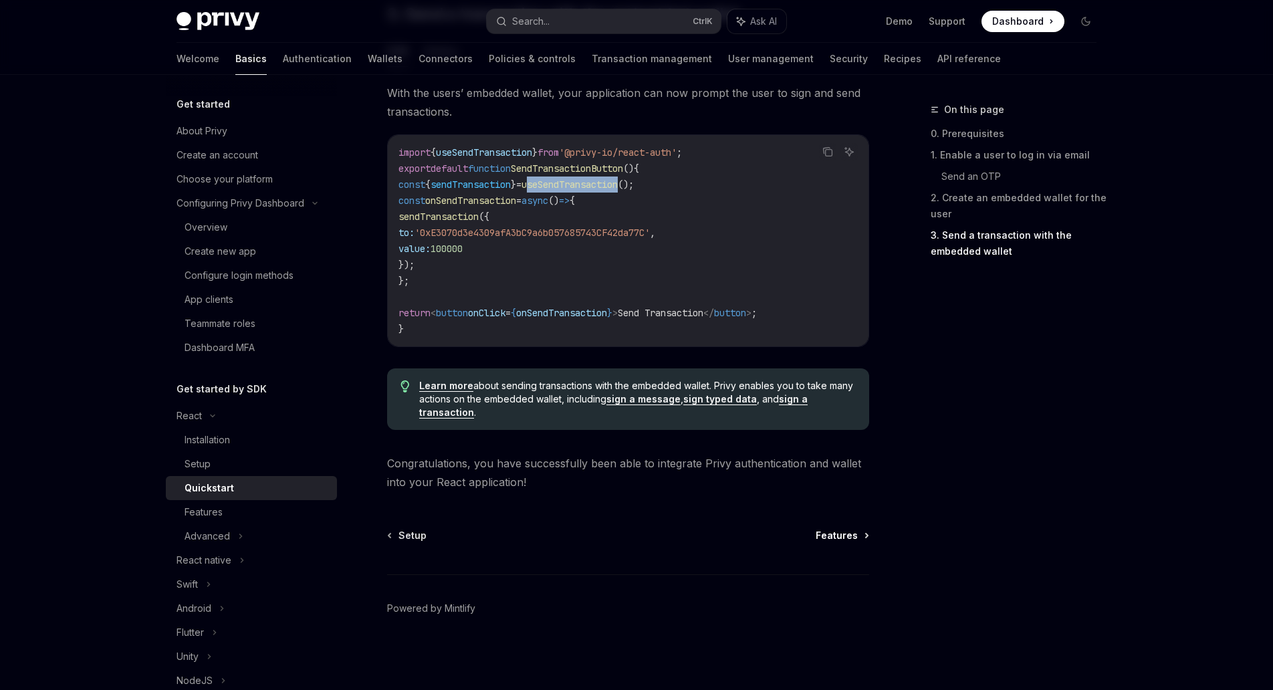
click at [842, 533] on span "Features" at bounding box center [837, 535] width 42 height 13
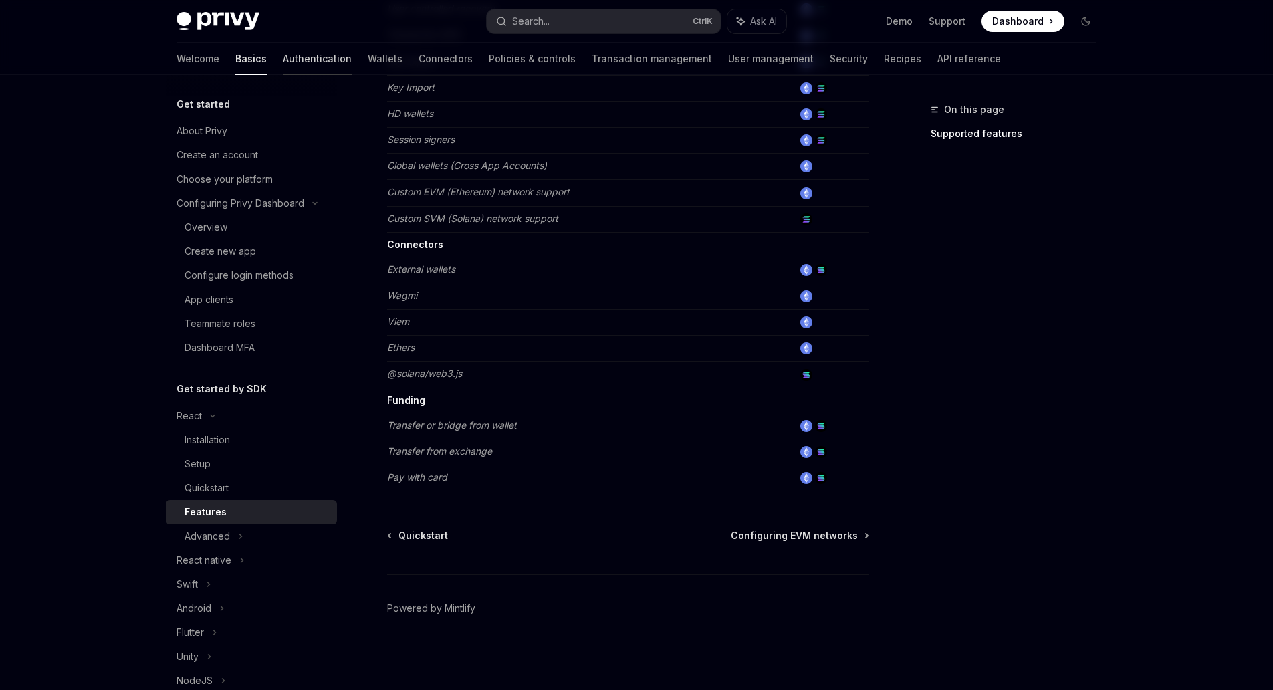
click at [283, 68] on link "Authentication" at bounding box center [317, 59] width 69 height 32
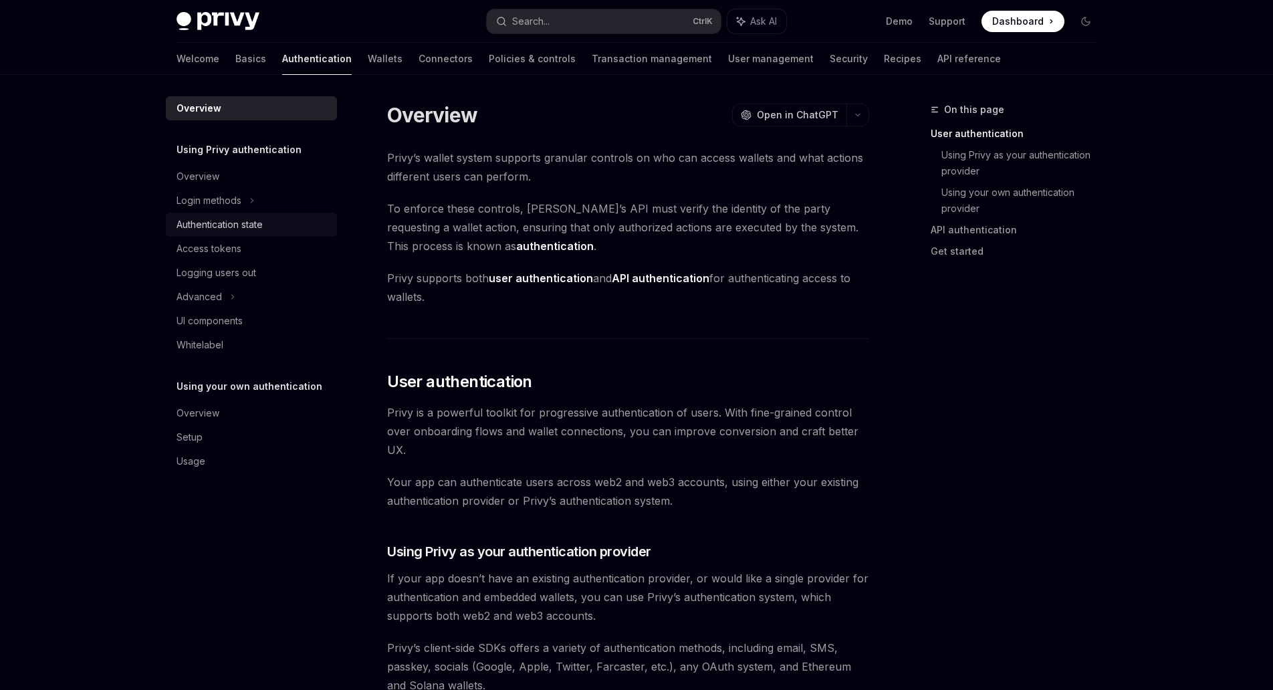
click at [263, 221] on div "Authentication state" at bounding box center [220, 225] width 86 height 16
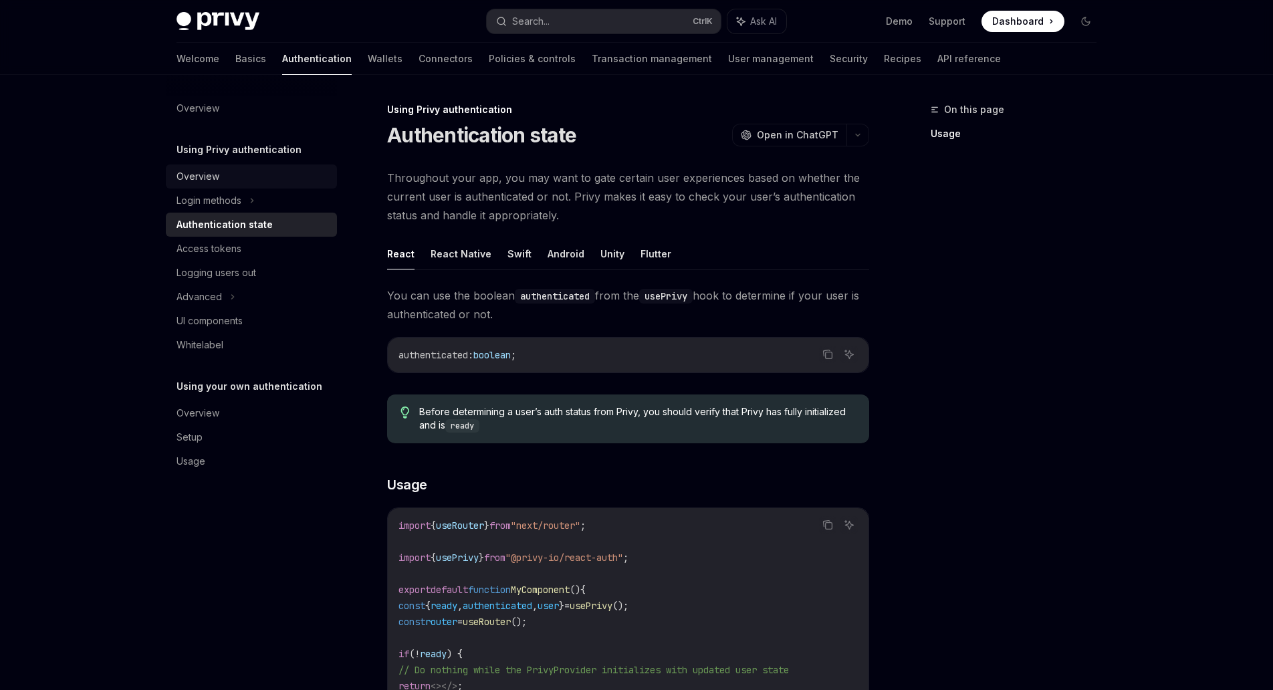
click at [213, 186] on link "Overview" at bounding box center [251, 177] width 171 height 24
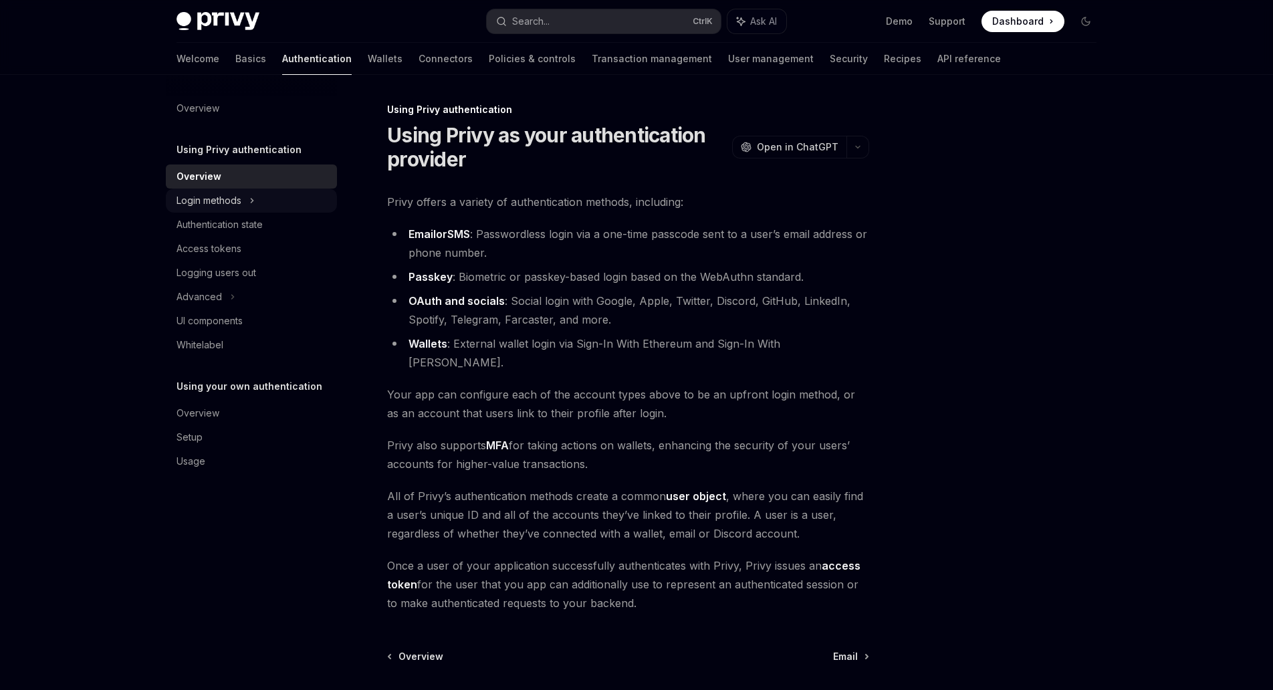
click at [222, 203] on div "Login methods" at bounding box center [209, 201] width 65 height 16
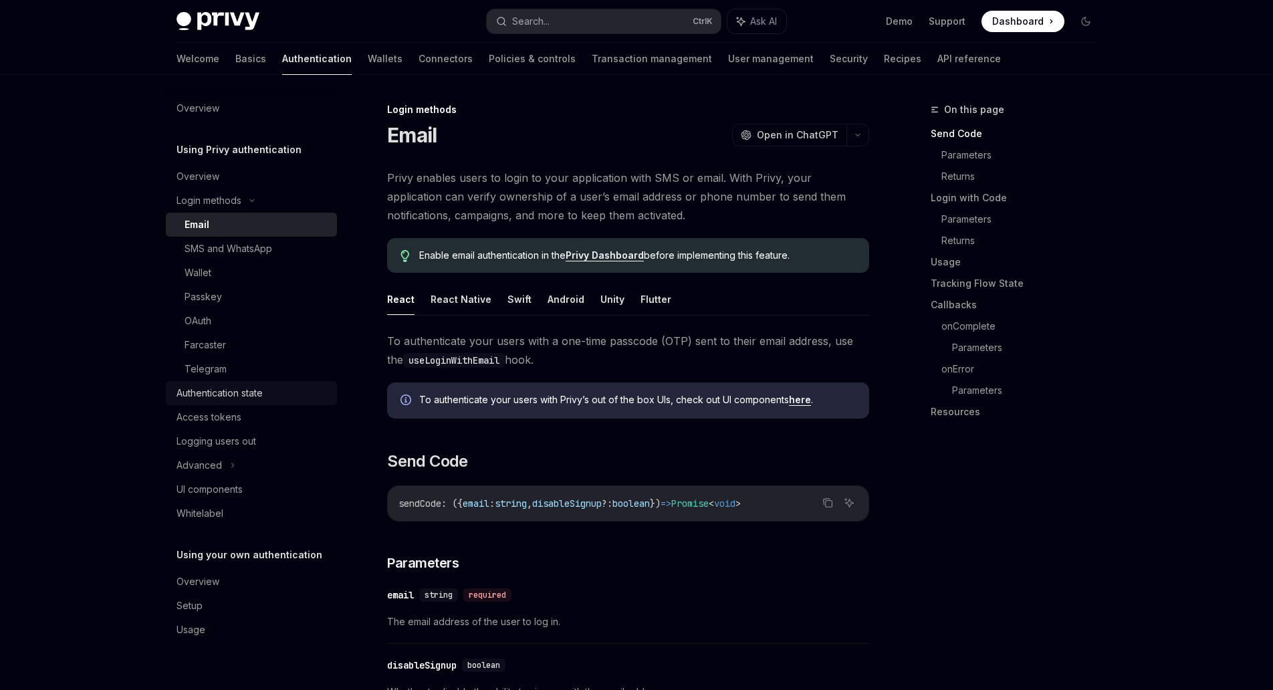
click at [255, 399] on div "Authentication state" at bounding box center [220, 393] width 86 height 16
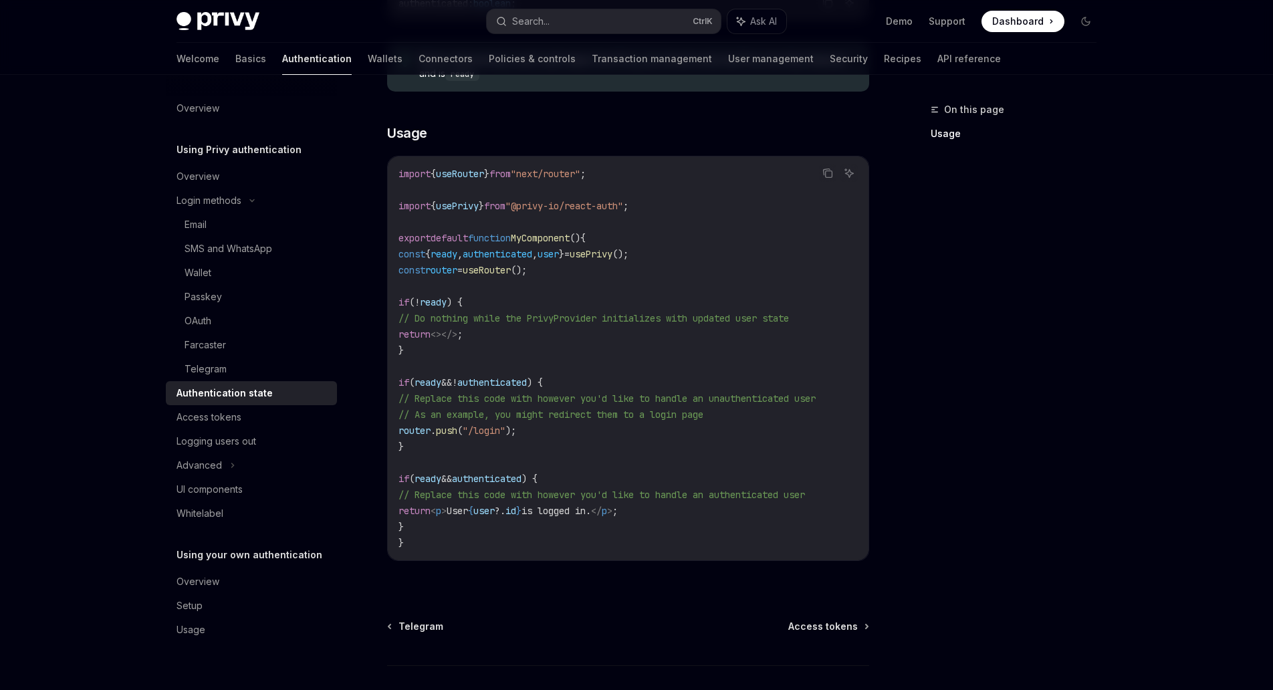
scroll to position [358, 0]
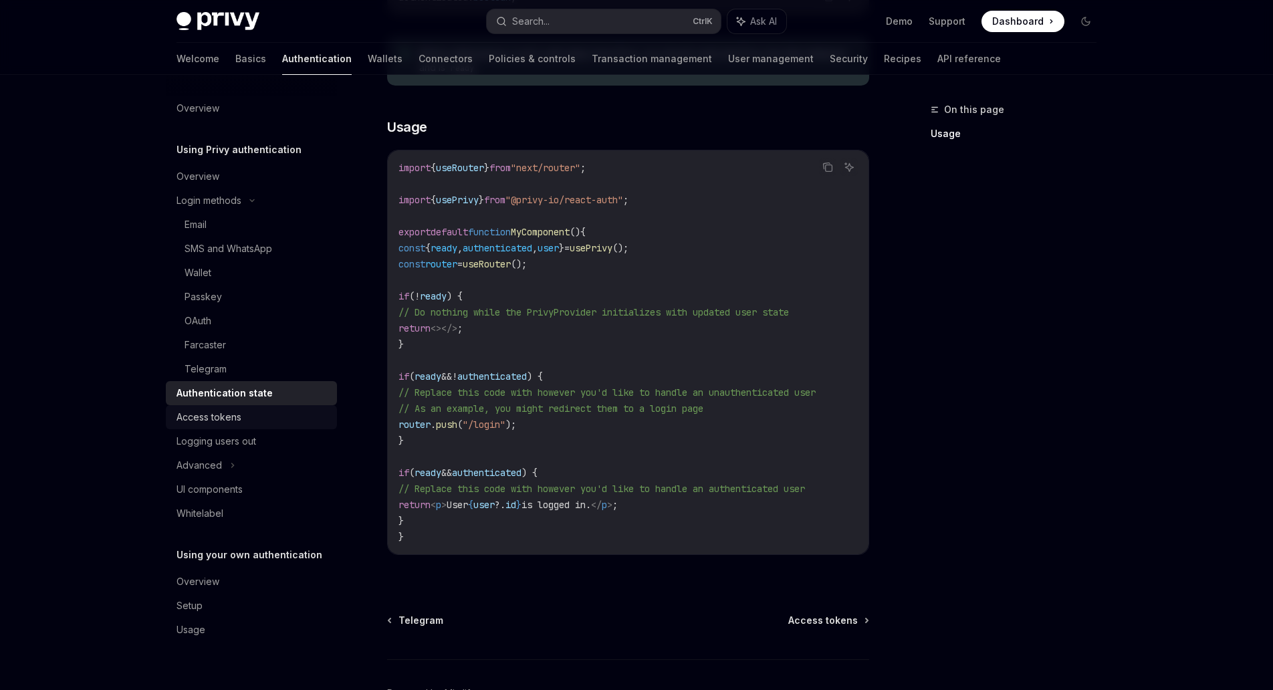
click at [253, 417] on div "Access tokens" at bounding box center [253, 417] width 152 height 16
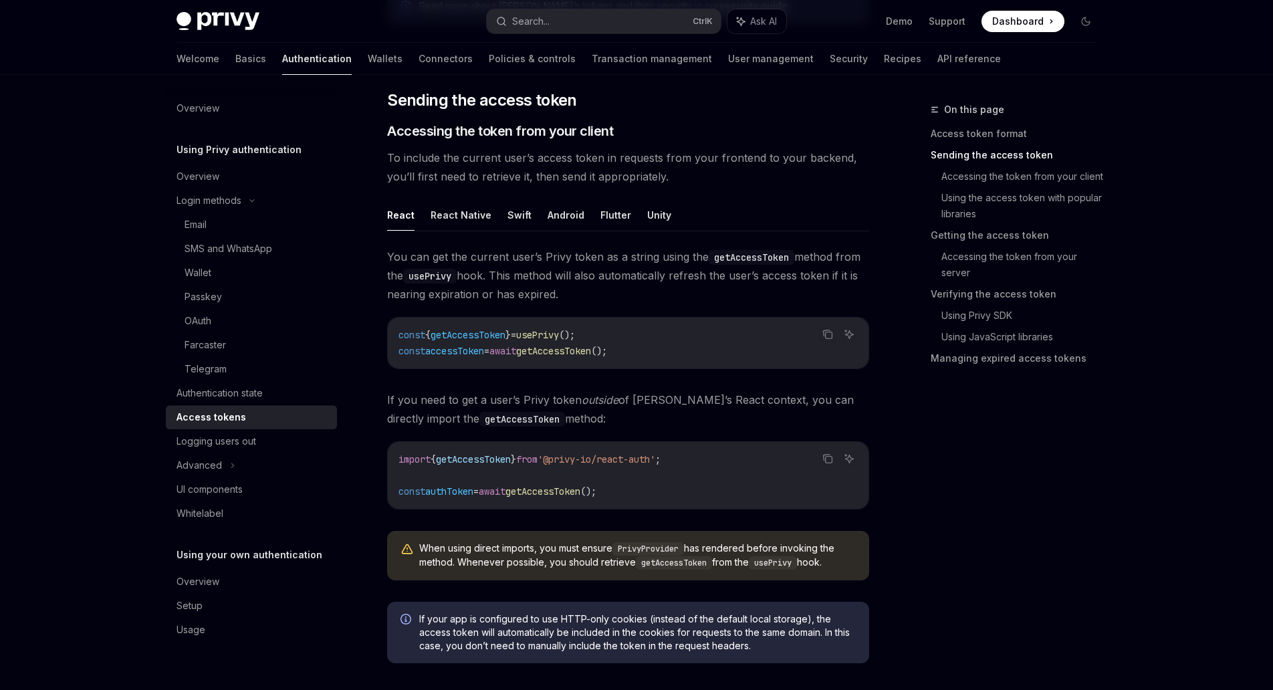
scroll to position [569, 0]
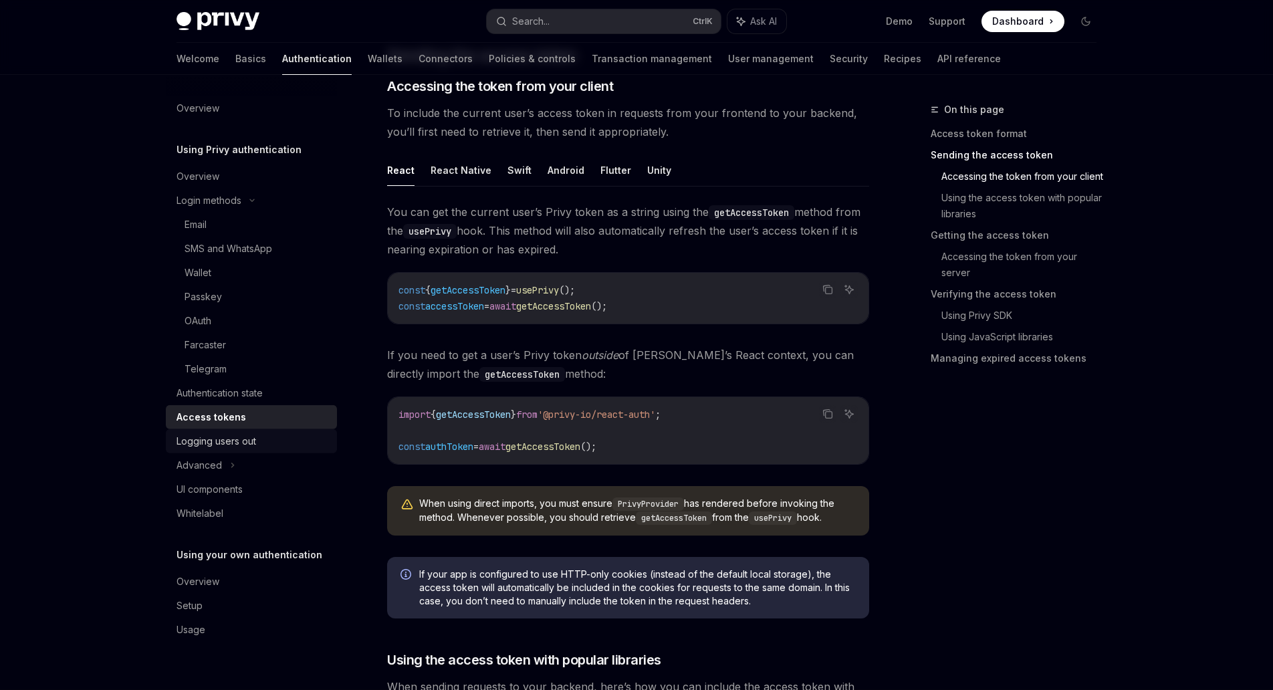
click at [235, 451] on link "Logging users out" at bounding box center [251, 441] width 171 height 24
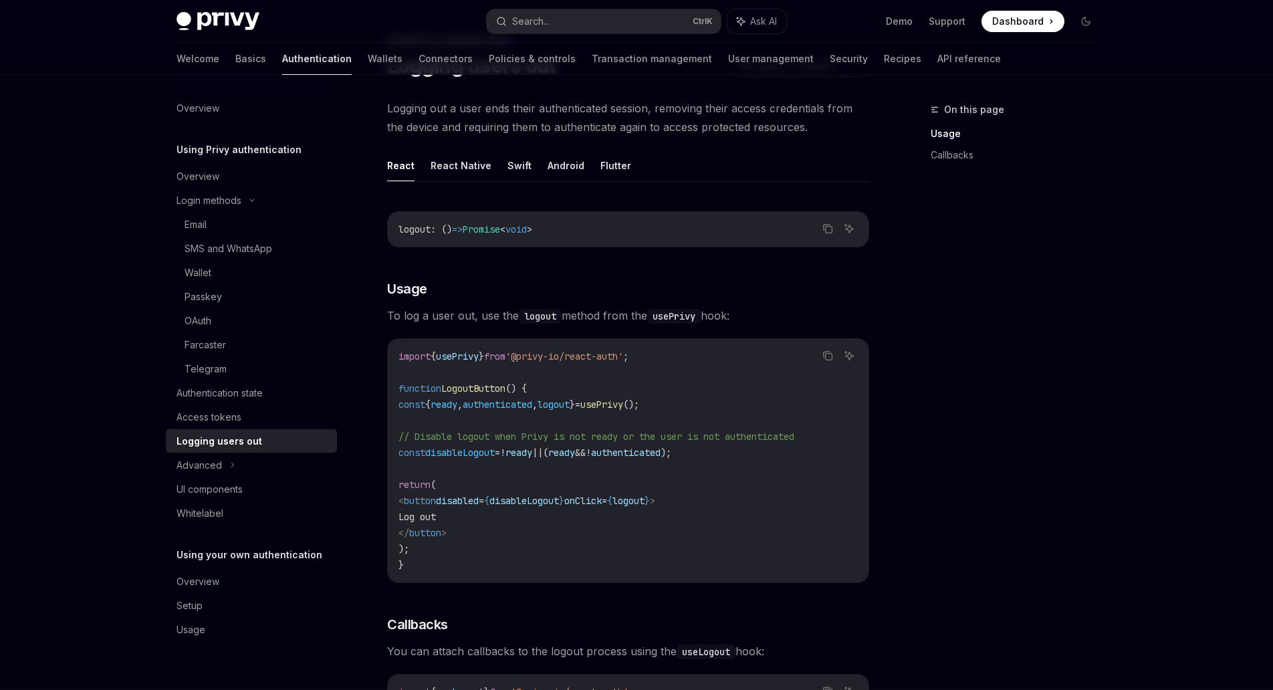
scroll to position [74, 0]
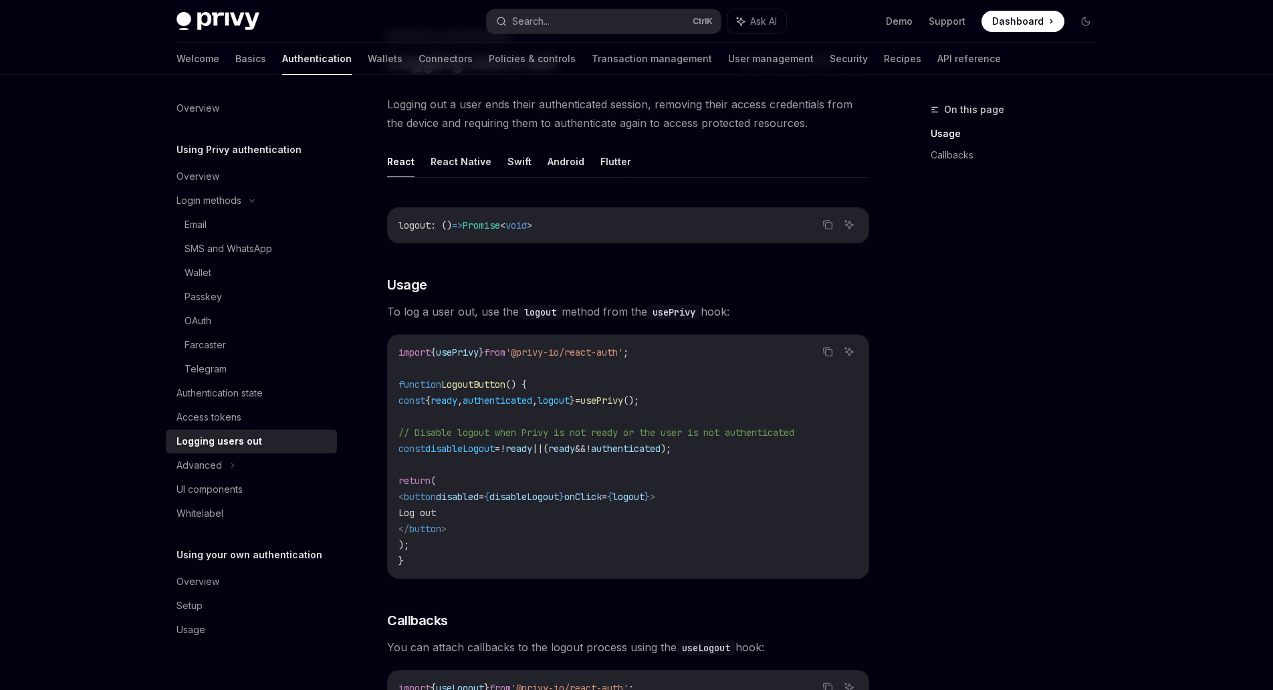
click at [645, 497] on span "logout" at bounding box center [629, 497] width 32 height 12
drag, startPoint x: 673, startPoint y: 359, endPoint x: 395, endPoint y: 349, distance: 277.7
click at [395, 349] on div "import { usePrivy } from '@privy-io/react-auth' ; function LogoutButton () { co…" at bounding box center [628, 456] width 481 height 243
copy span "import { usePrivy } from '@privy-io/react-auth' ;"
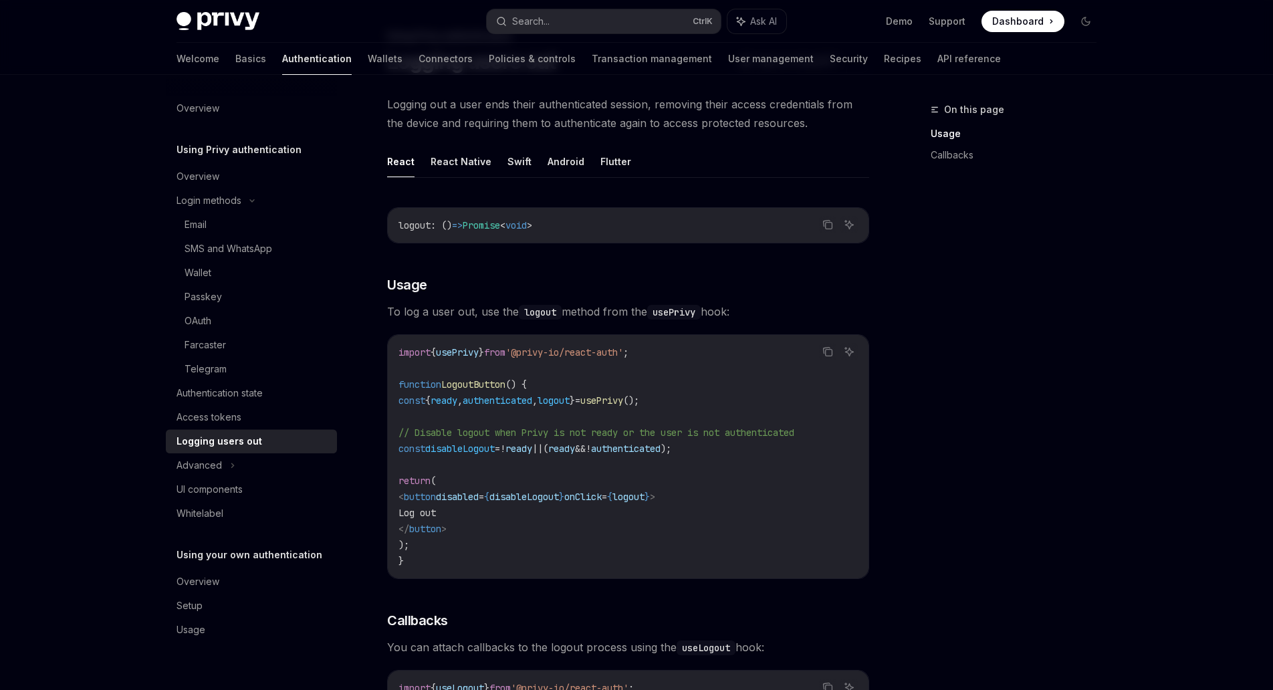
click at [512, 403] on span "authenticated" at bounding box center [498, 401] width 70 height 12
copy code "const { ready , authenticated , logout } = usePrivy ();"
click at [645, 497] on span "logout" at bounding box center [629, 497] width 32 height 12
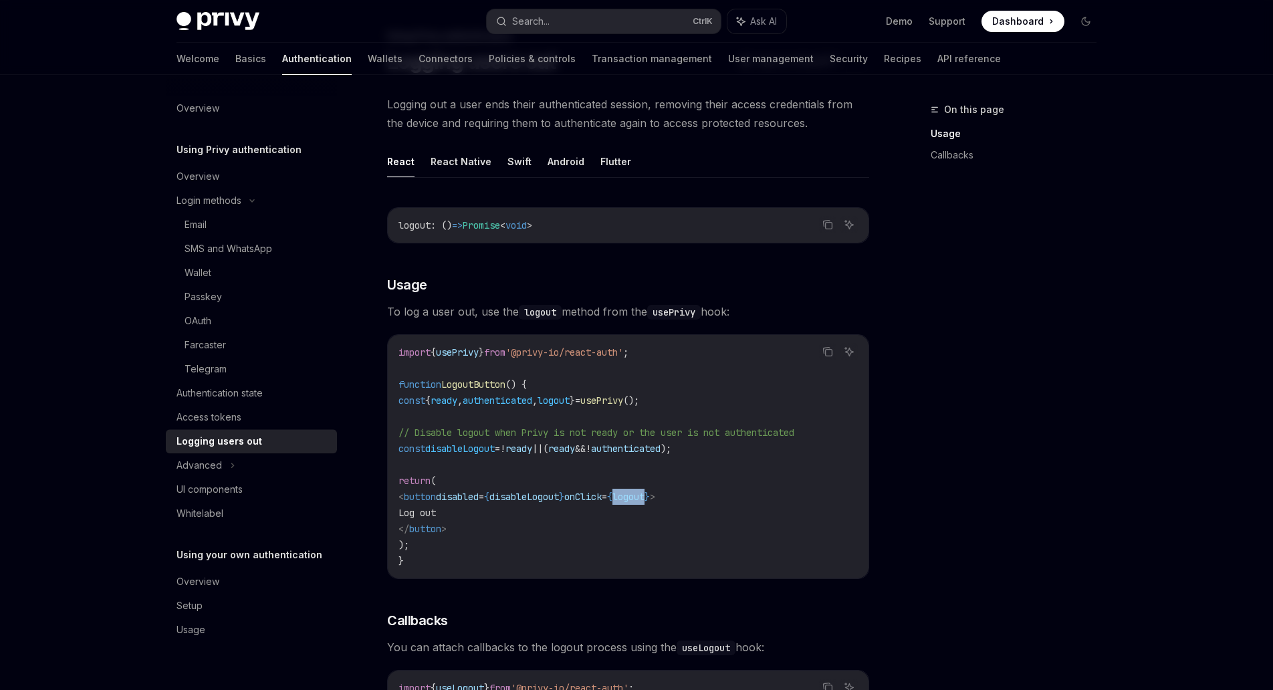
click at [645, 497] on span "logout" at bounding box center [629, 497] width 32 height 12
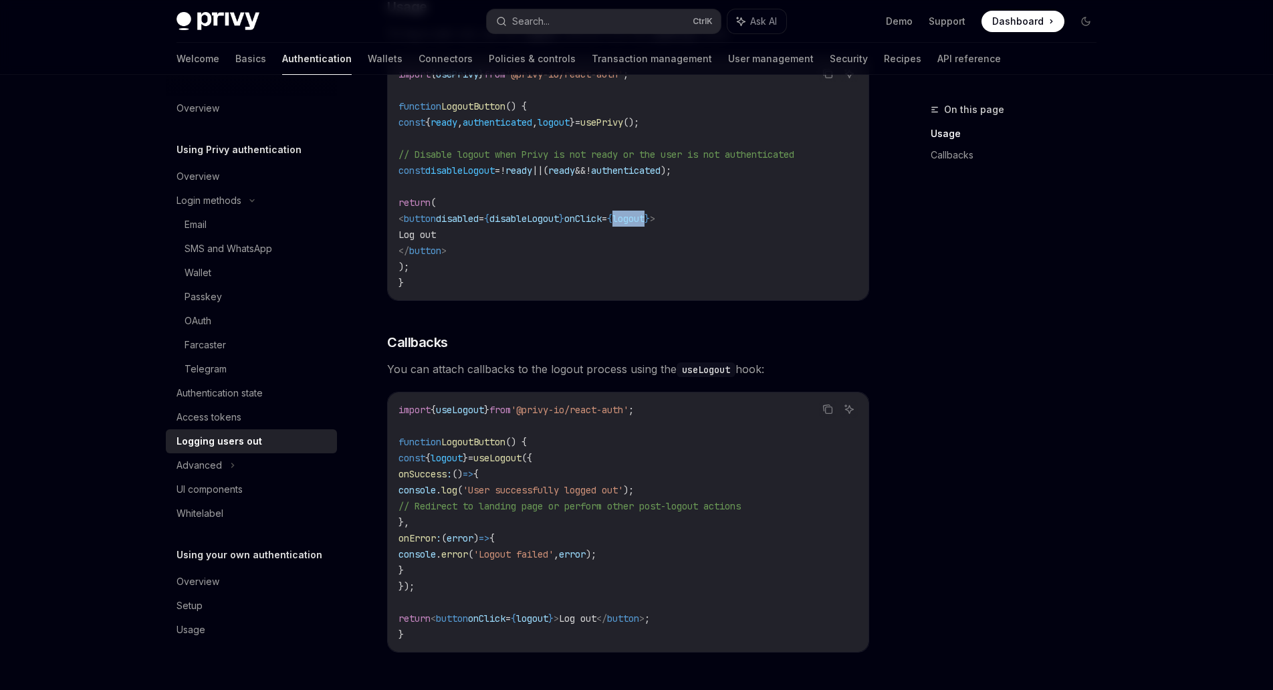
scroll to position [350, 0]
drag, startPoint x: 442, startPoint y: 376, endPoint x: 667, endPoint y: 379, distance: 225.4
click at [667, 379] on span "You can attach callbacks to the logout process using the useLogout hook:" at bounding box center [628, 371] width 482 height 19
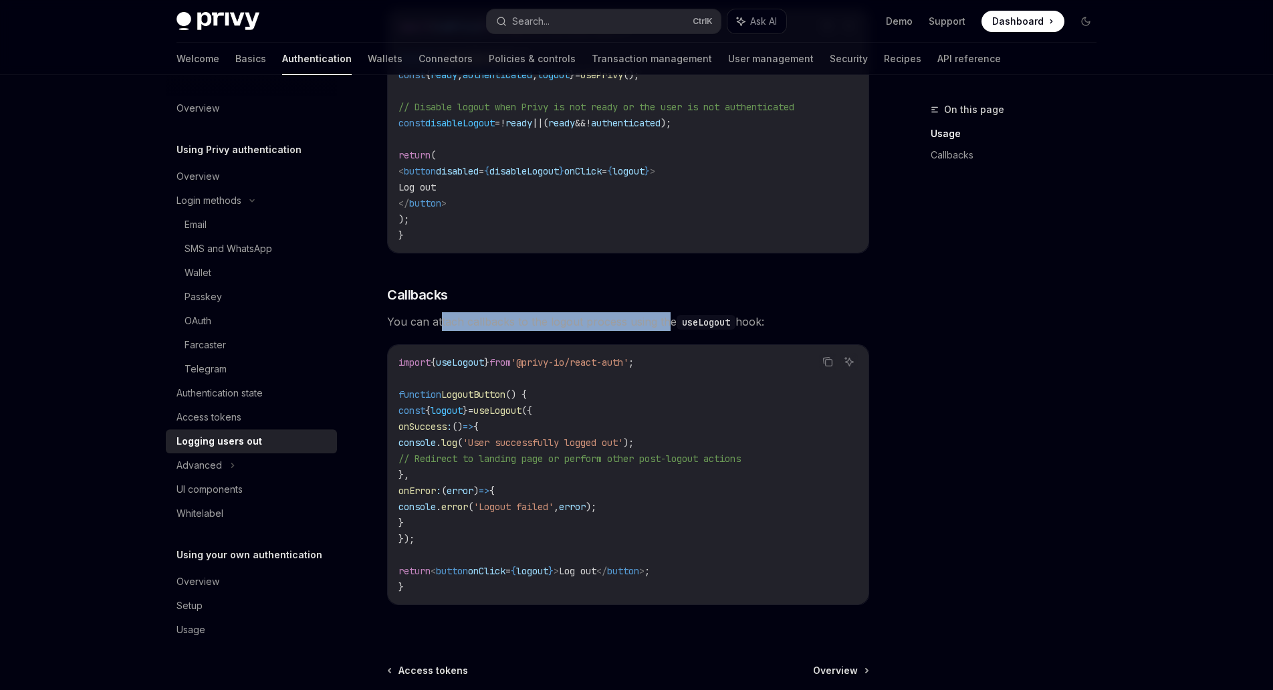
scroll to position [400, 0]
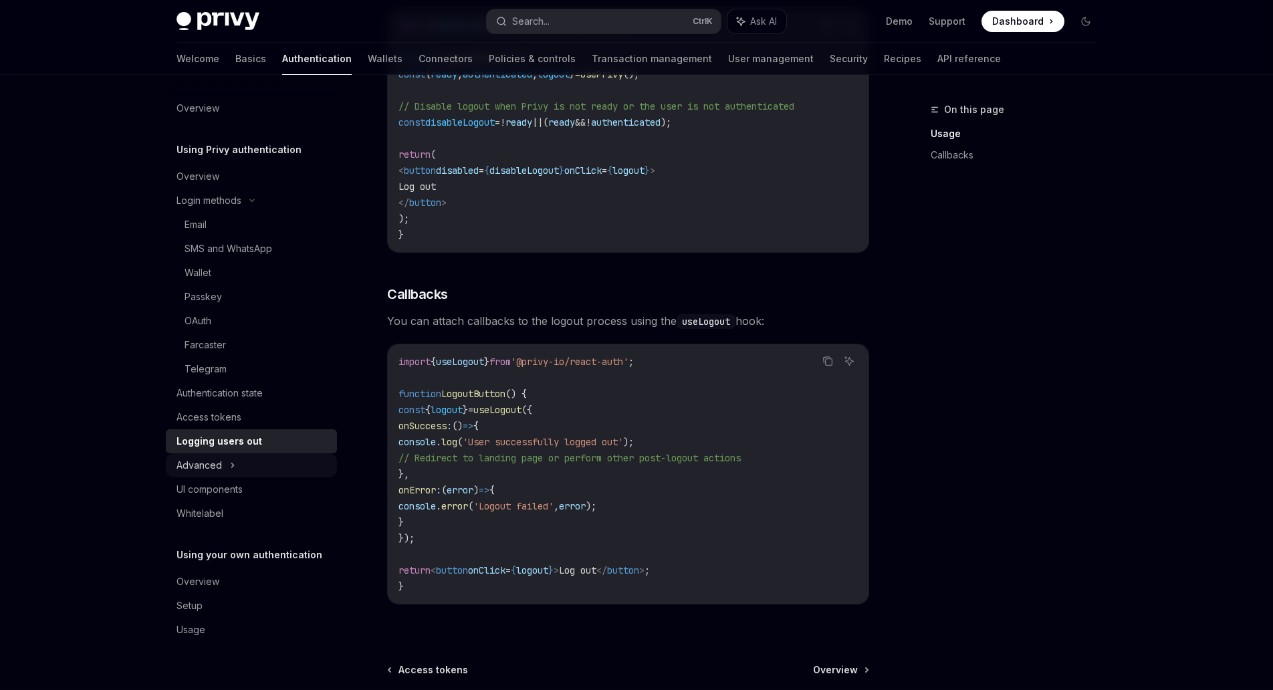
click at [247, 469] on div "Advanced" at bounding box center [251, 465] width 171 height 24
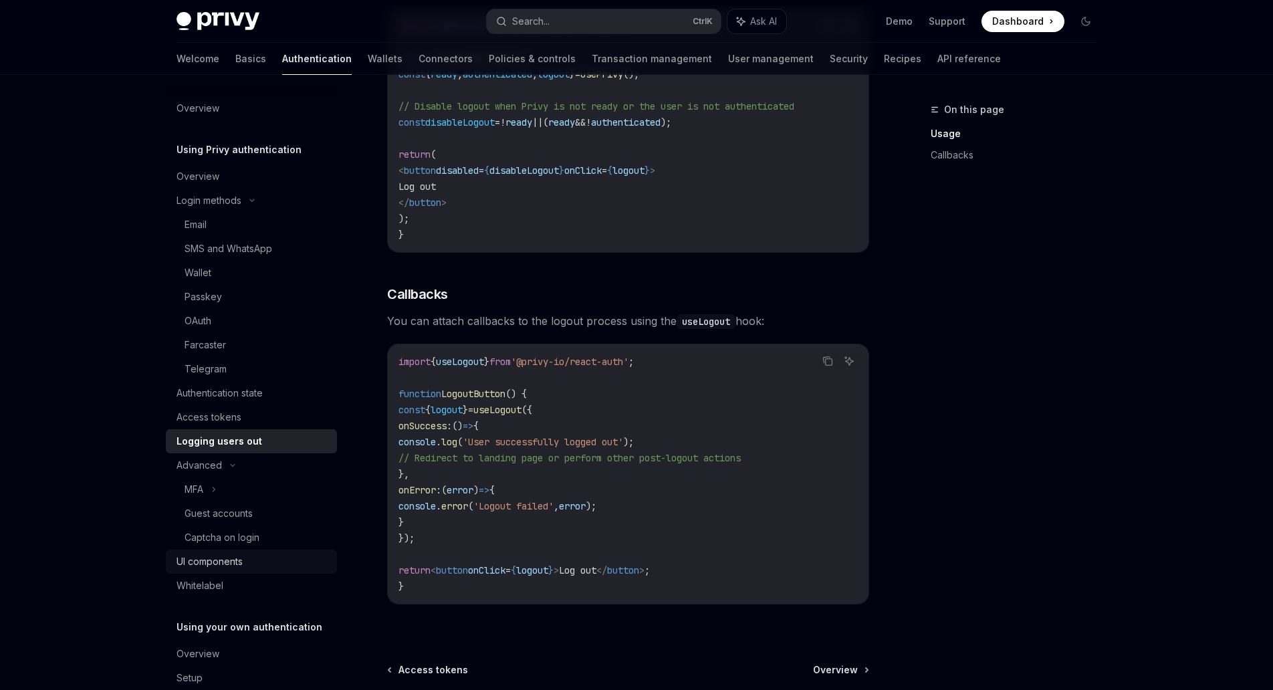
click at [257, 569] on div "UI components" at bounding box center [253, 562] width 152 height 16
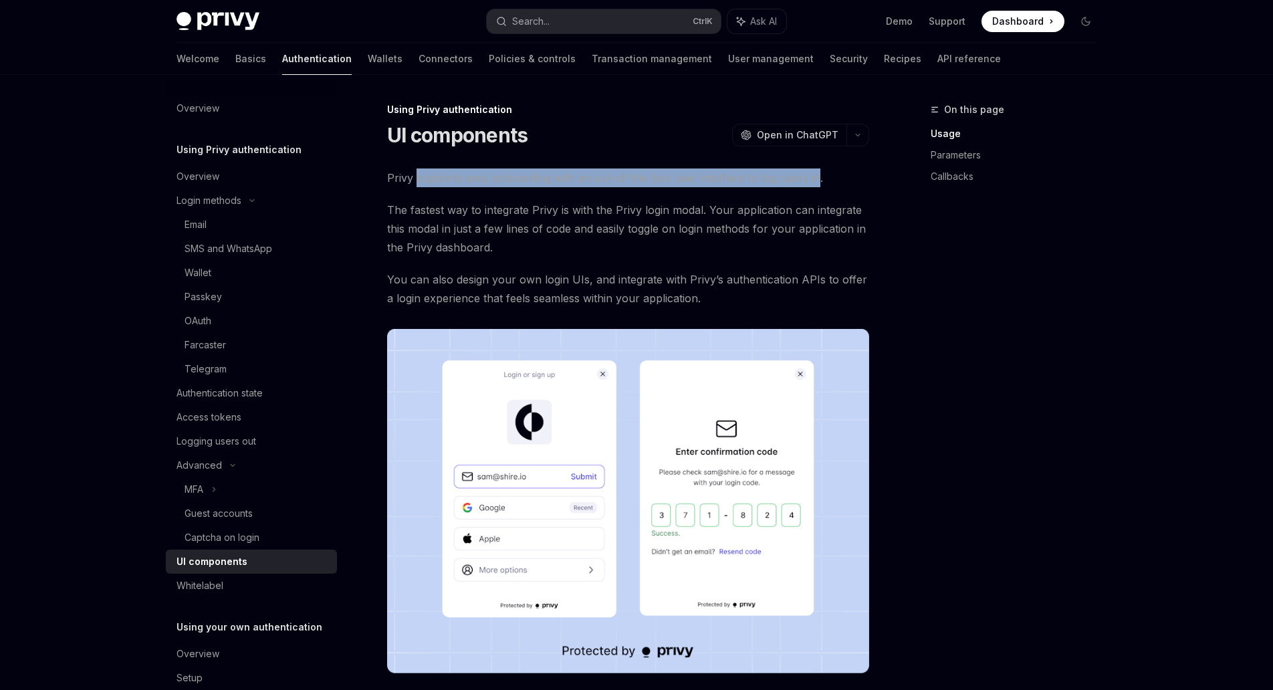
drag, startPoint x: 417, startPoint y: 184, endPoint x: 812, endPoint y: 178, distance: 394.6
click at [812, 178] on span "Privy supports easy onboarding with an out-of-the-box user interface to log use…" at bounding box center [628, 178] width 482 height 19
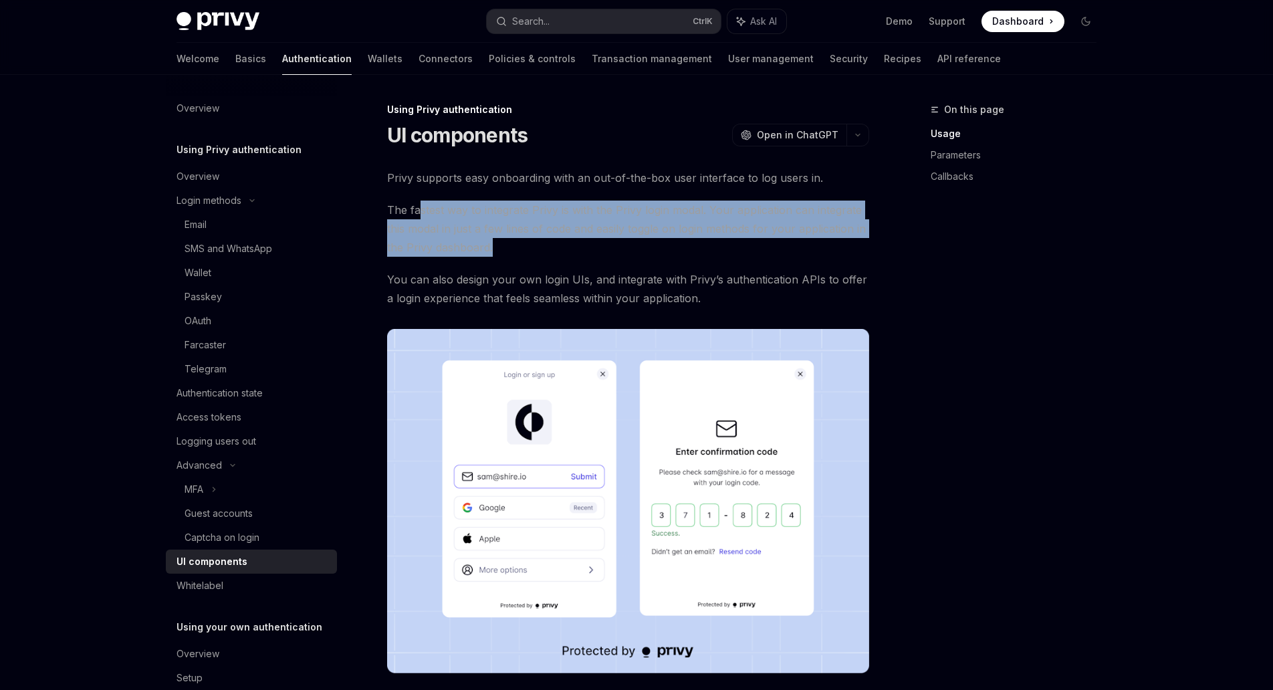
drag, startPoint x: 421, startPoint y: 206, endPoint x: 540, endPoint y: 257, distance: 128.8
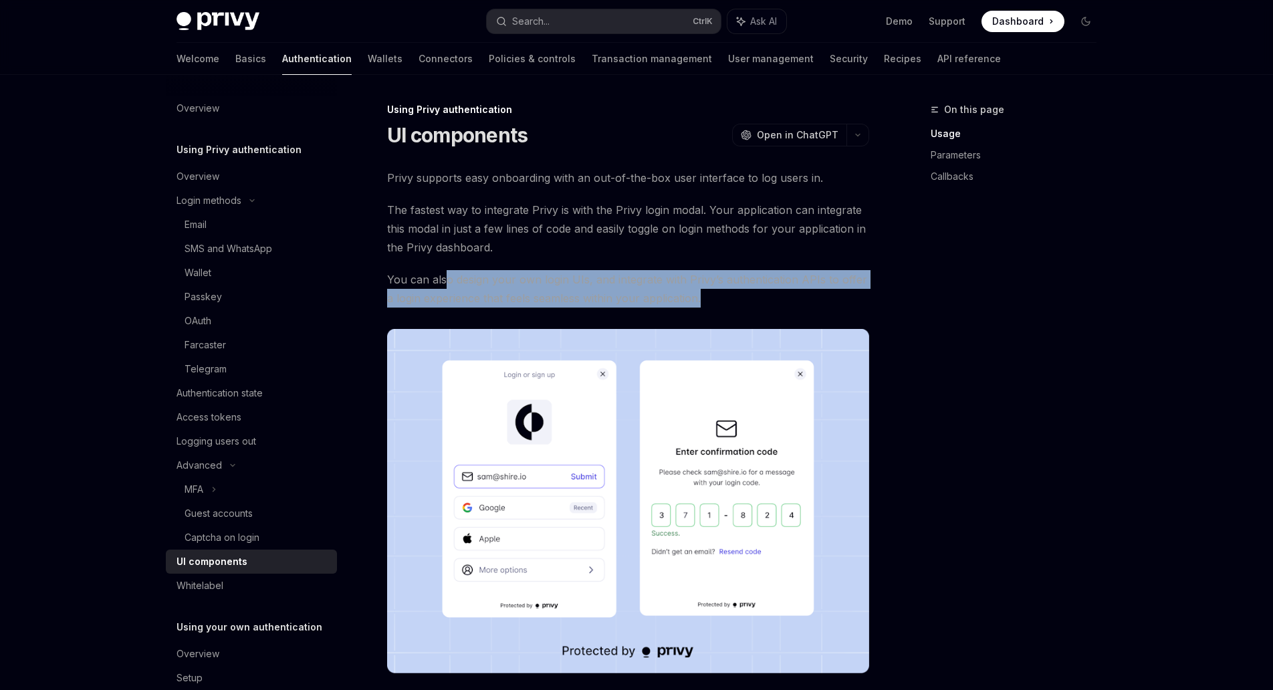
drag, startPoint x: 443, startPoint y: 285, endPoint x: 865, endPoint y: 291, distance: 422.7
click at [865, 291] on span "You can also design your own login UIs, and integrate with Privy’s authenticati…" at bounding box center [628, 288] width 482 height 37
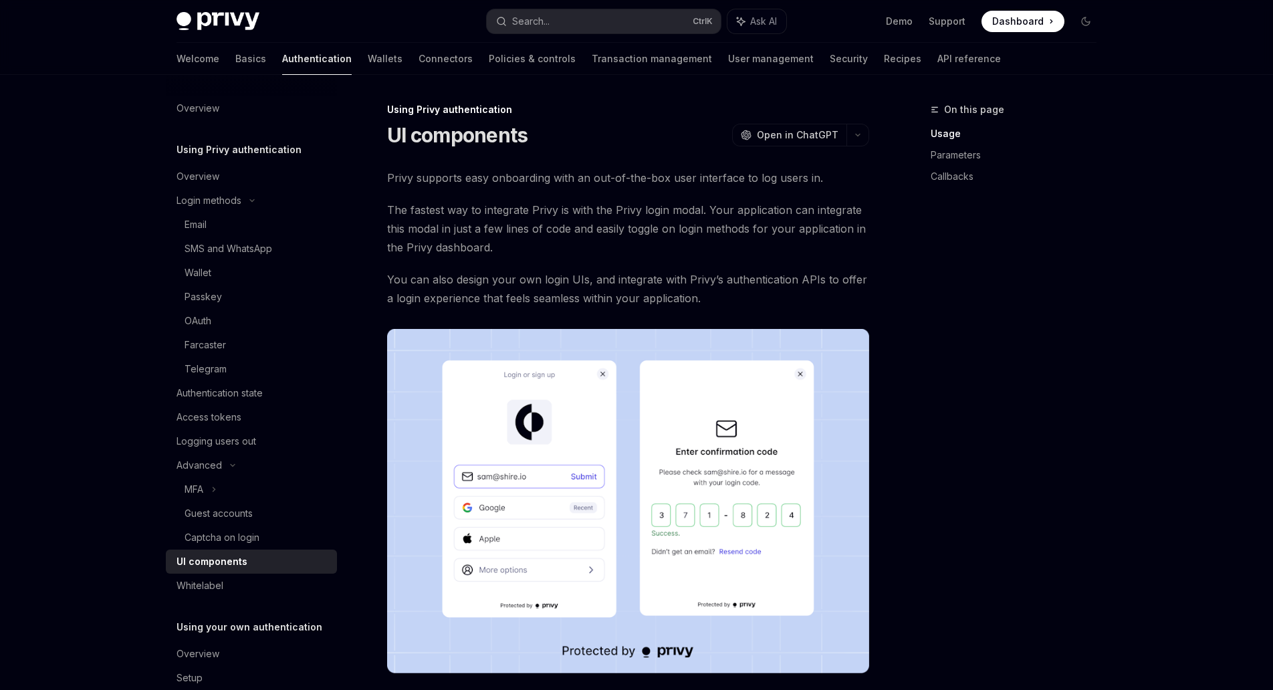
click at [865, 291] on span "You can also design your own login UIs, and integrate with Privy’s authenticati…" at bounding box center [628, 288] width 482 height 37
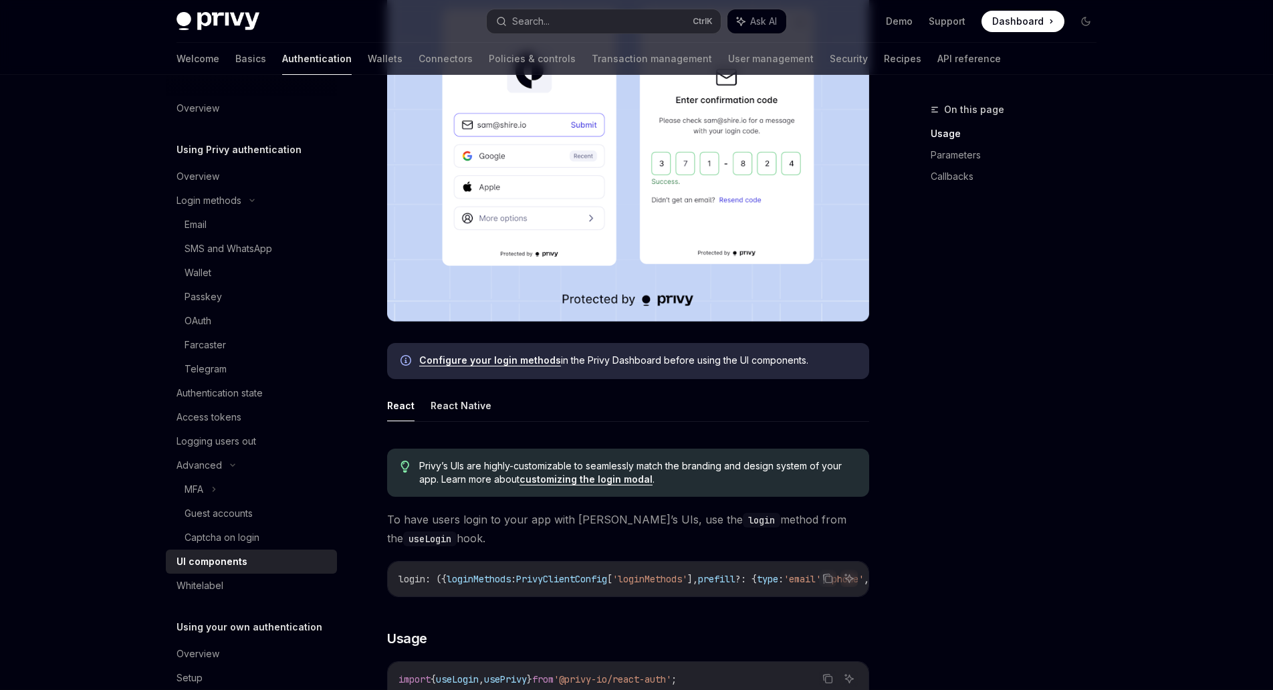
scroll to position [361, 0]
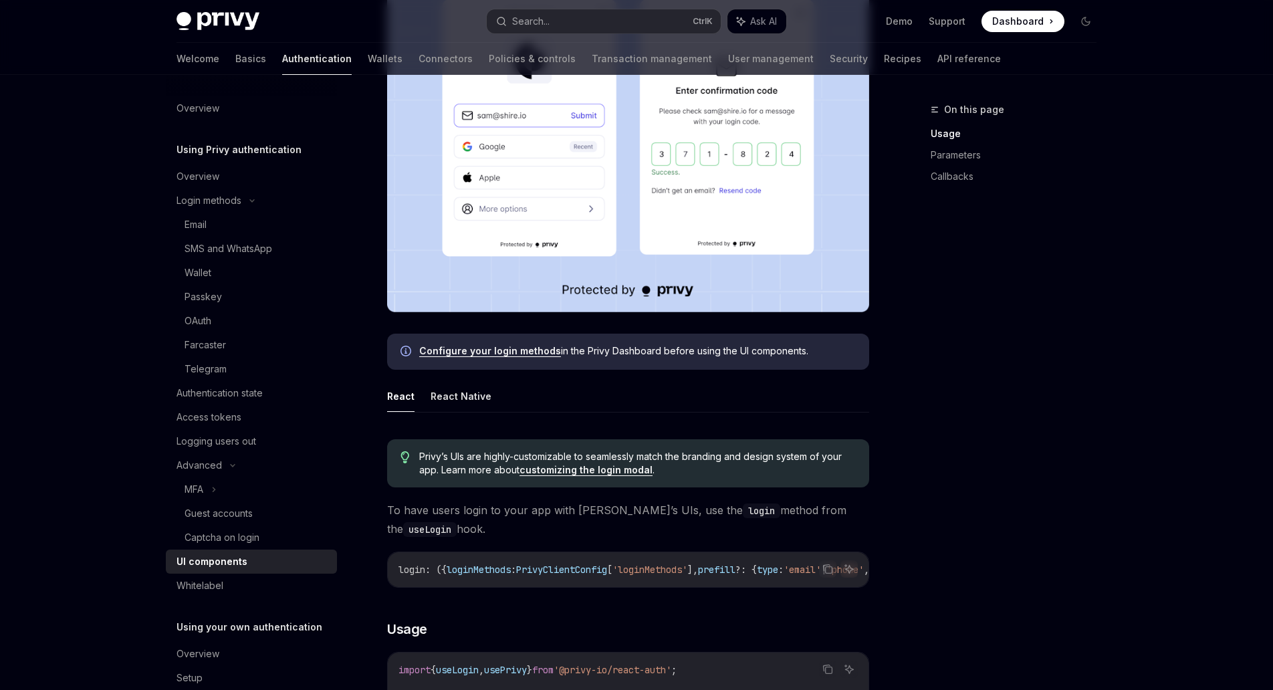
click at [518, 351] on link "Configure your login methods" at bounding box center [490, 351] width 142 height 12
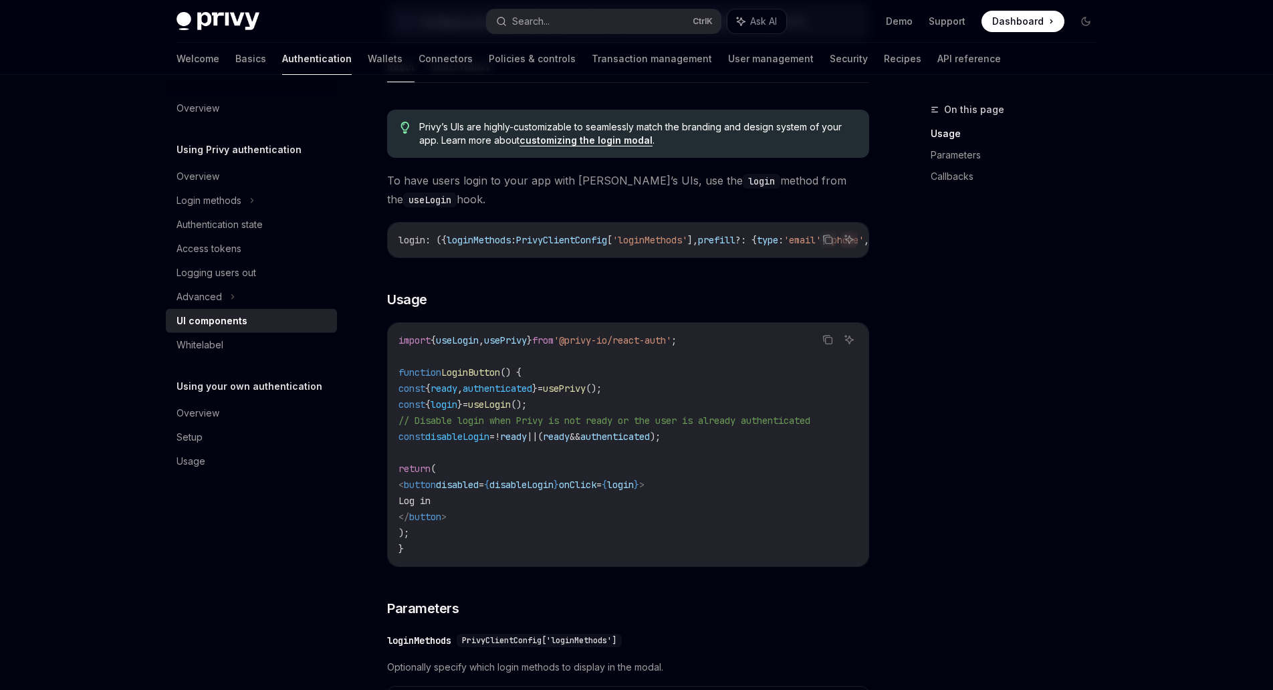
scroll to position [694, 0]
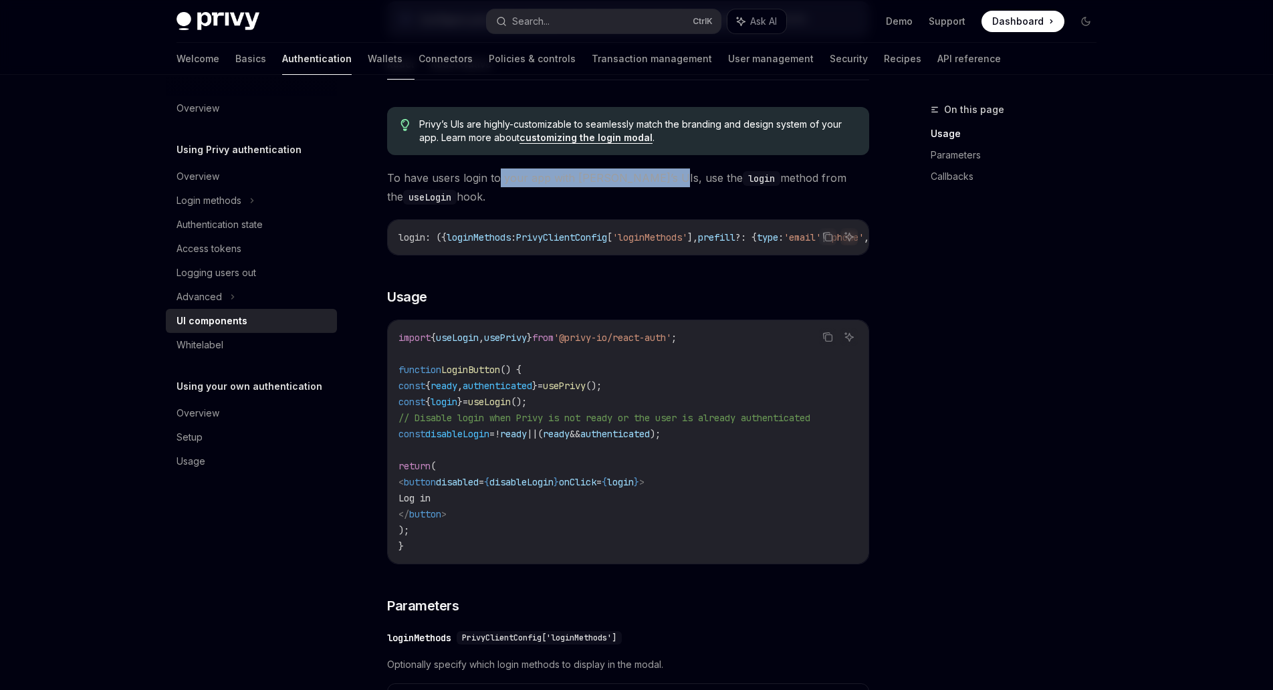
drag, startPoint x: 496, startPoint y: 183, endPoint x: 655, endPoint y: 180, distance: 159.2
click at [655, 180] on span "To have users login to your app with Privy’s UIs, use the login method from the…" at bounding box center [628, 187] width 482 height 37
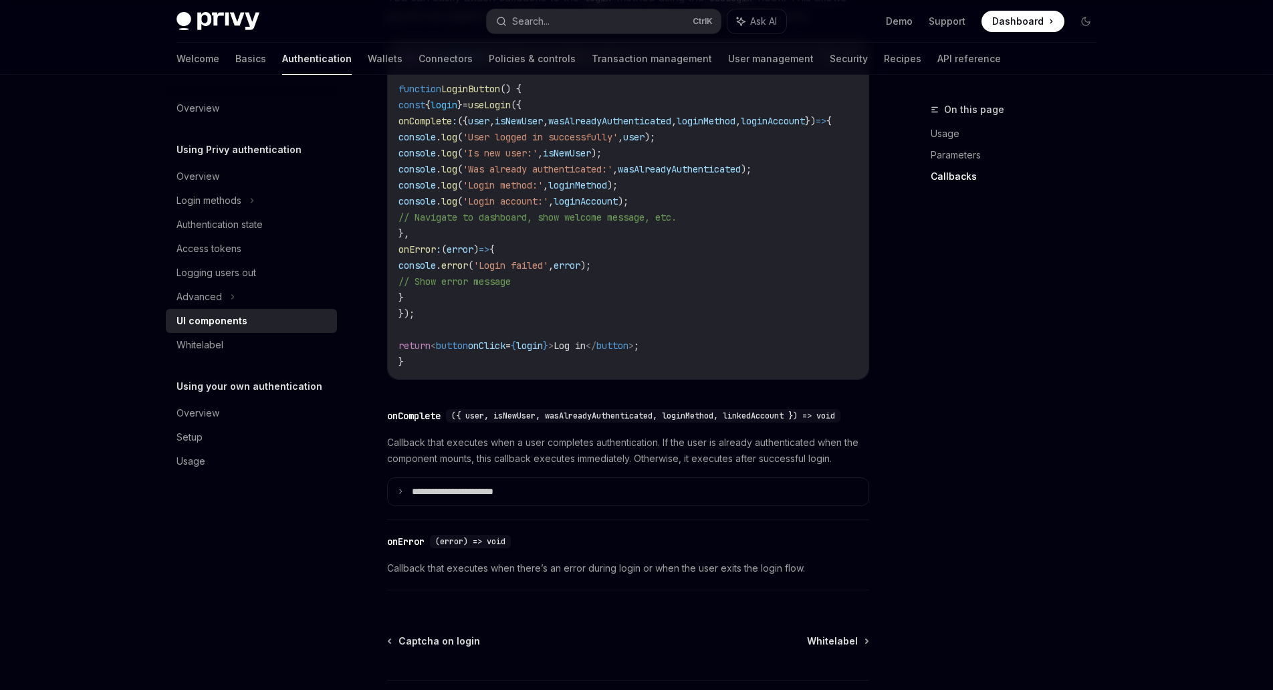
scroll to position [1714, 0]
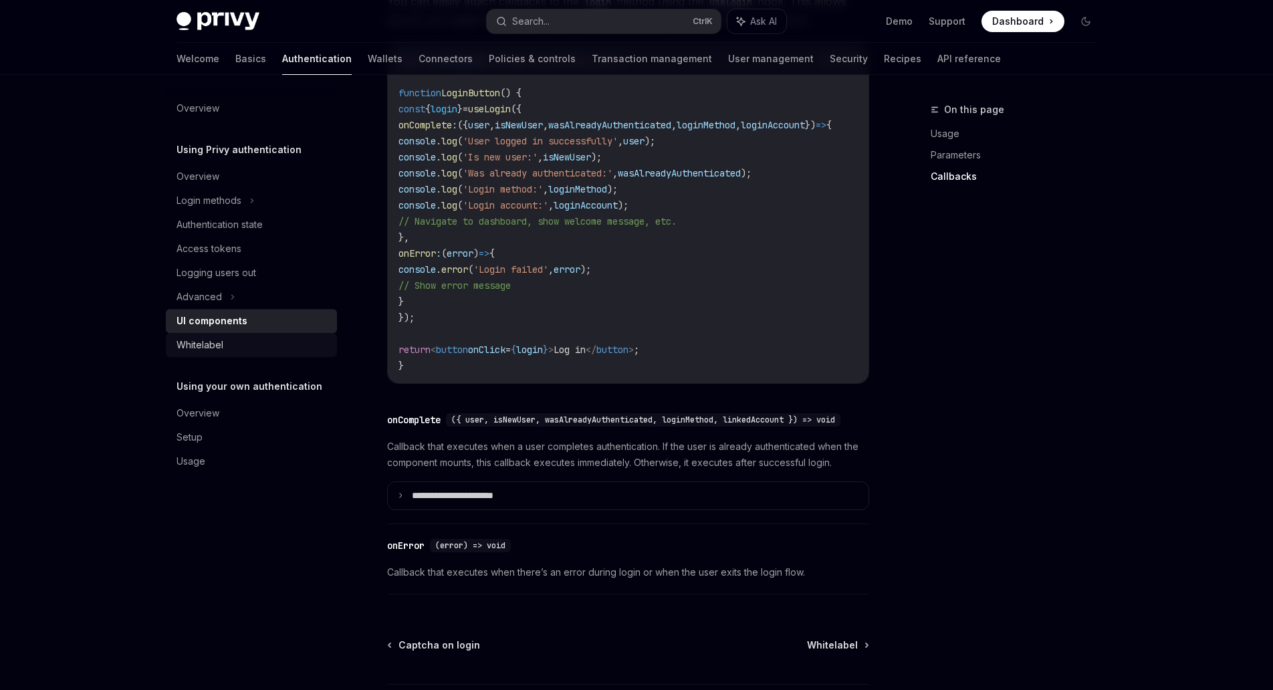
click at [242, 347] on div "Whitelabel" at bounding box center [253, 345] width 152 height 16
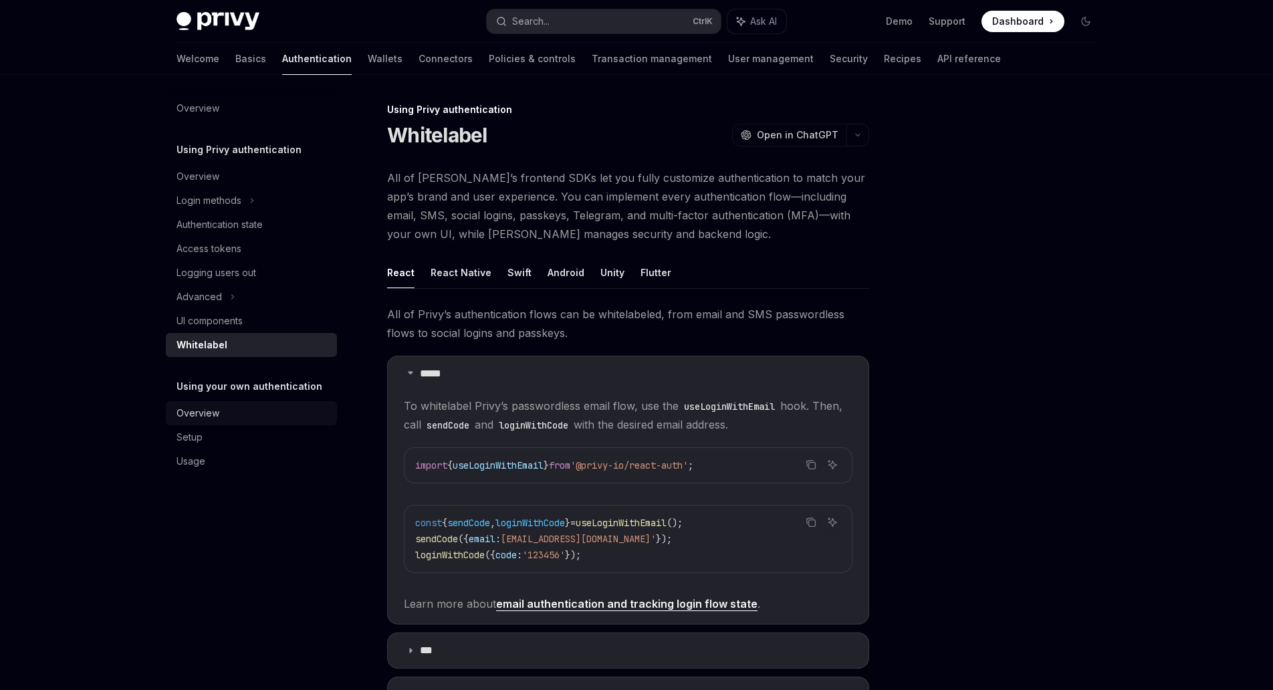
click at [226, 419] on div "Overview" at bounding box center [253, 413] width 152 height 16
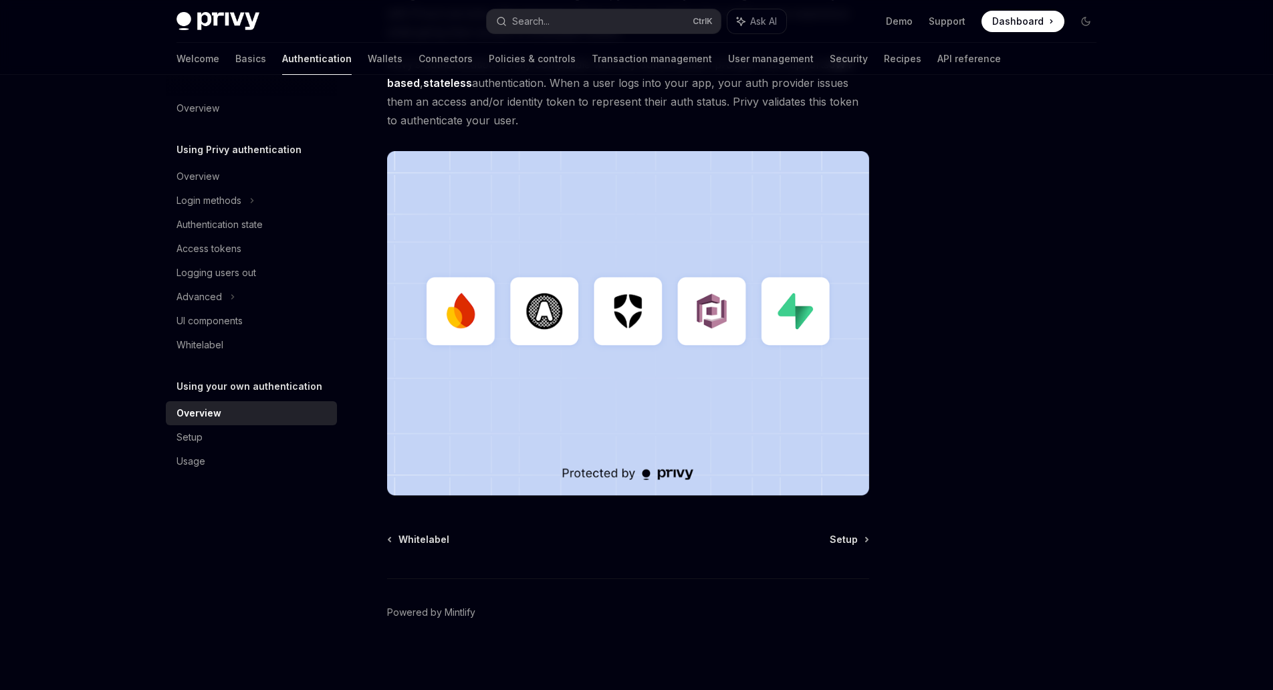
scroll to position [272, 0]
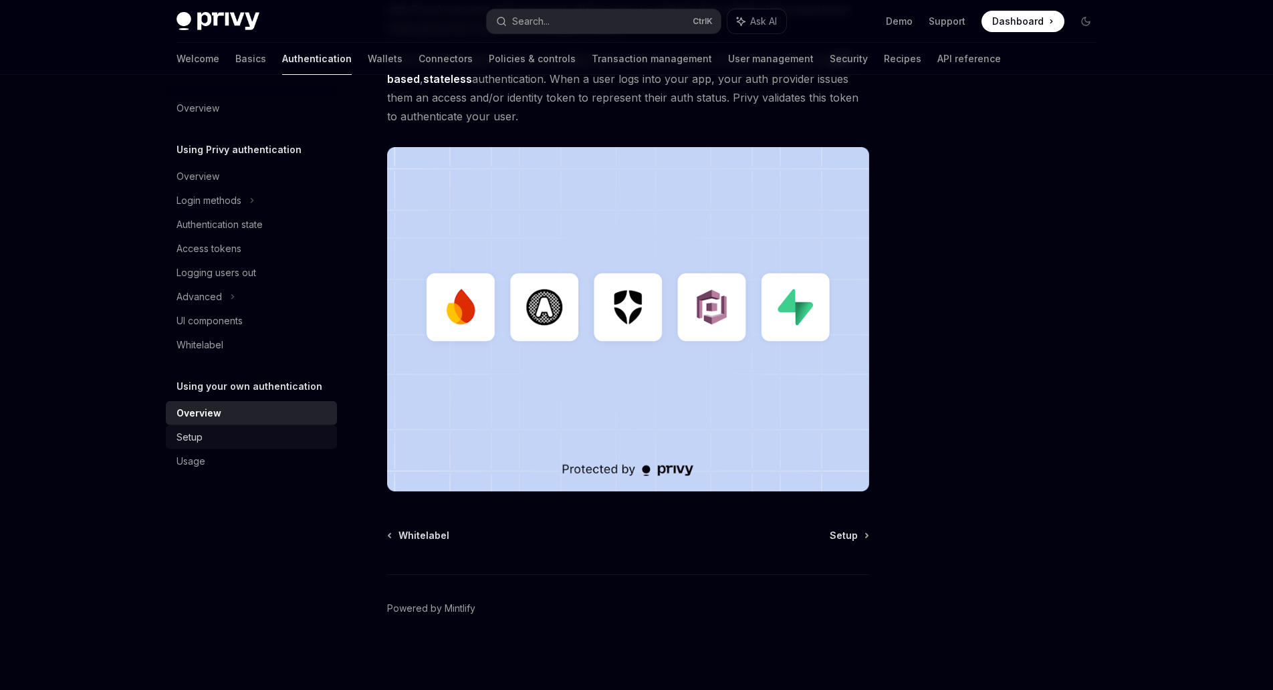
click at [191, 430] on div "Setup" at bounding box center [190, 437] width 26 height 16
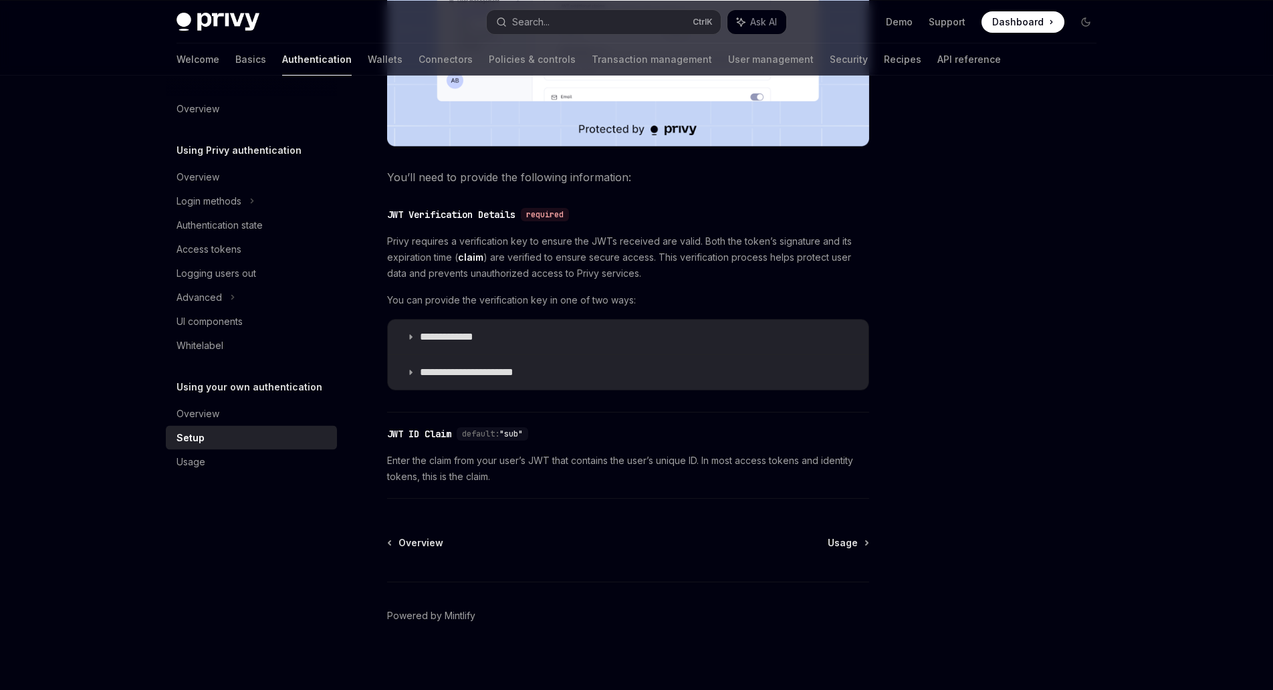
scroll to position [542, 0]
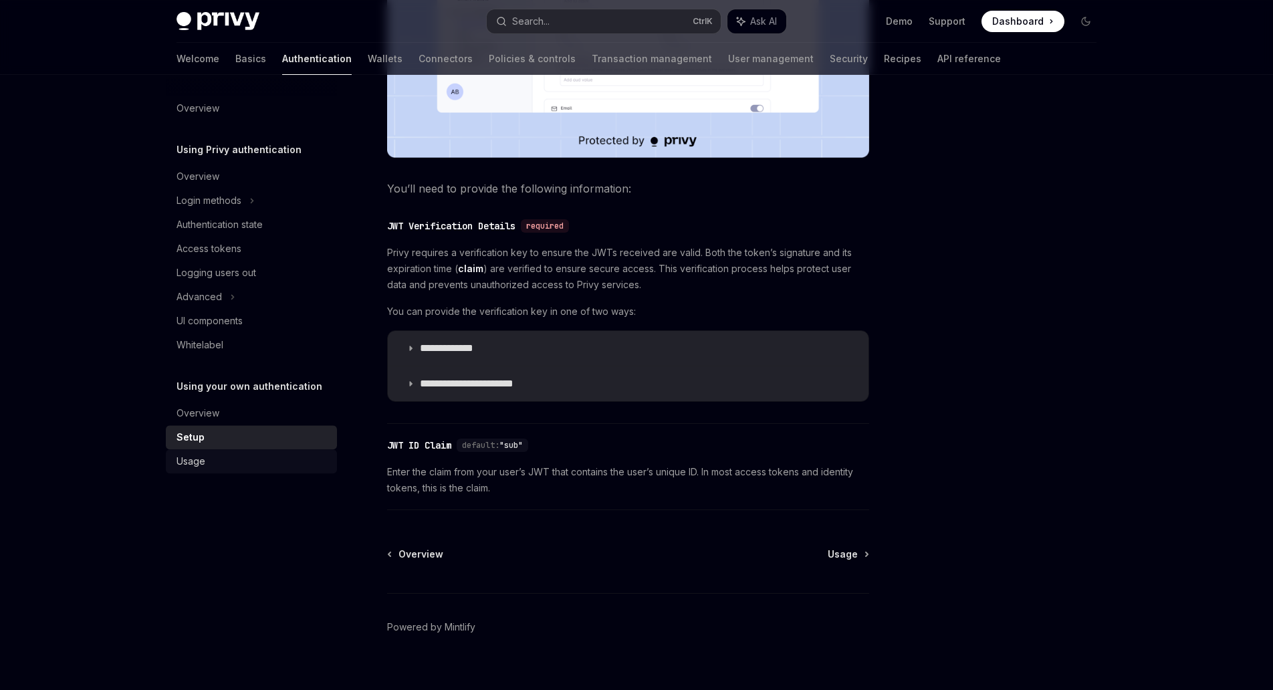
click at [267, 471] on link "Usage" at bounding box center [251, 461] width 171 height 24
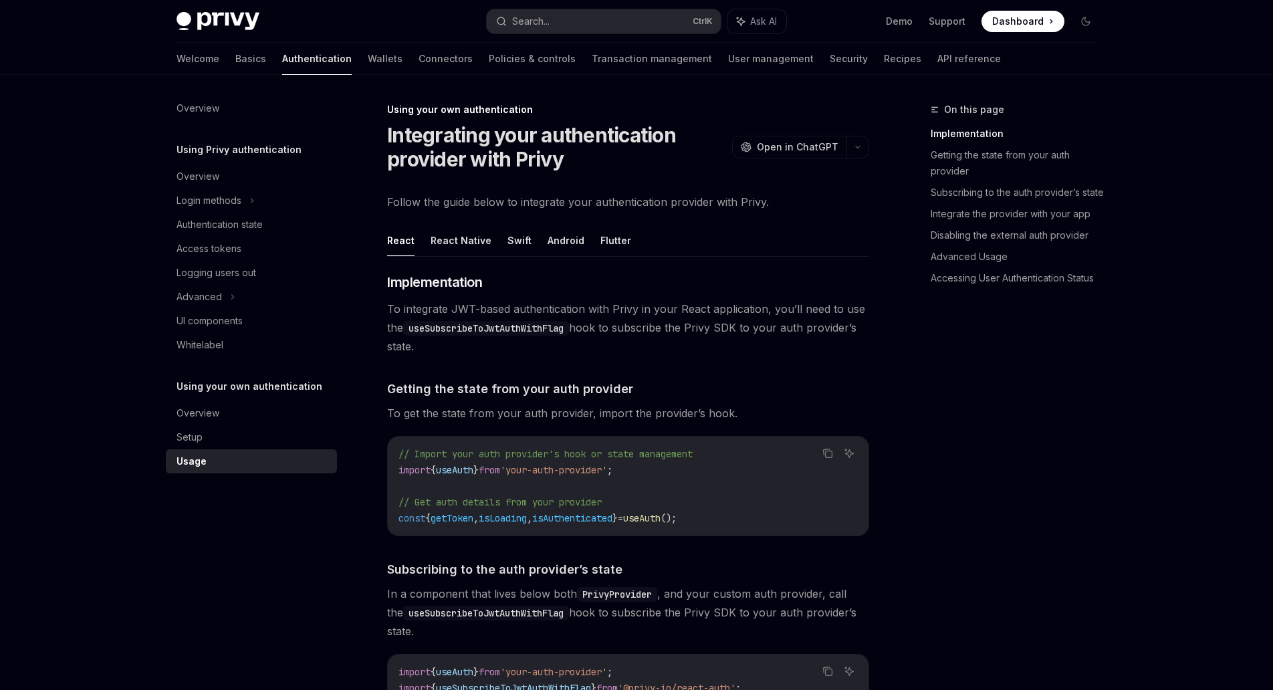
click at [267, 471] on link "Usage" at bounding box center [251, 461] width 171 height 24
type textarea "*"
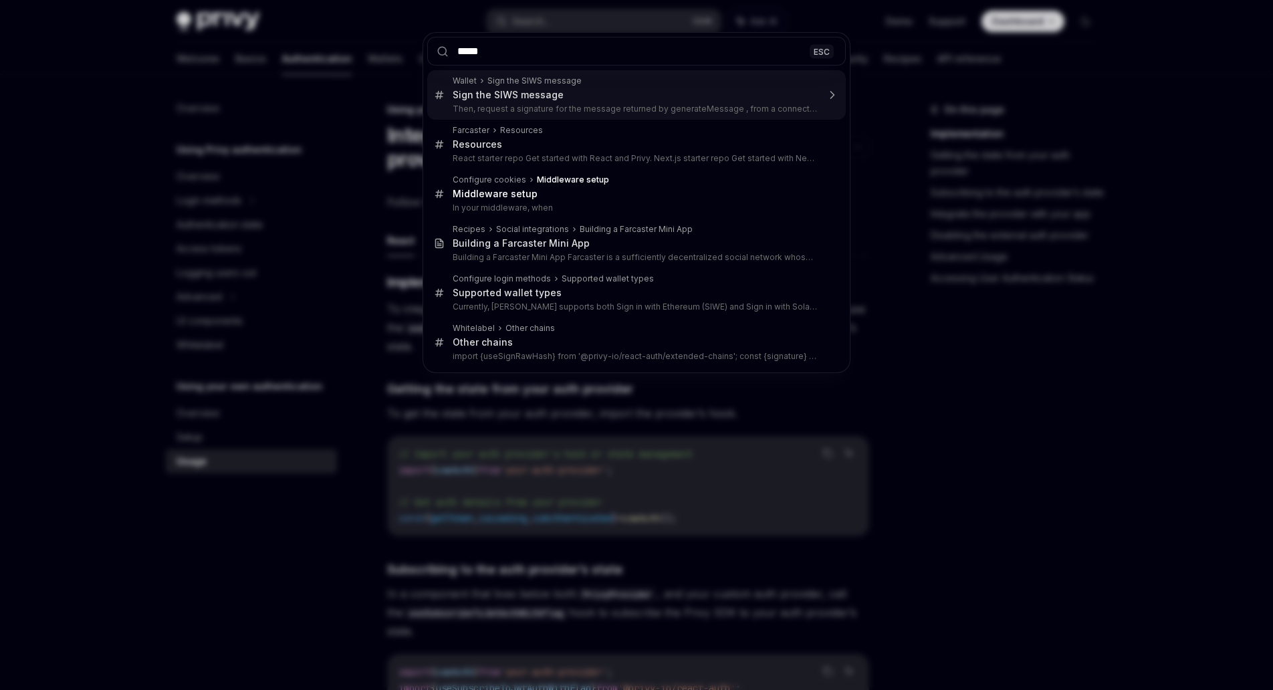
type input "******"
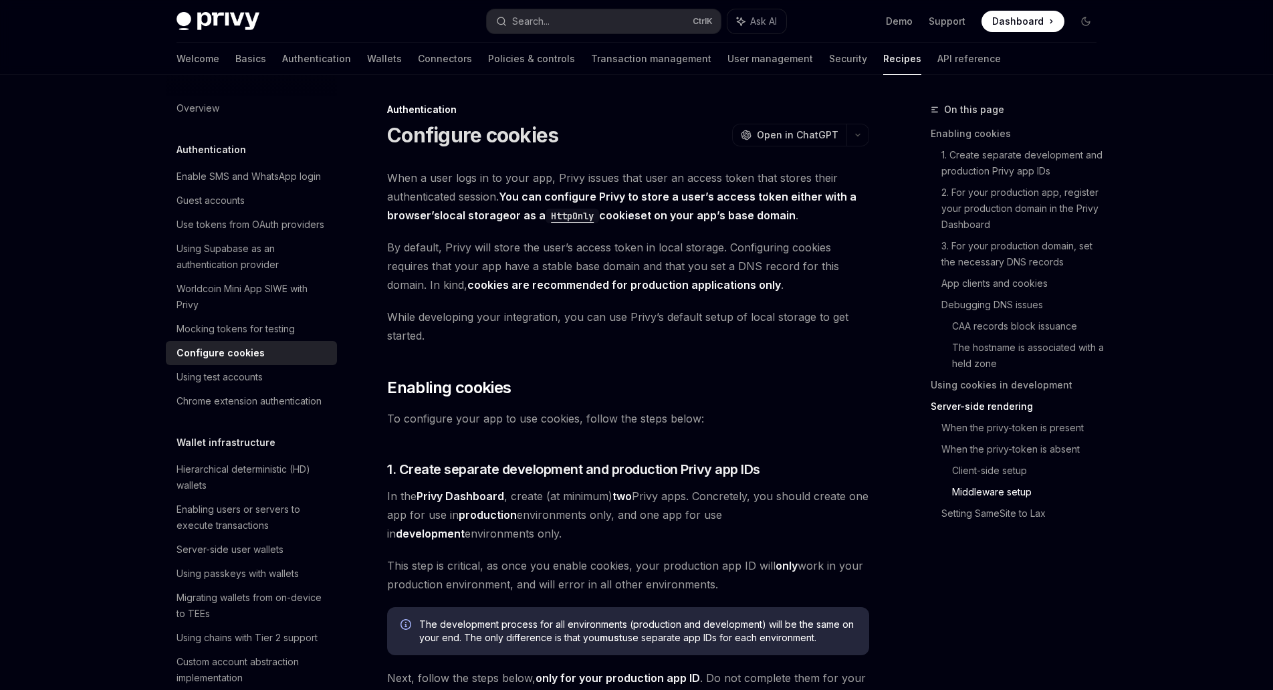
scroll to position [3487, 0]
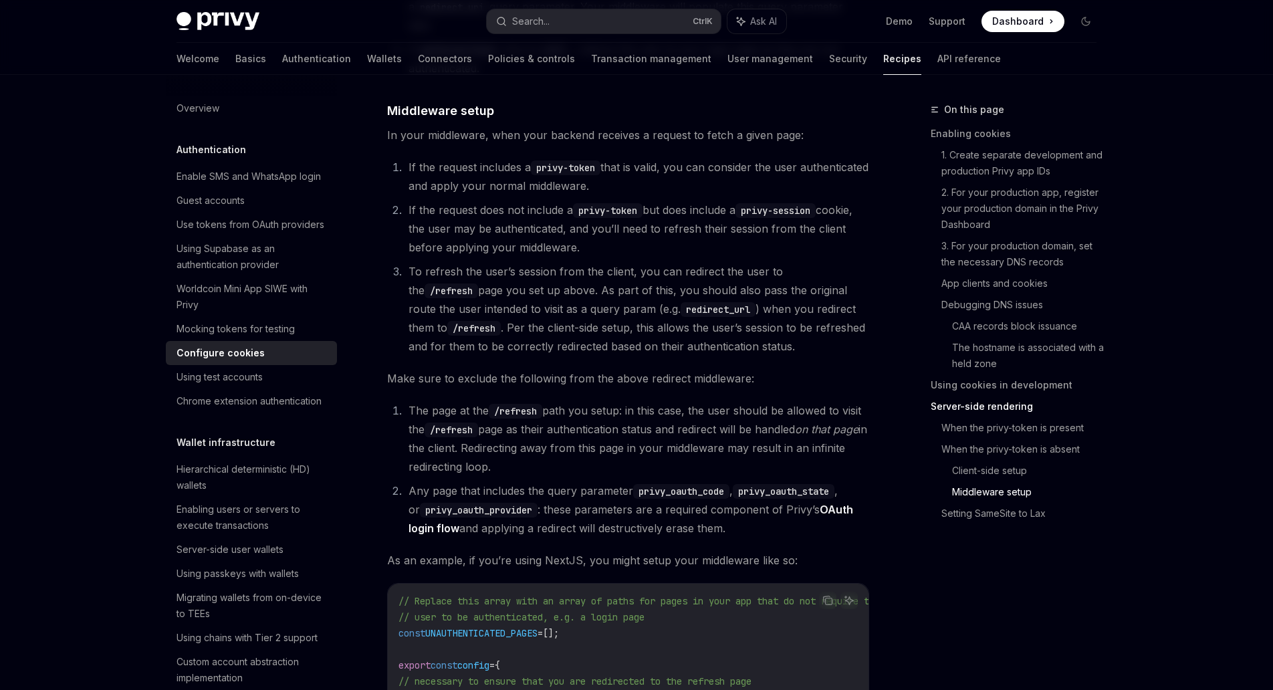
type textarea "*"
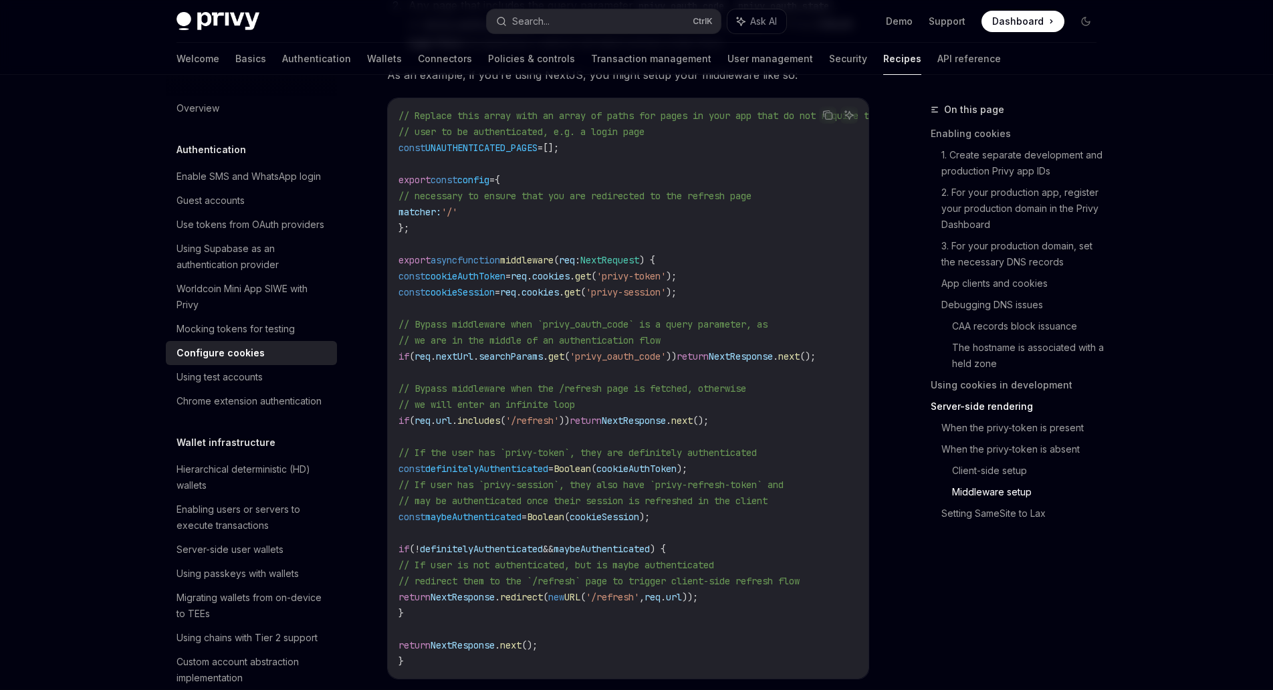
scroll to position [3979, 0]
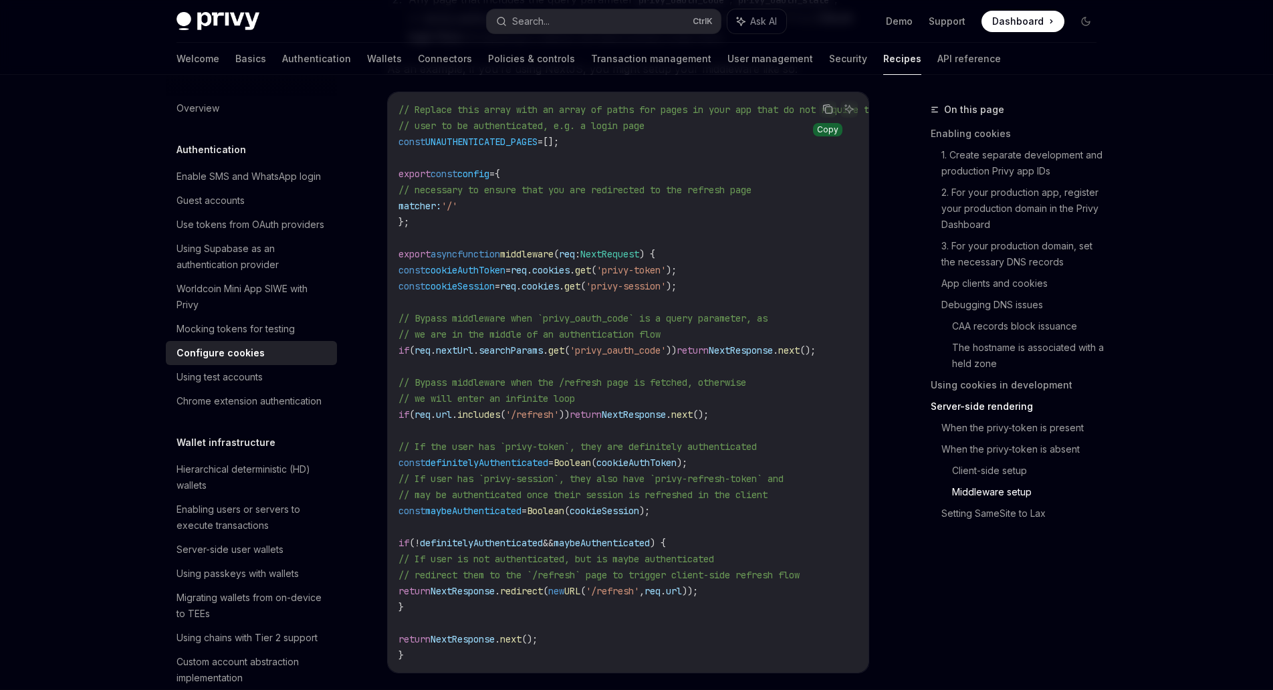
click at [829, 112] on icon "Copy the contents from the code block" at bounding box center [828, 109] width 11 height 11
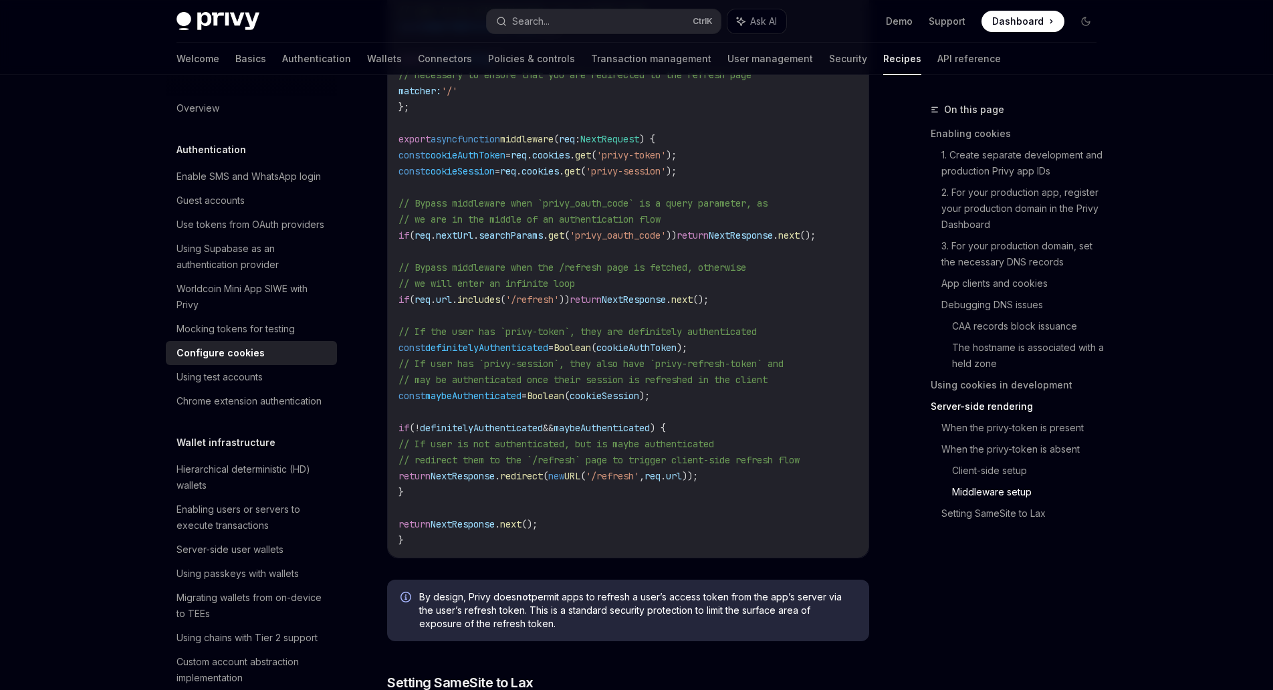
scroll to position [4094, 0]
click at [684, 510] on code "// Replace this array with an array of paths for pages in your app that do not …" at bounding box center [656, 267] width 514 height 562
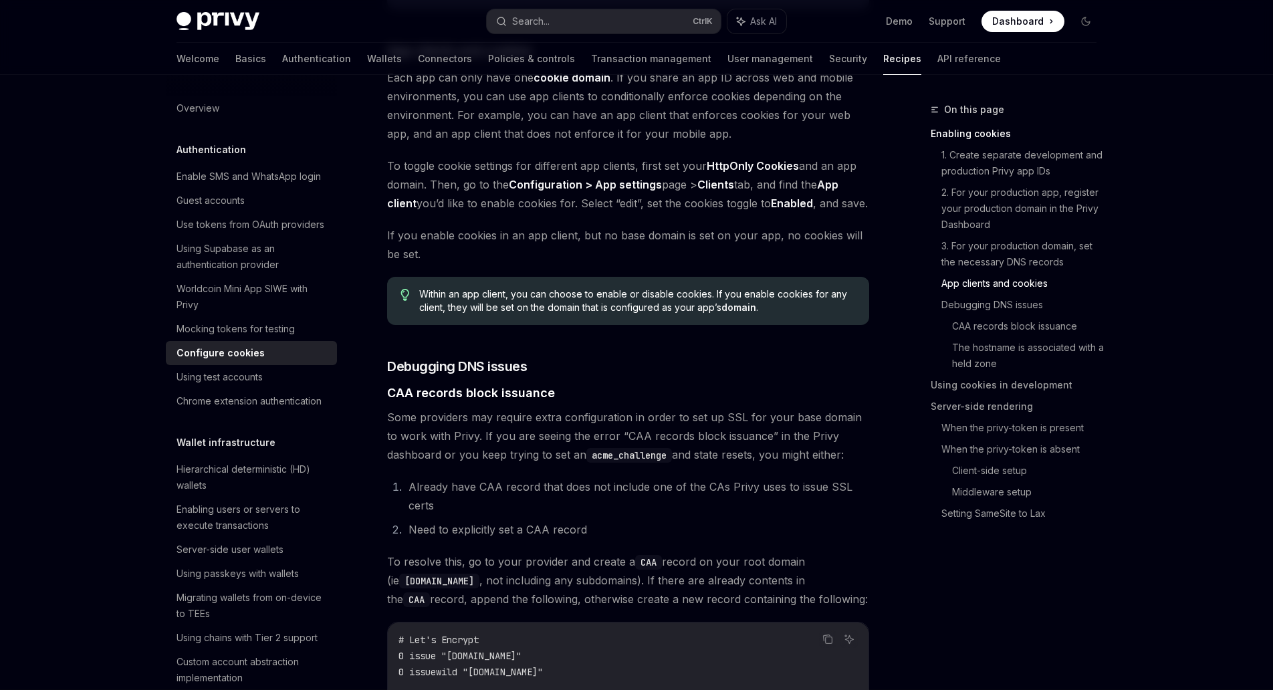
scroll to position [1336, 0]
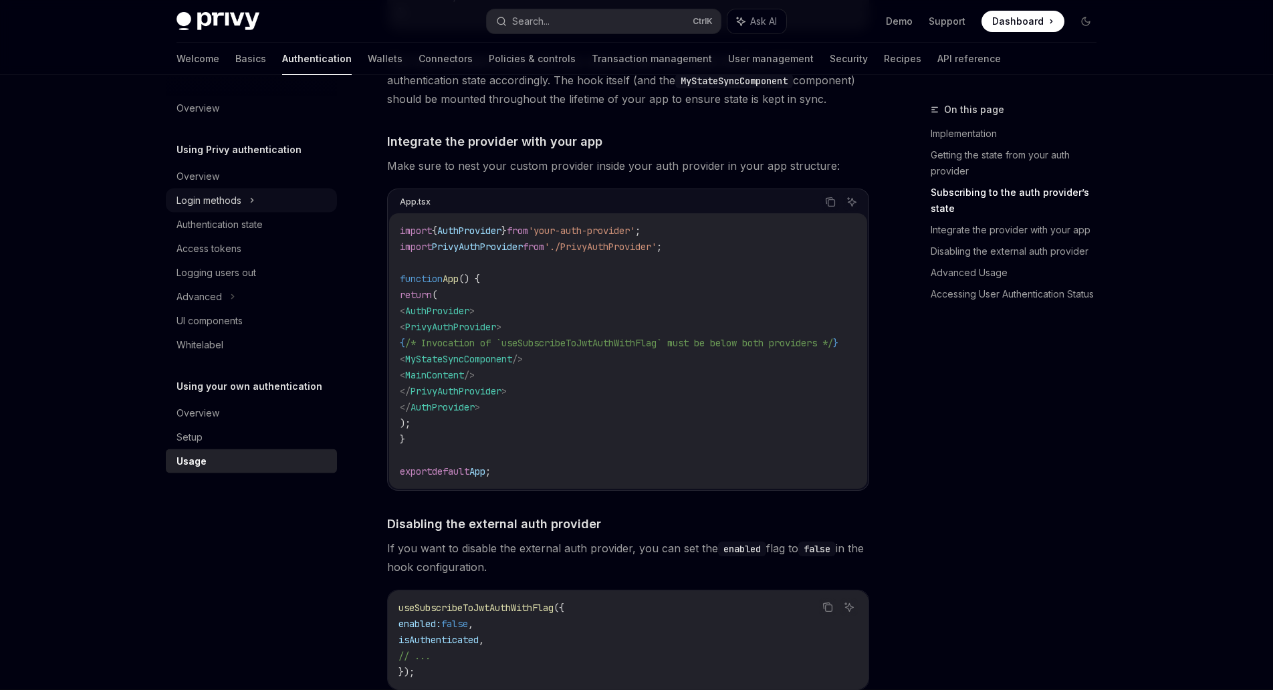
scroll to position [947, 0]
click at [228, 195] on div "Login methods" at bounding box center [209, 201] width 65 height 16
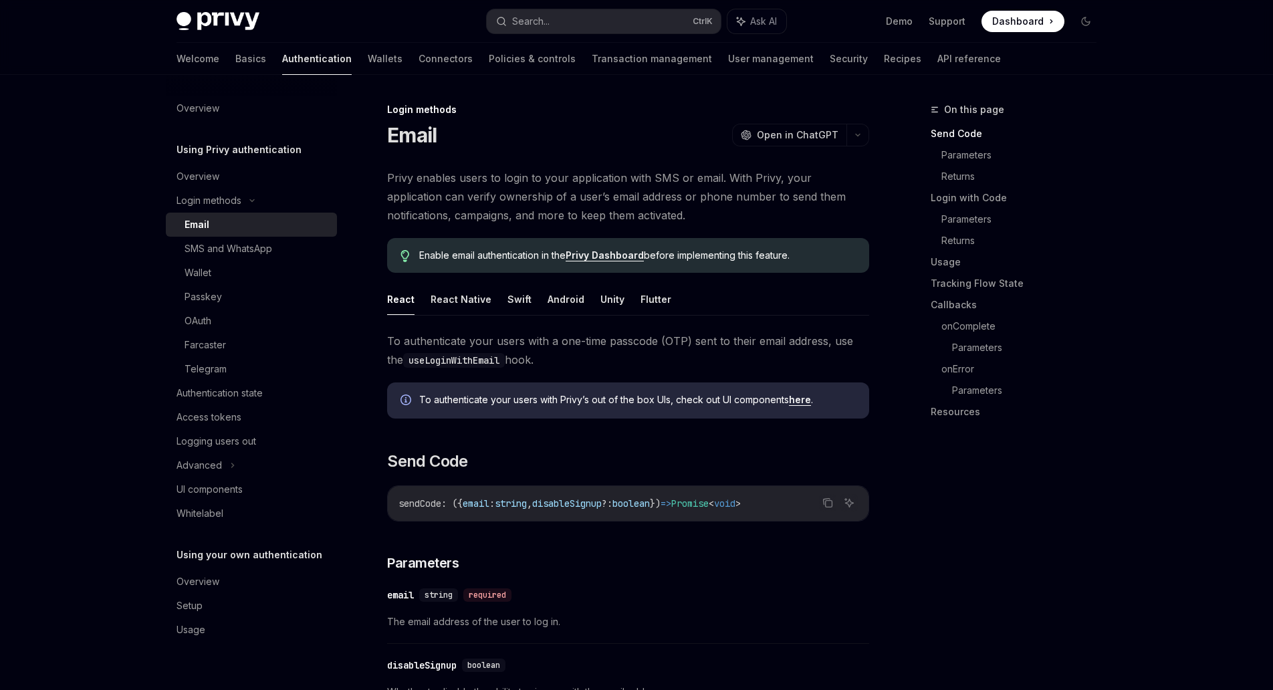
click at [233, 235] on link "Email" at bounding box center [251, 225] width 171 height 24
click at [268, 403] on link "Authentication state" at bounding box center [251, 393] width 171 height 24
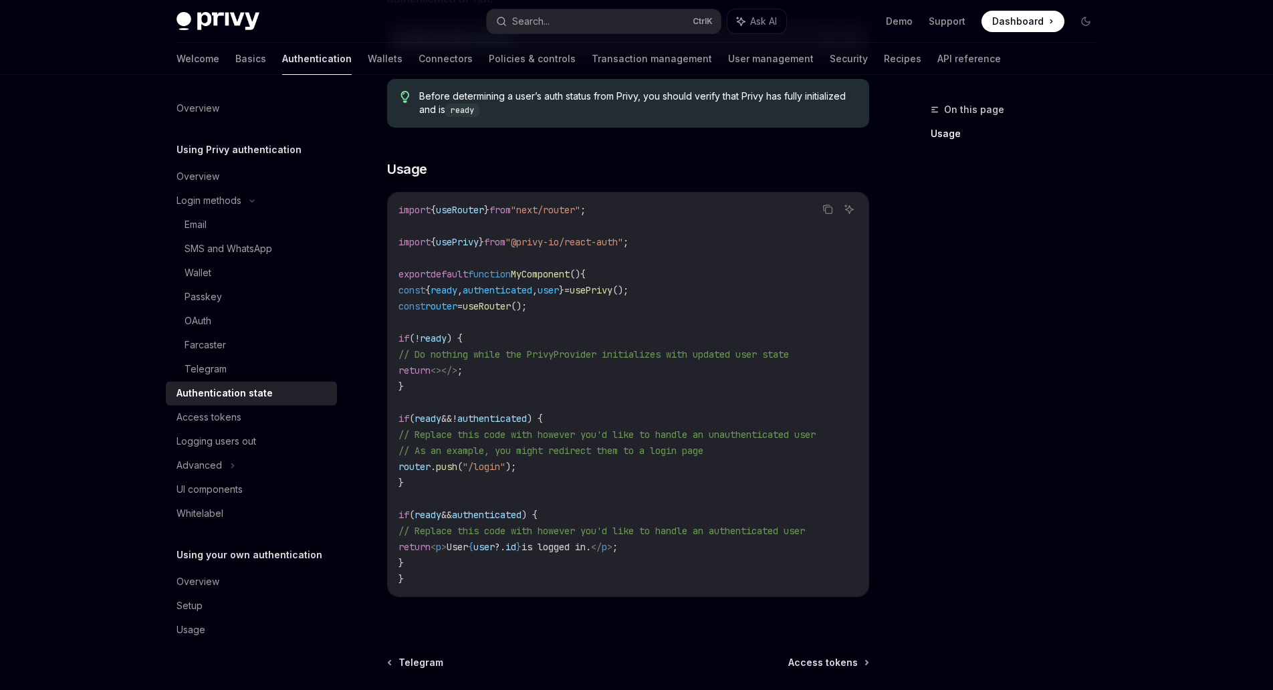
scroll to position [443, 0]
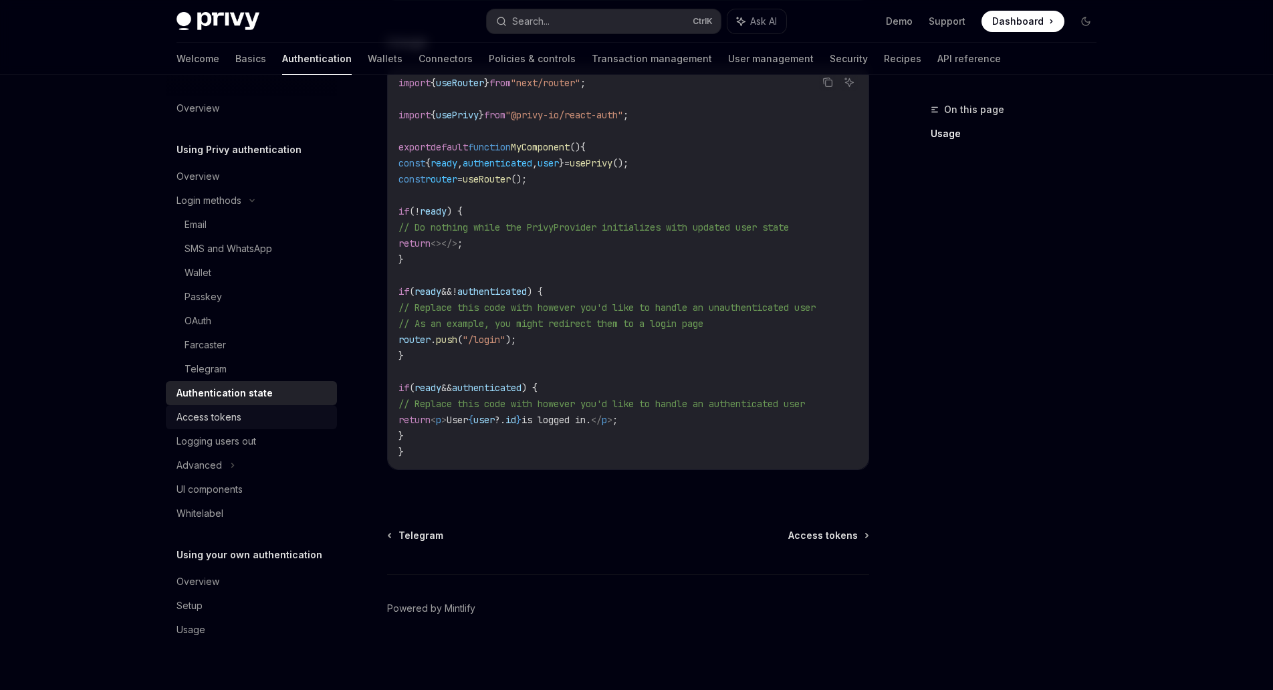
click at [227, 426] on link "Access tokens" at bounding box center [251, 417] width 171 height 24
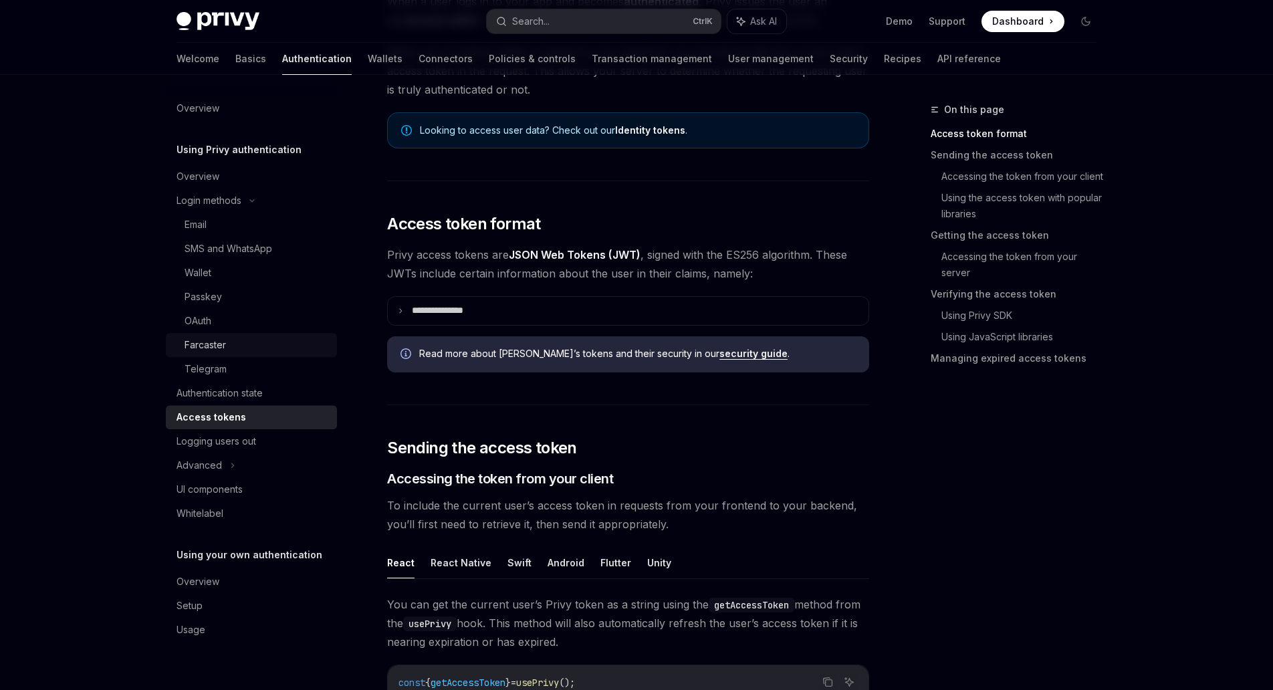
scroll to position [177, 0]
click at [221, 489] on div "UI components" at bounding box center [210, 490] width 66 height 16
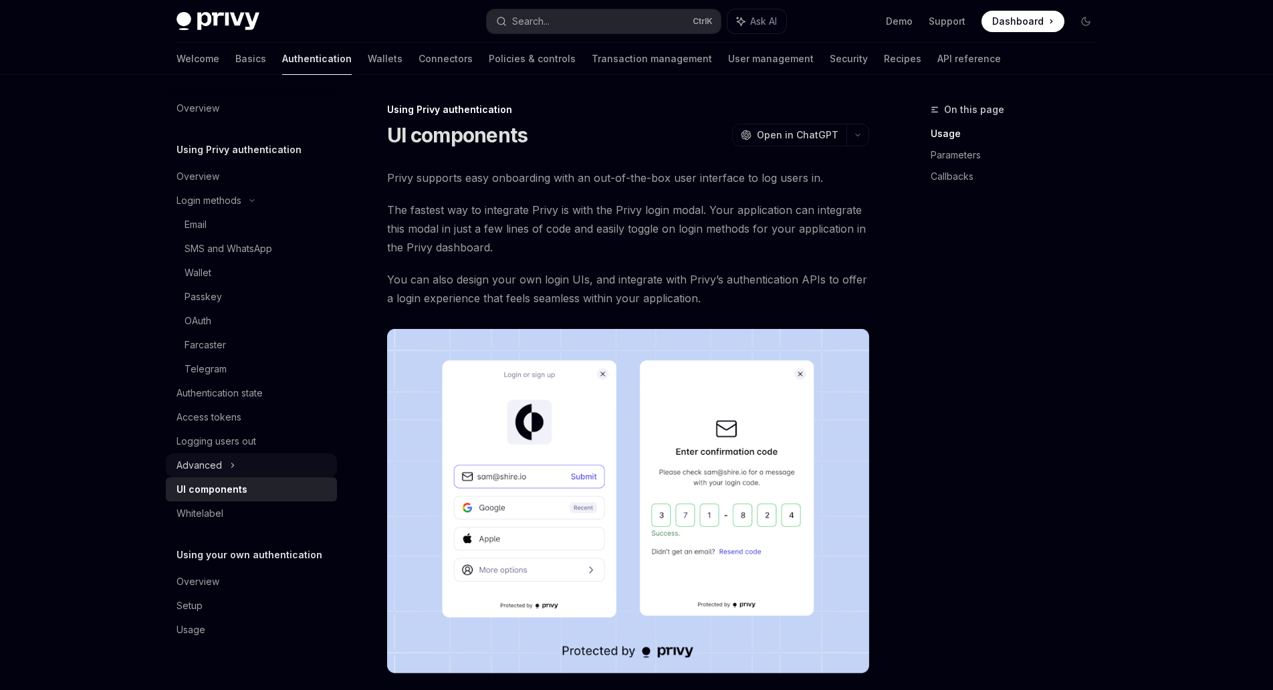
click at [239, 460] on div "Advanced" at bounding box center [251, 465] width 171 height 24
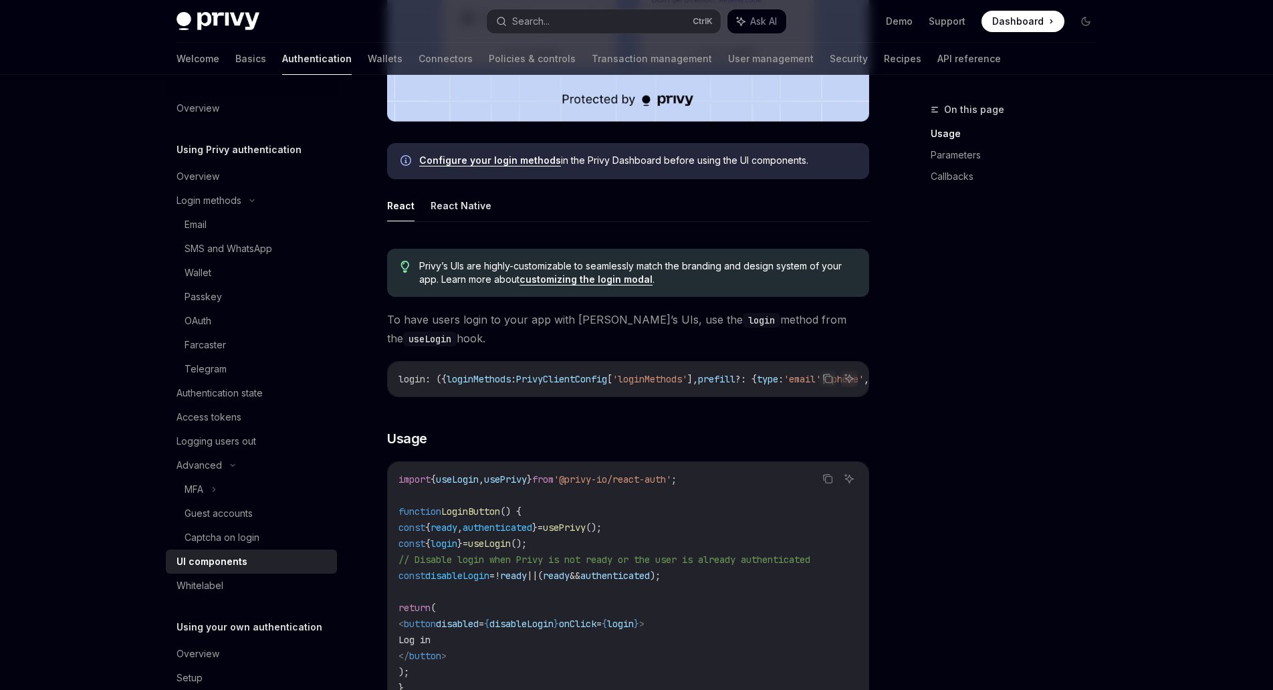
scroll to position [555, 0]
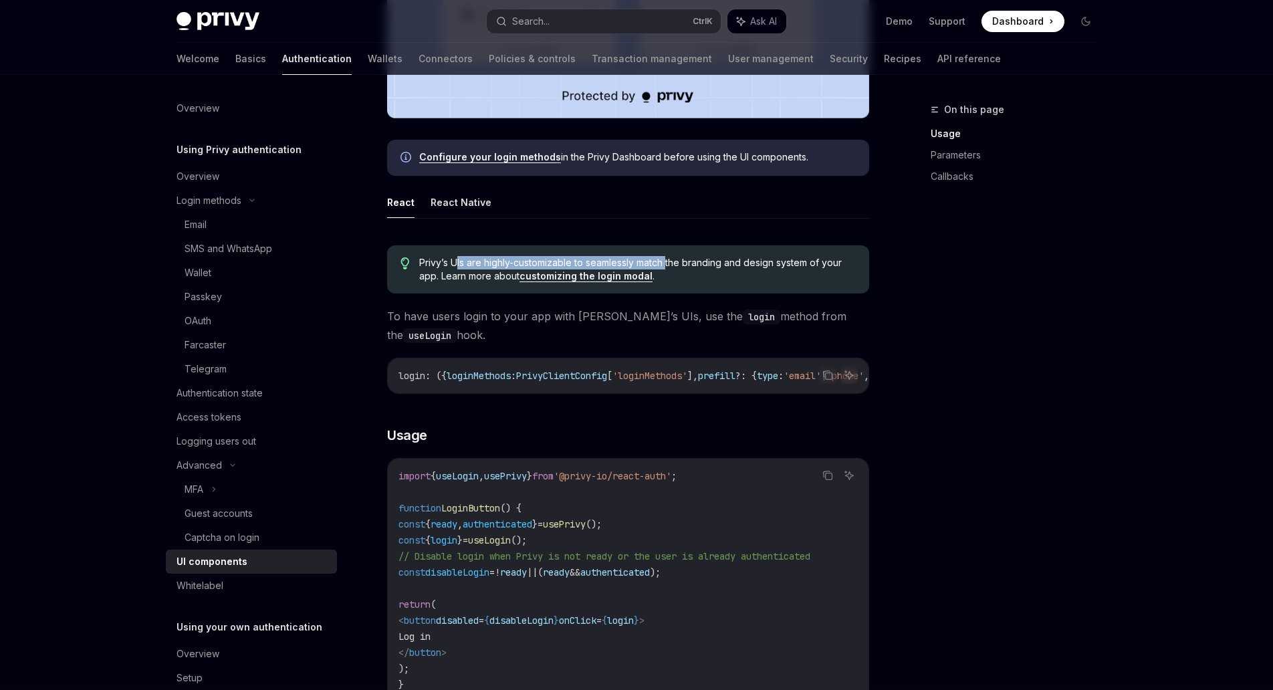
drag, startPoint x: 455, startPoint y: 265, endPoint x: 669, endPoint y: 266, distance: 214.7
click at [669, 266] on span "Privy’s UIs are highly-customizable to seamlessly match the branding and design…" at bounding box center [637, 269] width 437 height 27
click at [604, 282] on link "customizing the login modal" at bounding box center [586, 276] width 133 height 12
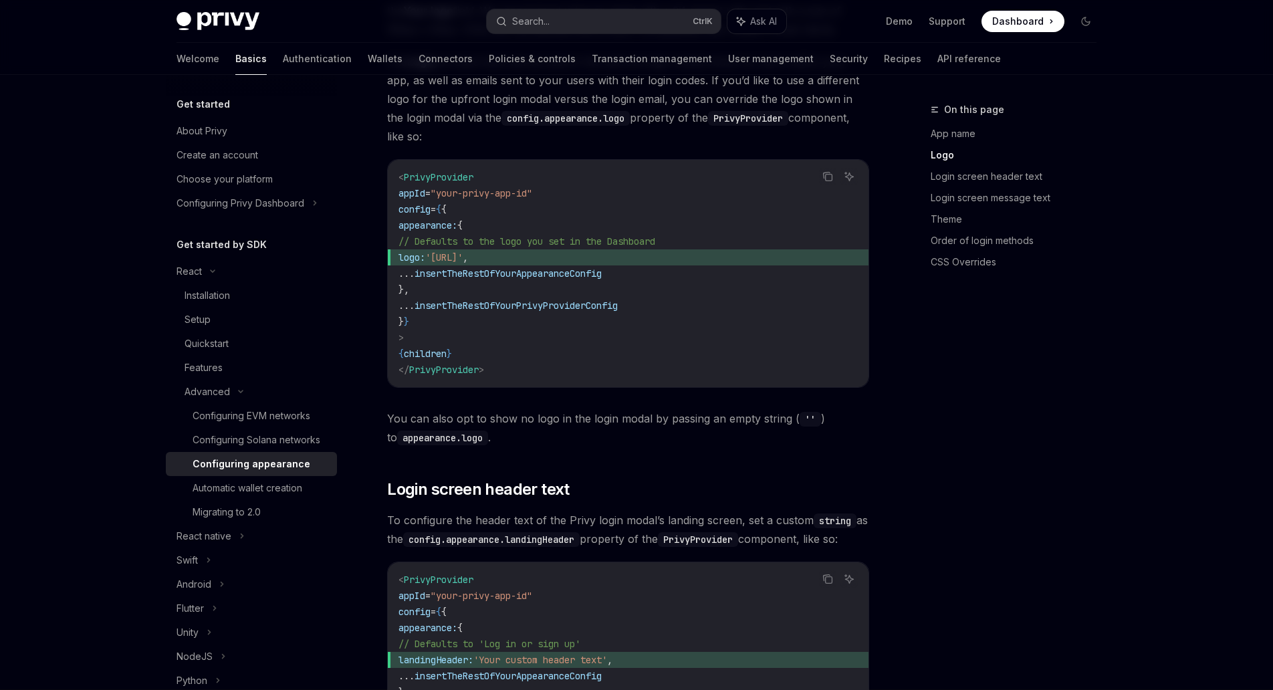
scroll to position [641, 0]
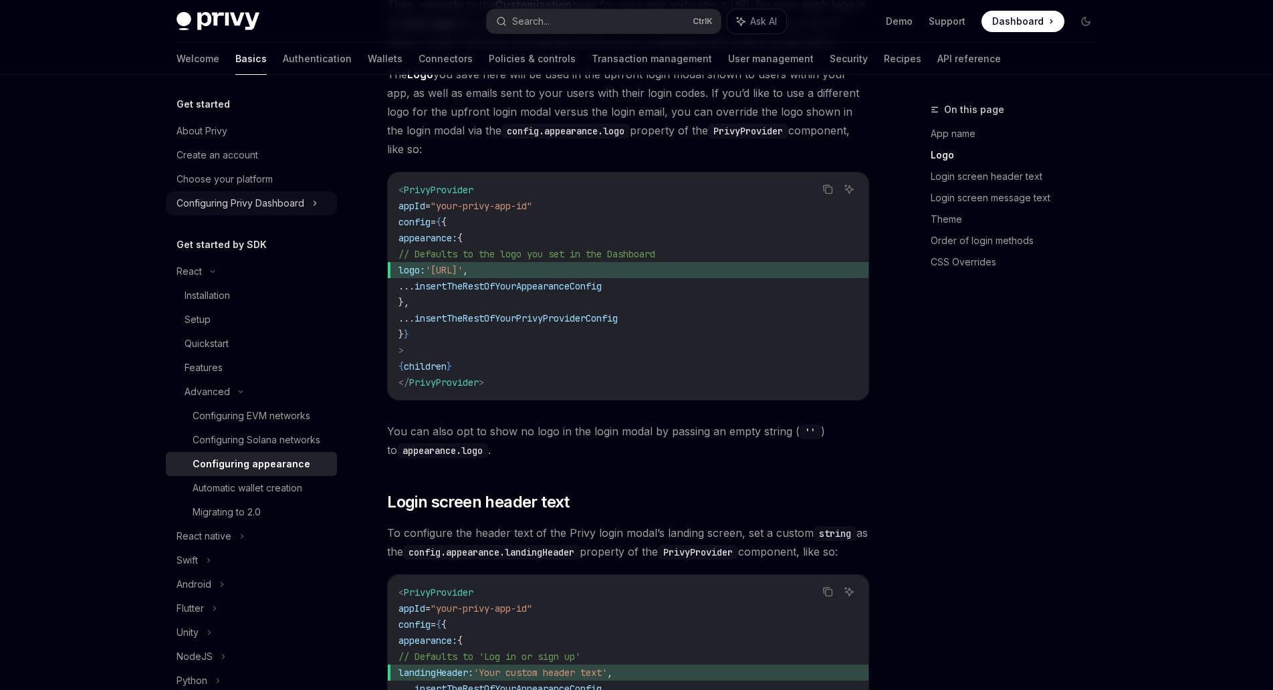
click at [316, 208] on icon at bounding box center [314, 203] width 5 height 16
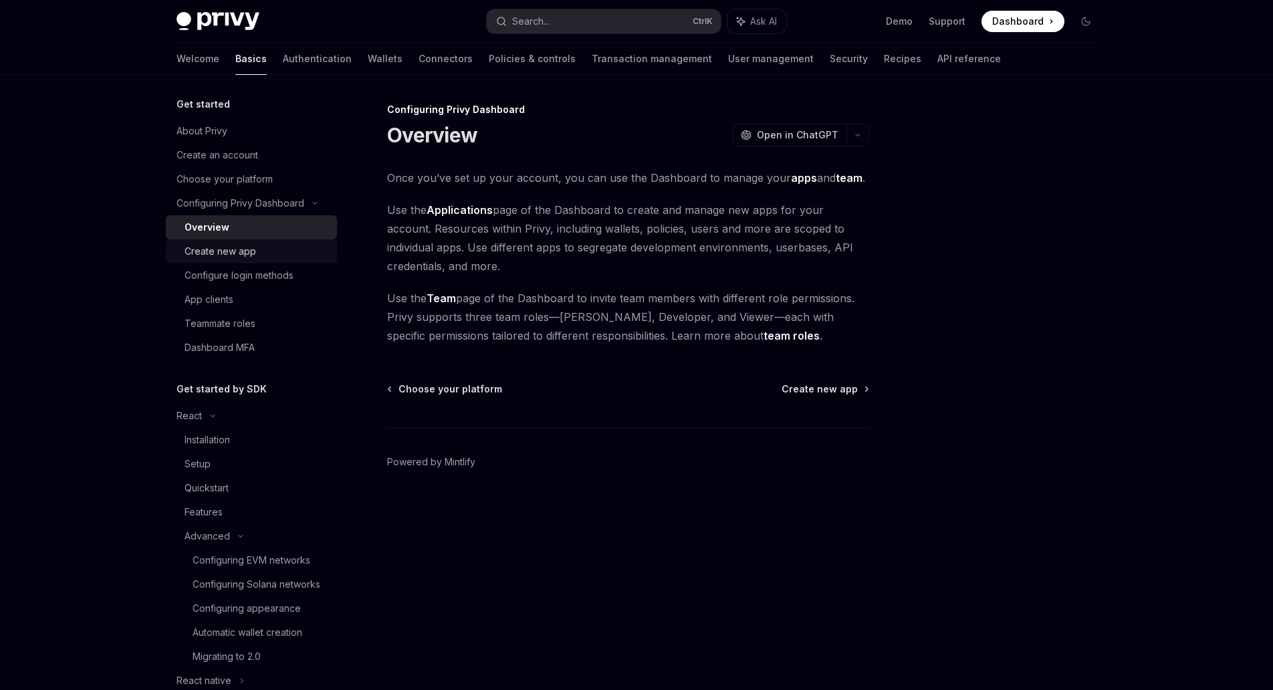
click at [290, 250] on div "Create new app" at bounding box center [257, 251] width 144 height 16
type textarea "*"
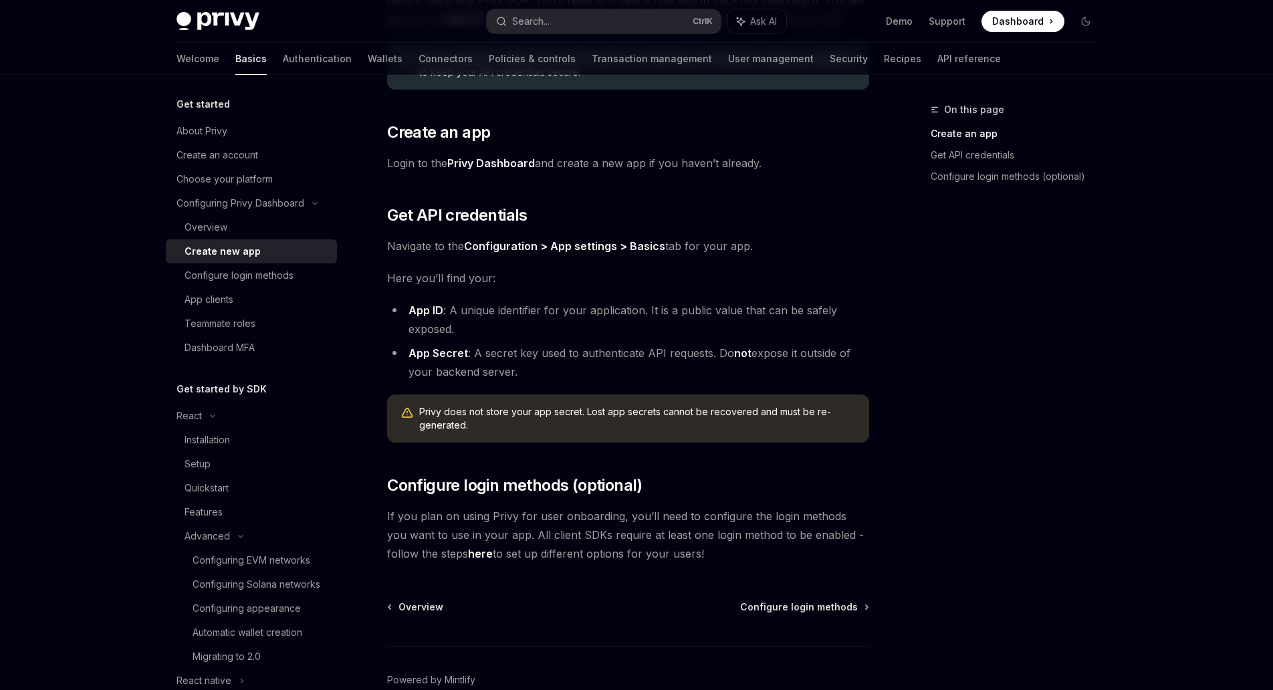
scroll to position [249, 0]
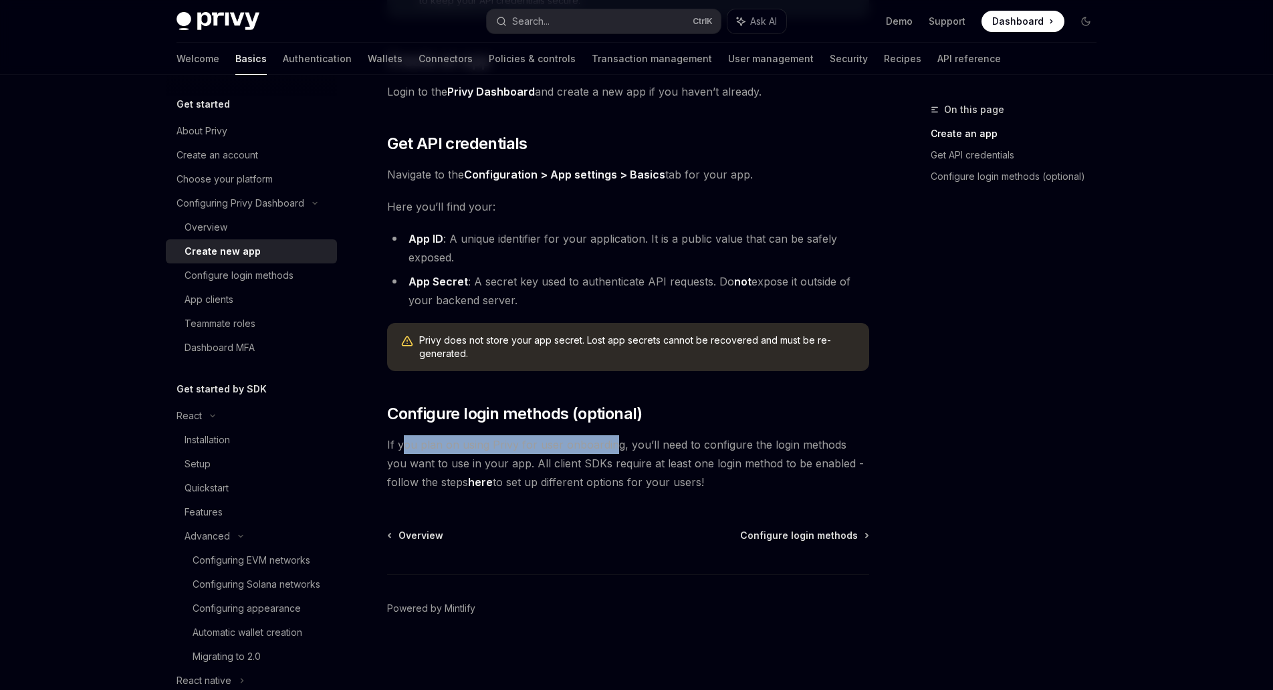
drag, startPoint x: 403, startPoint y: 445, endPoint x: 611, endPoint y: 451, distance: 208.1
click at [611, 451] on span "If you plan on using Privy for user onboarding, you’ll need to configure the lo…" at bounding box center [628, 463] width 482 height 56
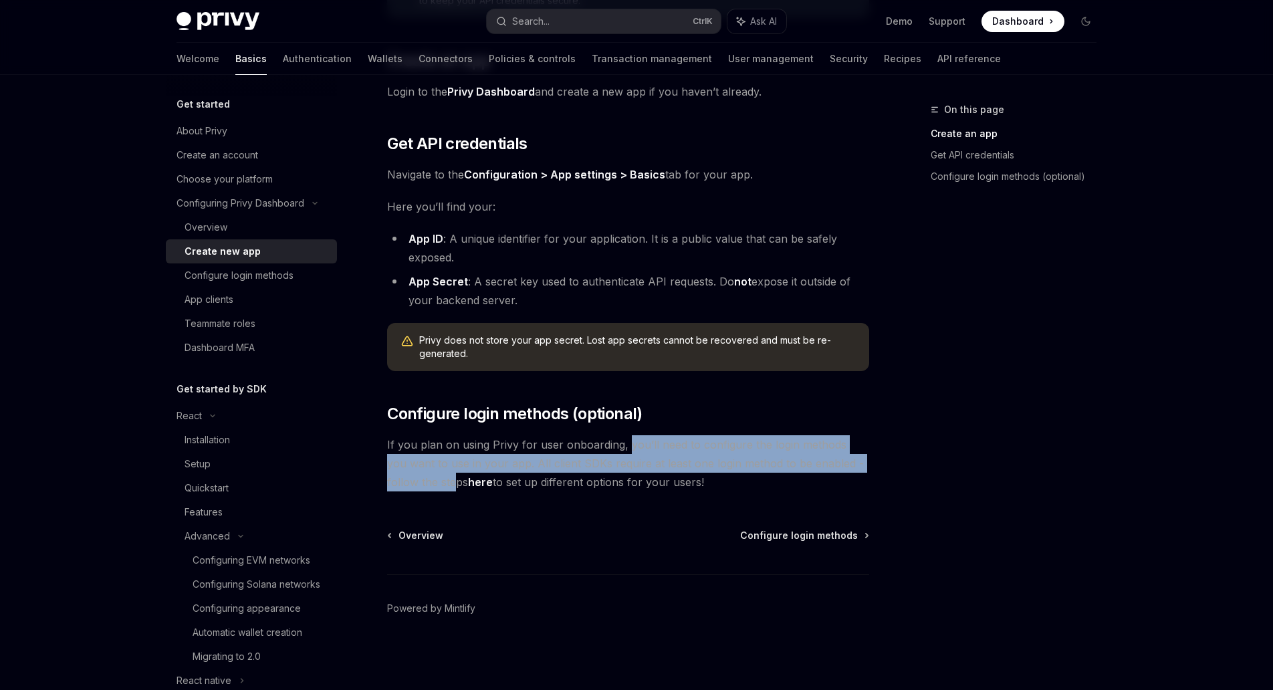
drag, startPoint x: 623, startPoint y: 450, endPoint x: 421, endPoint y: 482, distance: 204.5
click at [421, 482] on span "If you plan on using Privy for user onboarding, you’ll need to configure the lo…" at bounding box center [628, 463] width 482 height 56
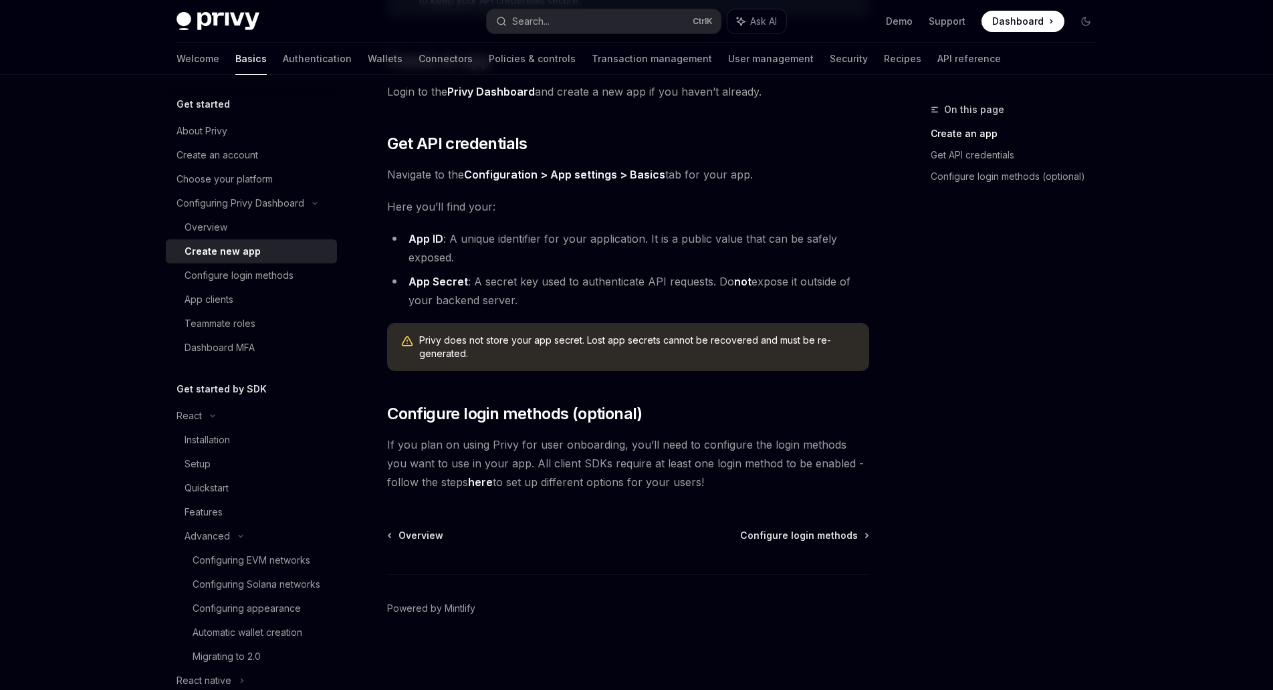
click at [468, 484] on link "here" at bounding box center [480, 482] width 25 height 14
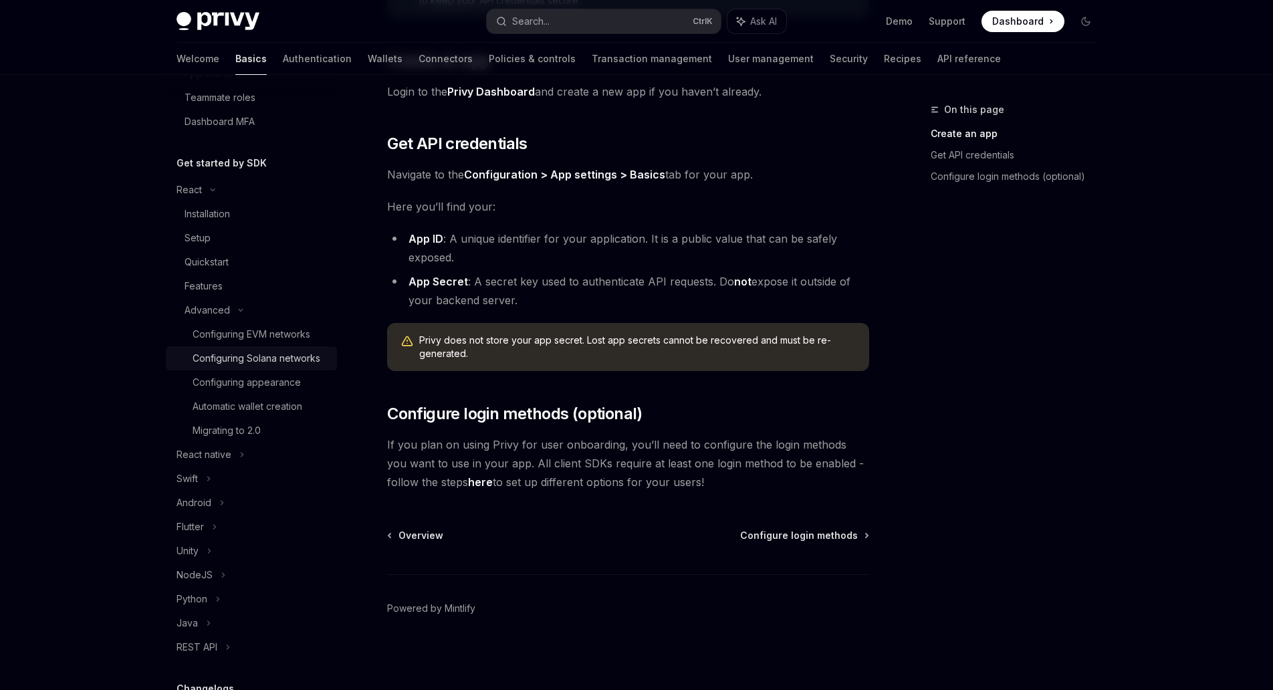
scroll to position [229, 0]
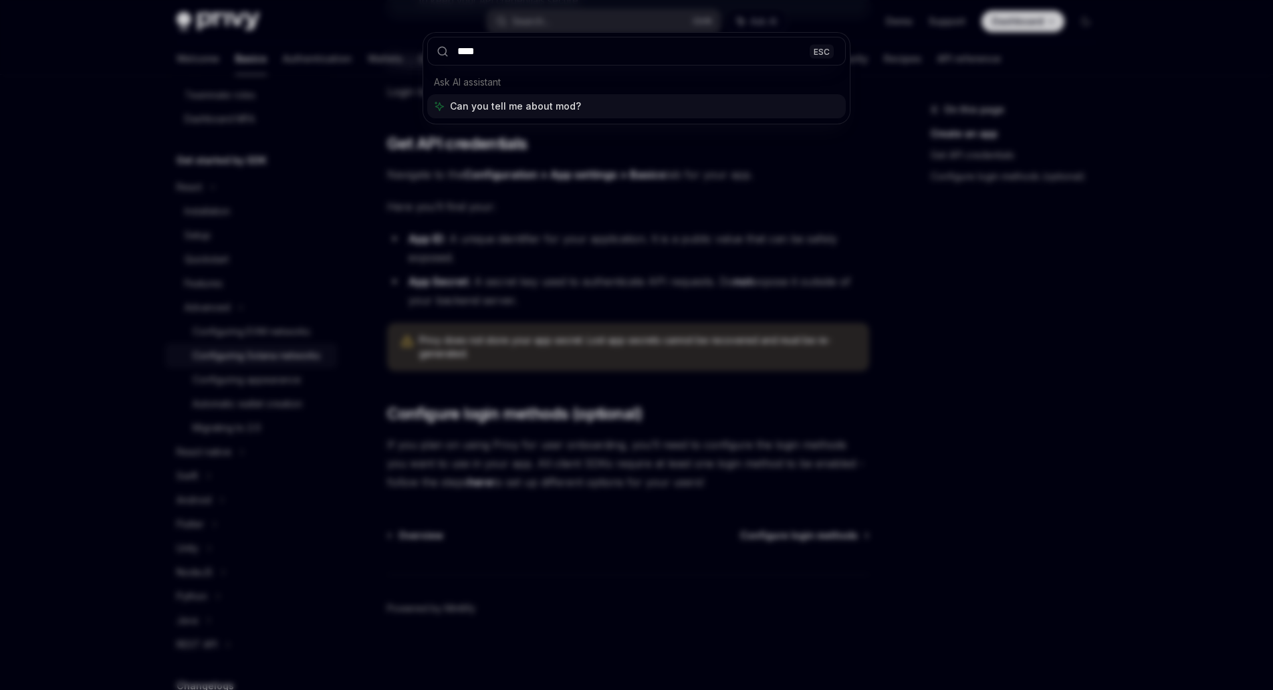
type input "*****"
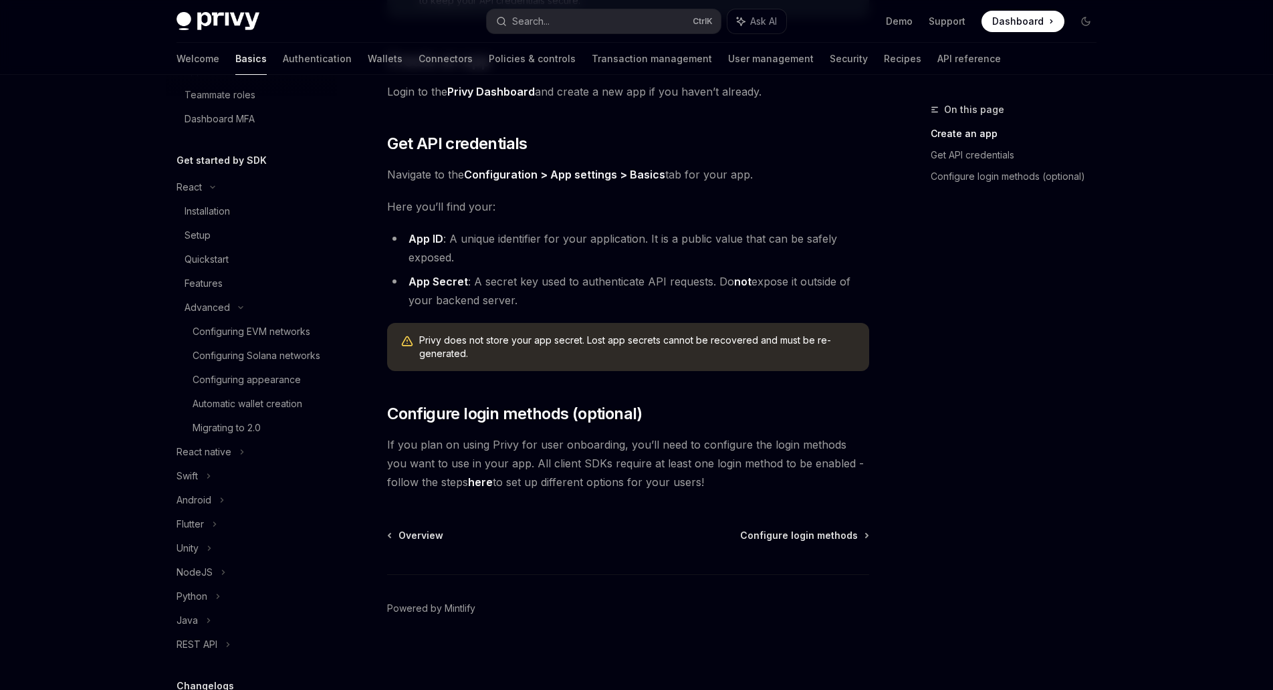
type textarea "*"
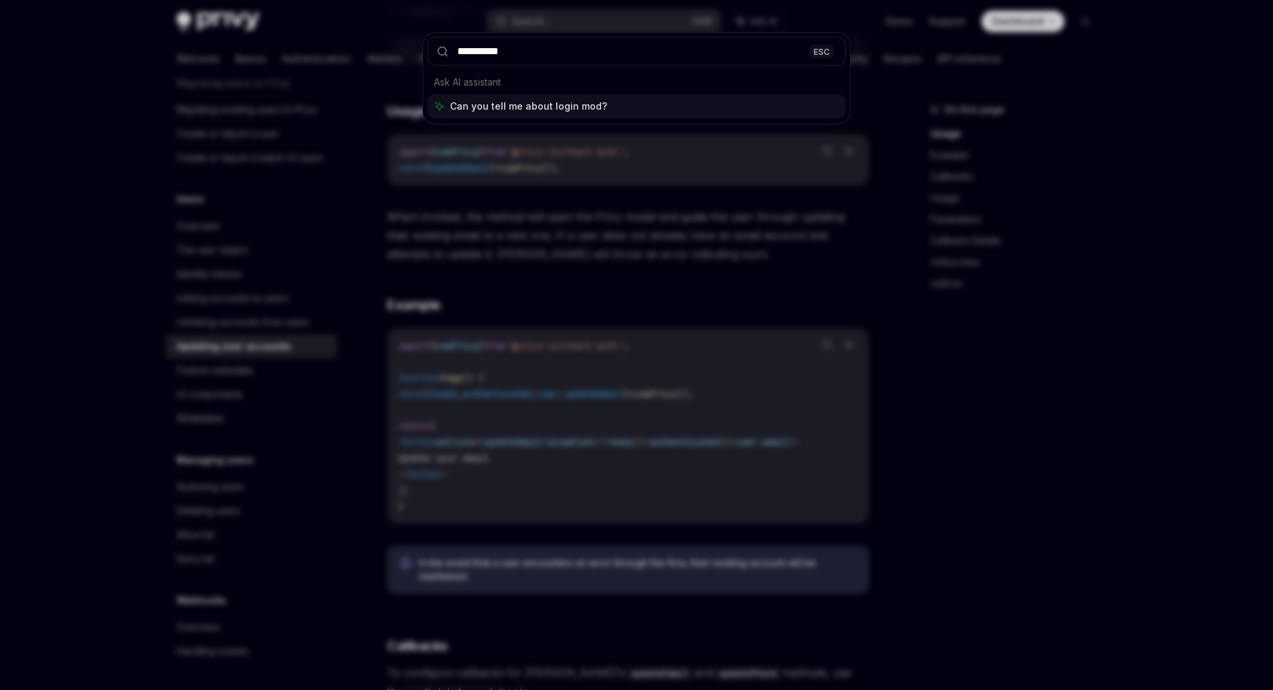
type input "**********"
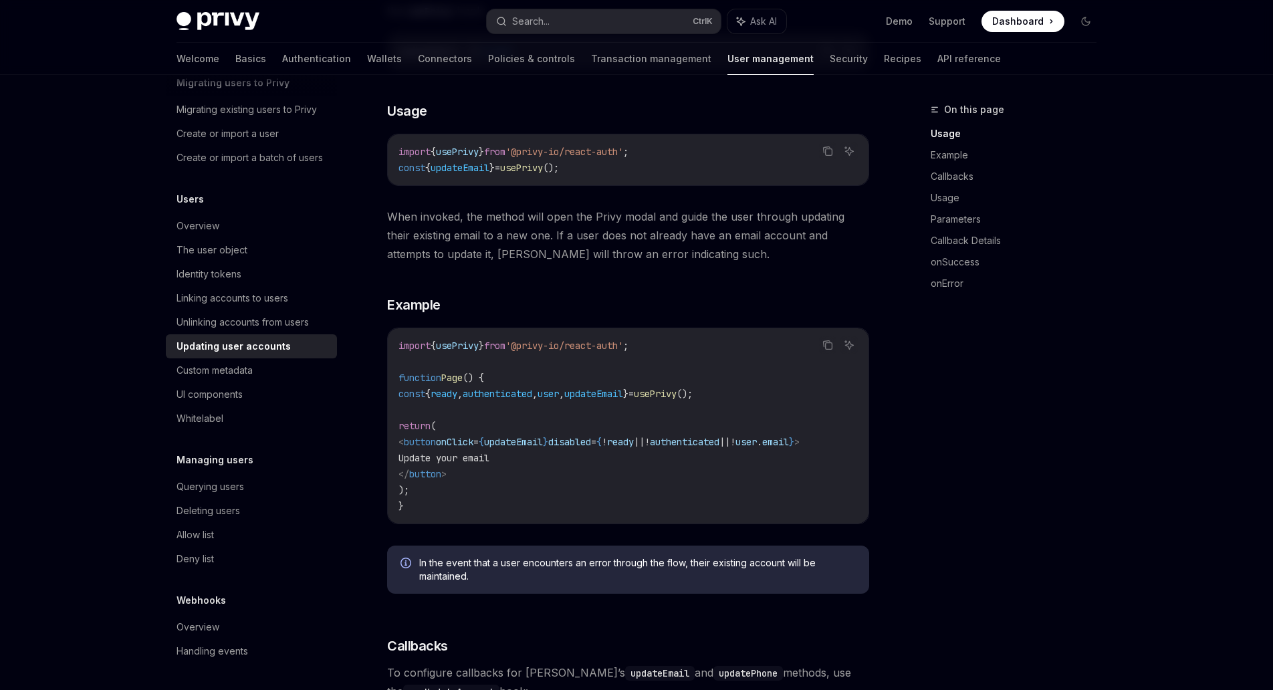
type textarea "*"
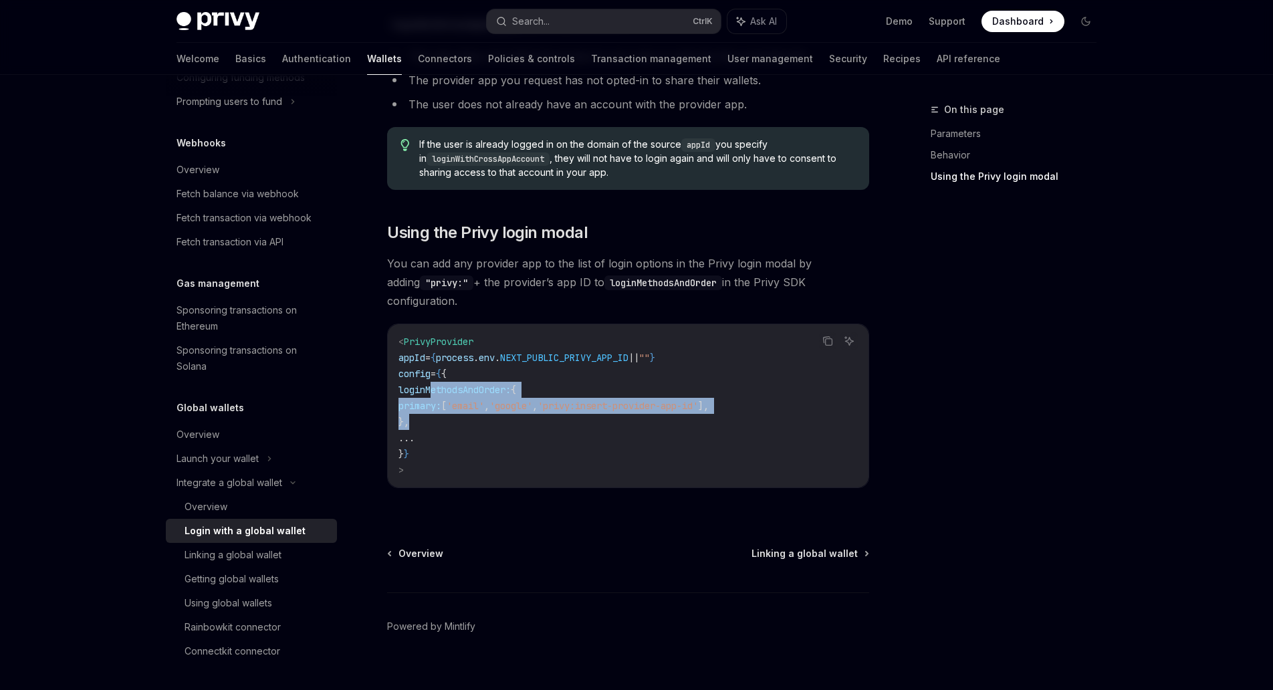
drag, startPoint x: 432, startPoint y: 373, endPoint x: 464, endPoint y: 398, distance: 40.5
click at [464, 398] on code "< PrivyProvider appId = { process . env . NEXT_PUBLIC_PRIVY_APP_ID || "" } conf…" at bounding box center [628, 406] width 459 height 144
copy code "loginMethodsAndOrder: { primary: [ 'email' , 'google' , 'privy:insert-provider-…"
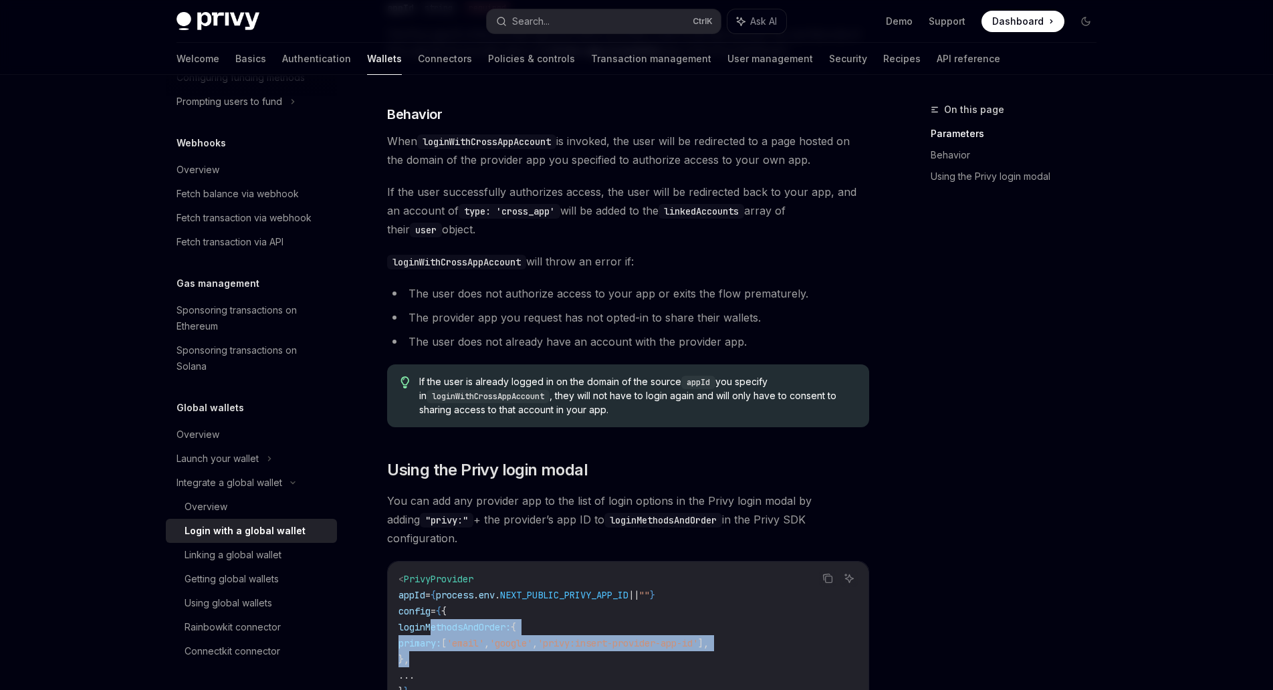
scroll to position [595, 0]
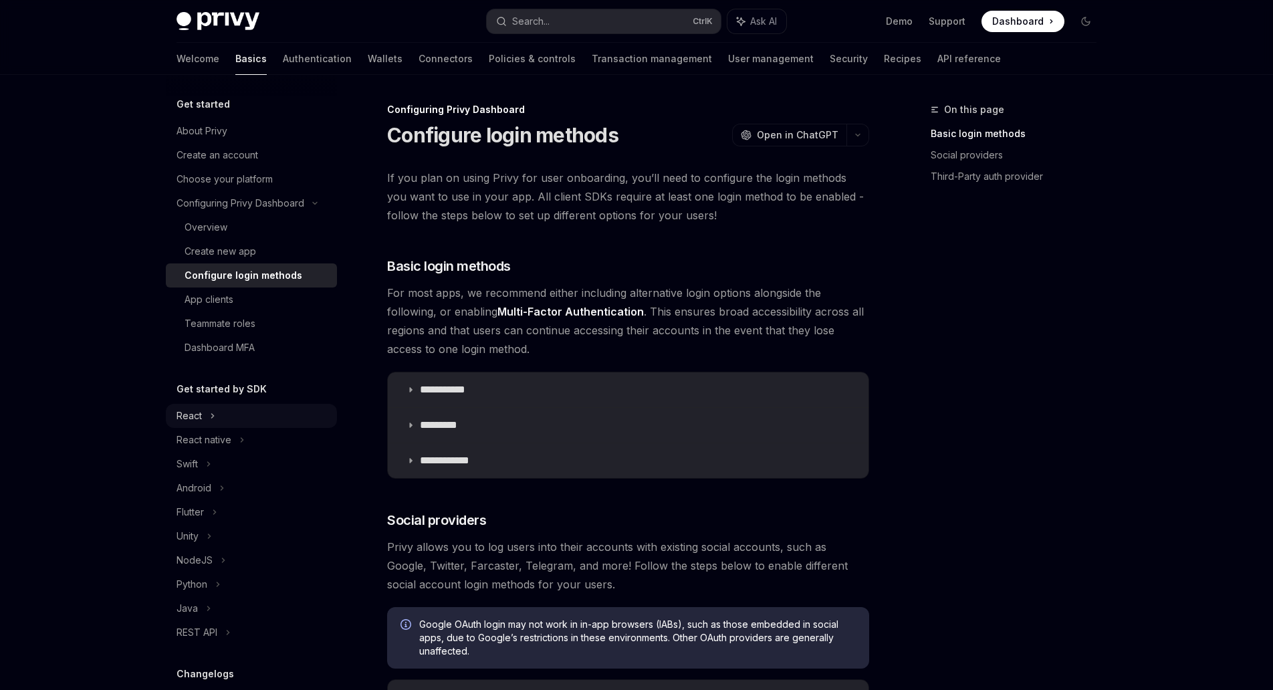
click at [197, 413] on div "React" at bounding box center [189, 416] width 25 height 16
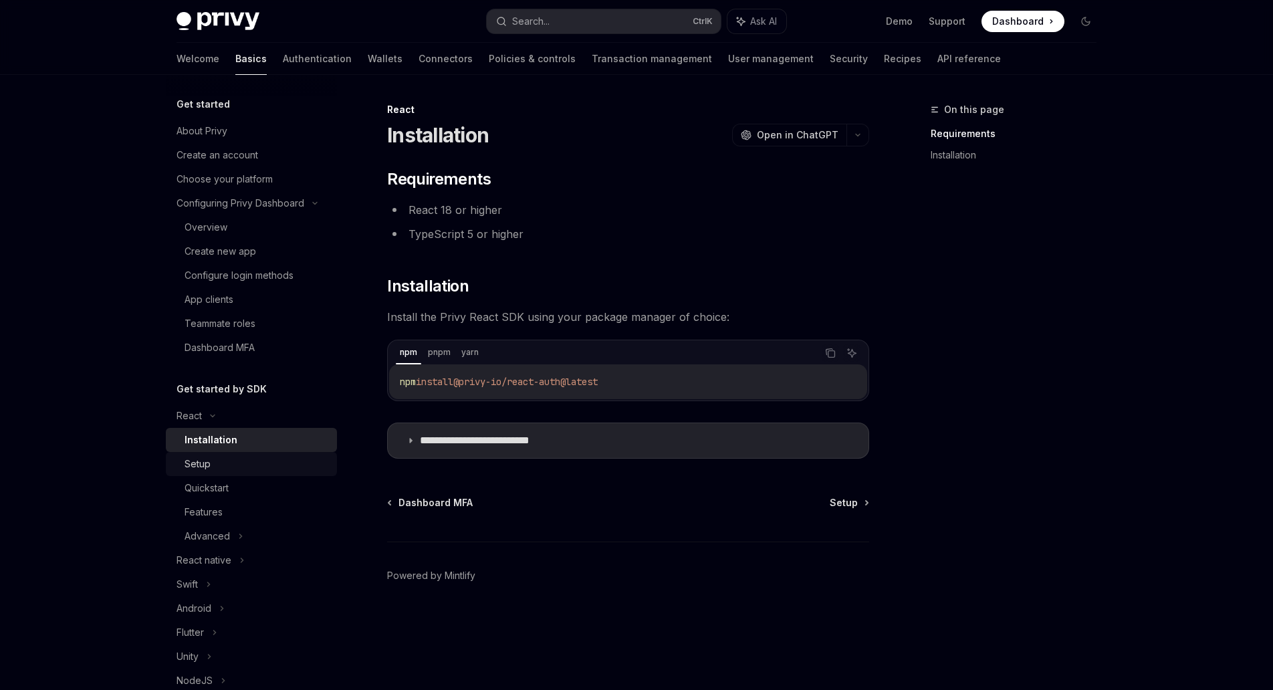
click at [248, 469] on div "Setup" at bounding box center [257, 464] width 144 height 16
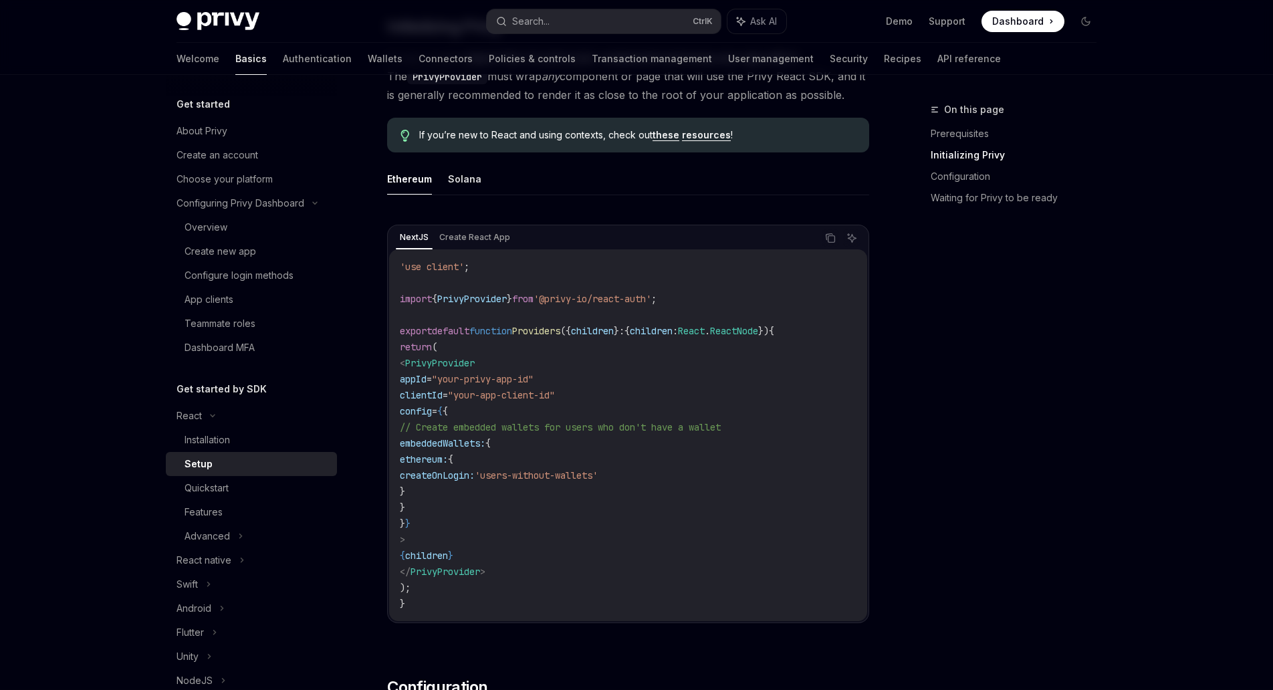
scroll to position [313, 0]
click at [227, 492] on div "Quickstart" at bounding box center [207, 488] width 44 height 16
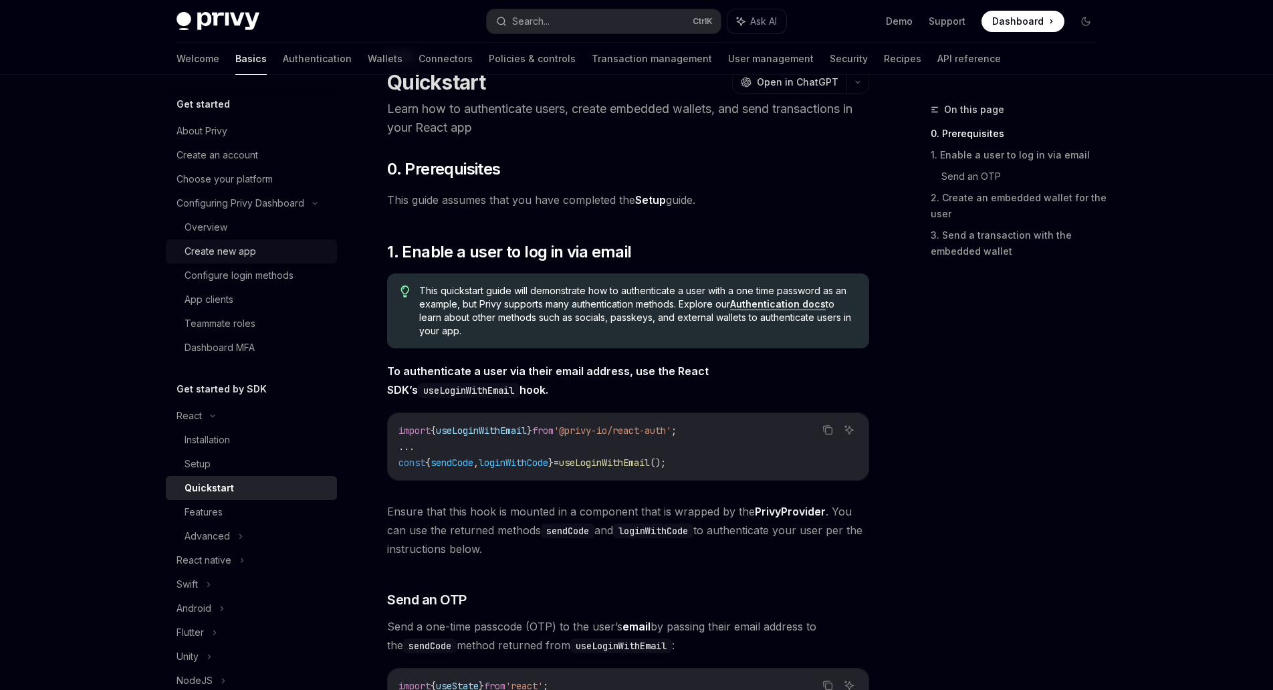
scroll to position [51, 0]
click at [241, 163] on div "Create an account" at bounding box center [218, 155] width 82 height 16
type textarea "*"
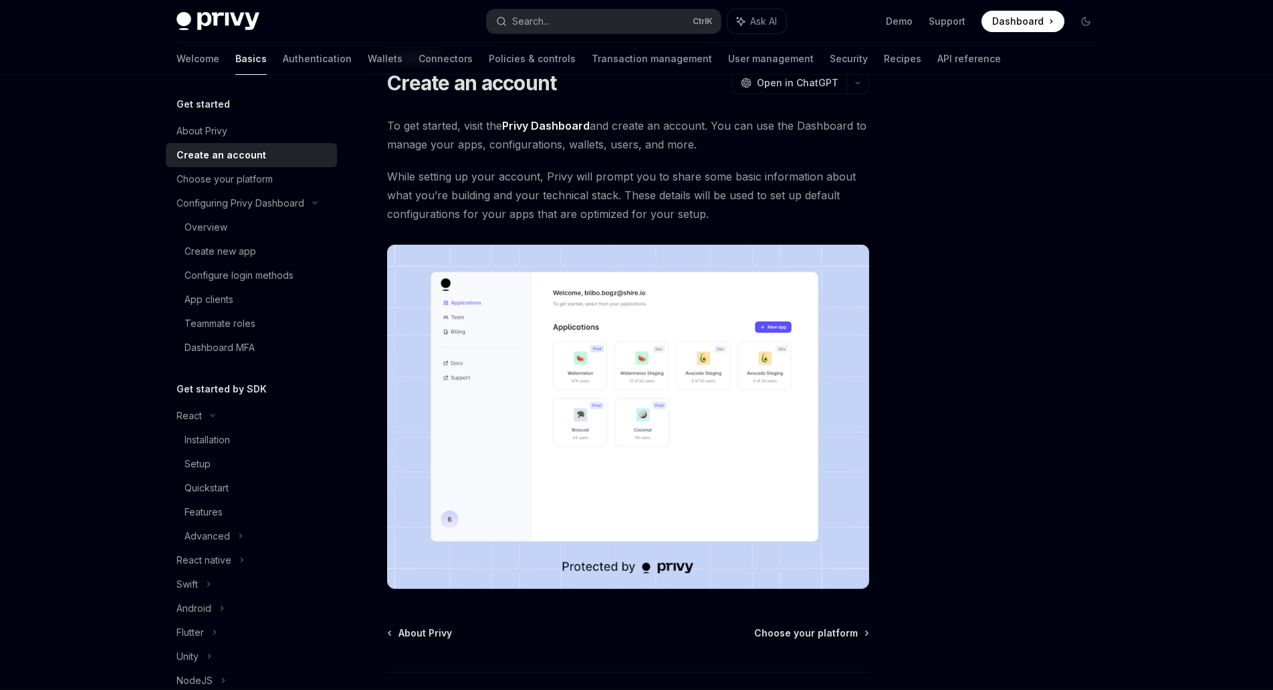
scroll to position [52, 0]
click at [495, 173] on span "While setting up your account, Privy will prompt you to share some basic inform…" at bounding box center [628, 195] width 482 height 56
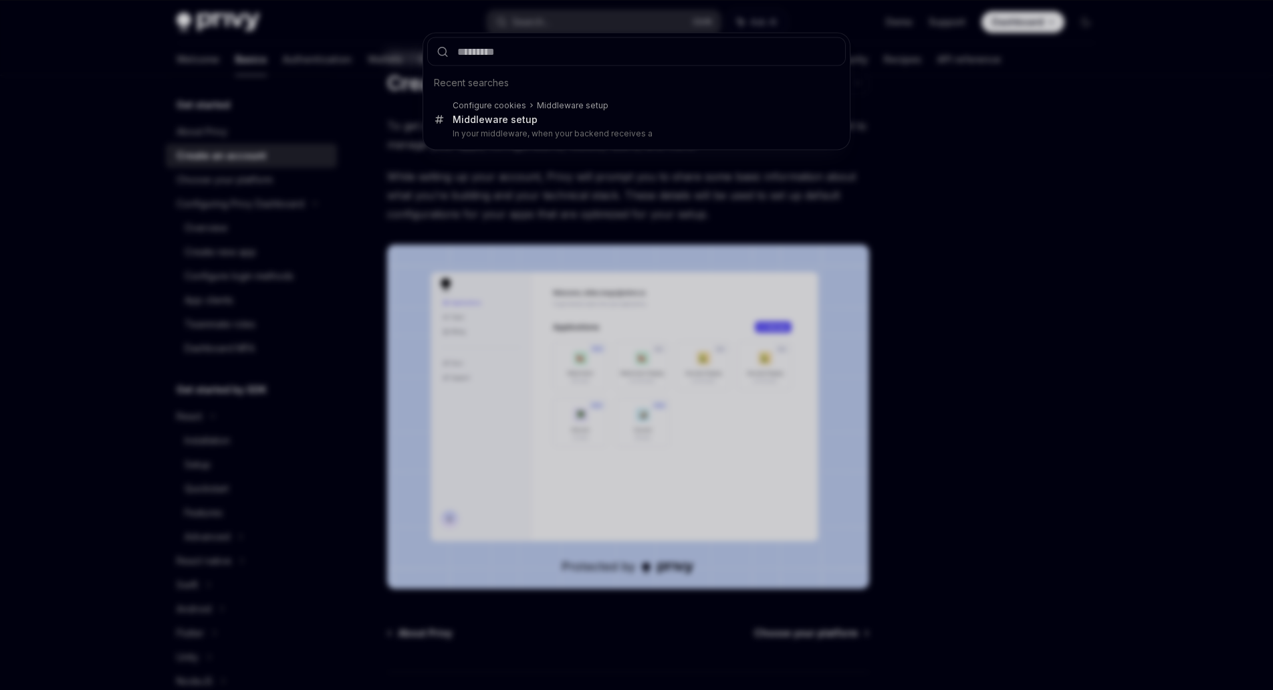
scroll to position [0, 0]
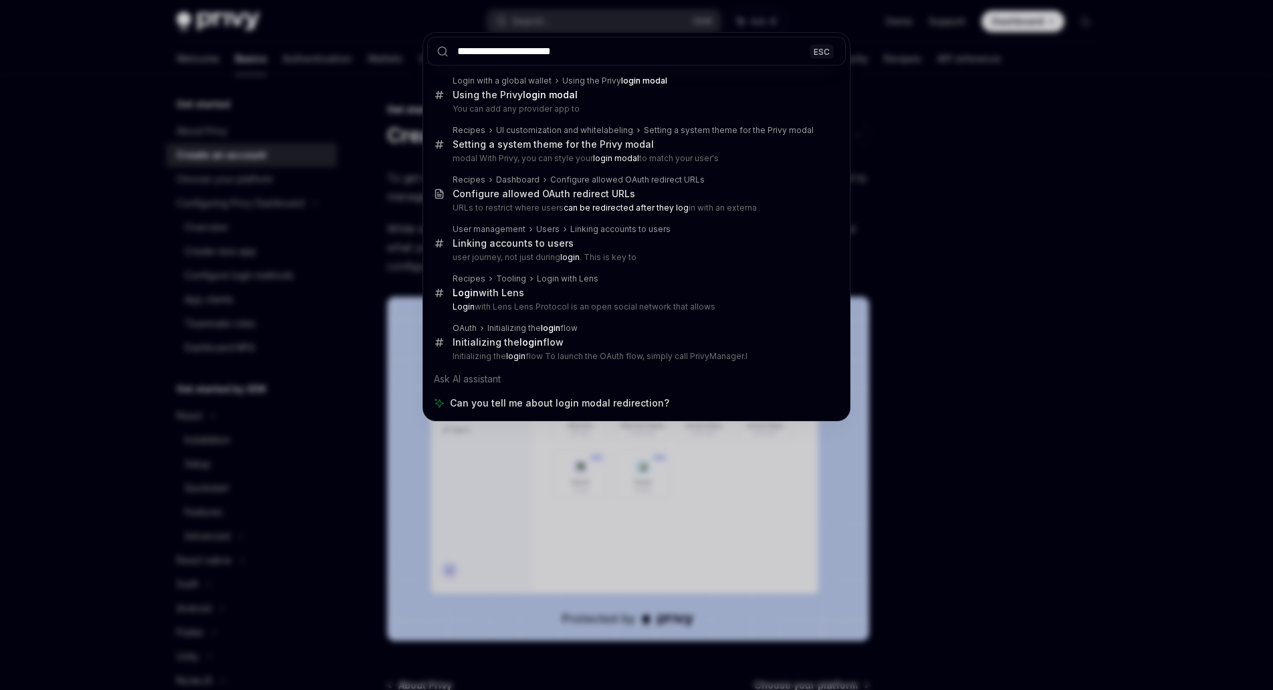
type input "**********"
click at [958, 217] on div "**********" at bounding box center [636, 345] width 1273 height 690
